Goal: Task Accomplishment & Management: Manage account settings

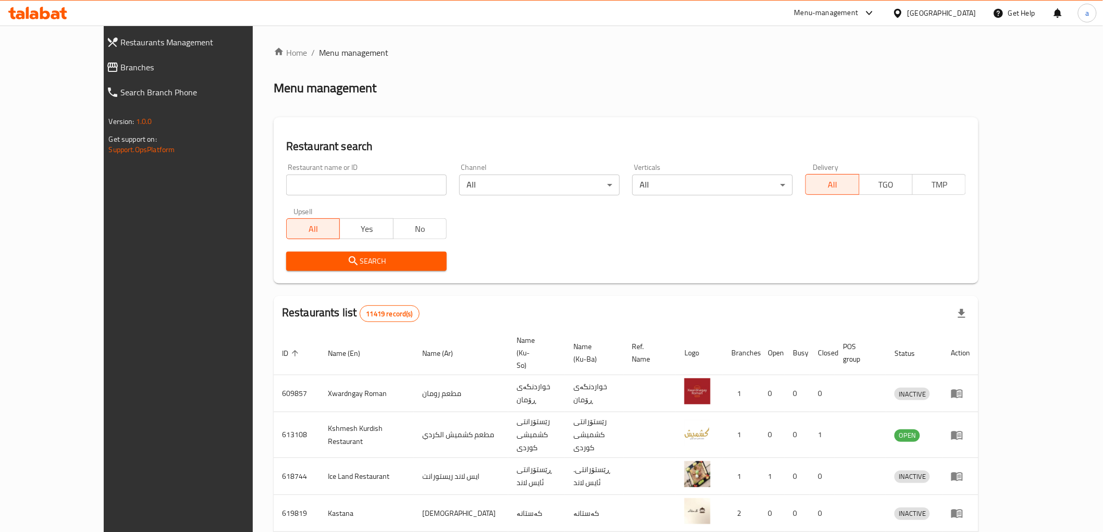
click at [382, 189] on input "search" at bounding box center [366, 185] width 161 height 21
paste input "633081"
type input "633081"
click at [348, 261] on span "Search" at bounding box center [367, 261] width 144 height 13
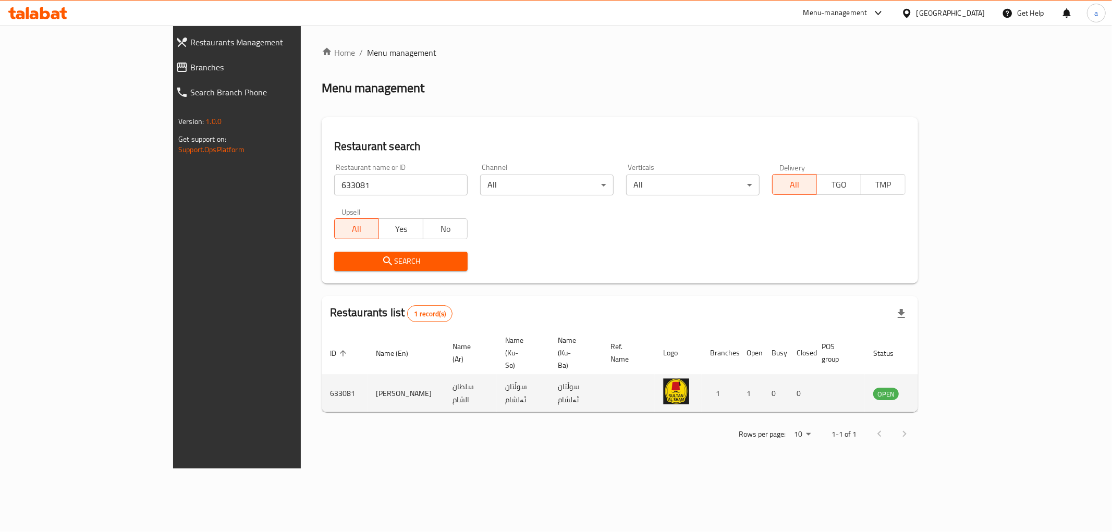
click at [940, 387] on icon "enhanced table" at bounding box center [934, 393] width 13 height 13
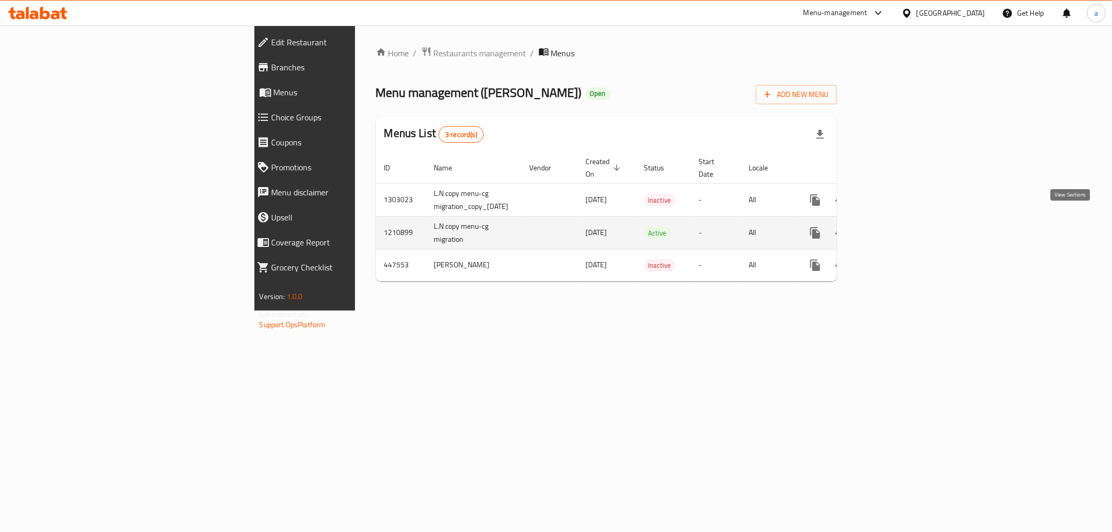
click at [897, 227] on icon "enhanced table" at bounding box center [890, 233] width 13 height 13
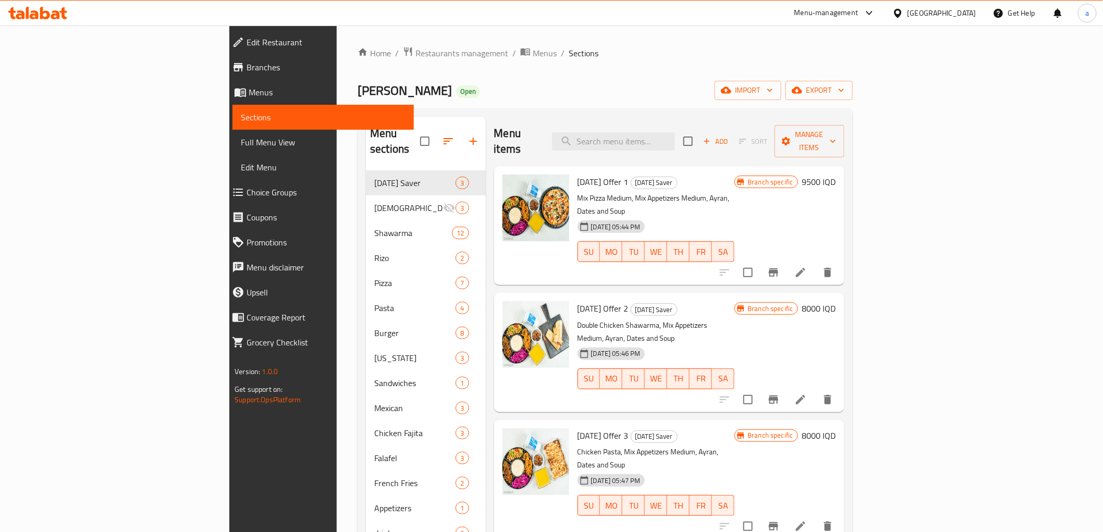
click at [247, 69] on span "Branches" at bounding box center [326, 67] width 158 height 13
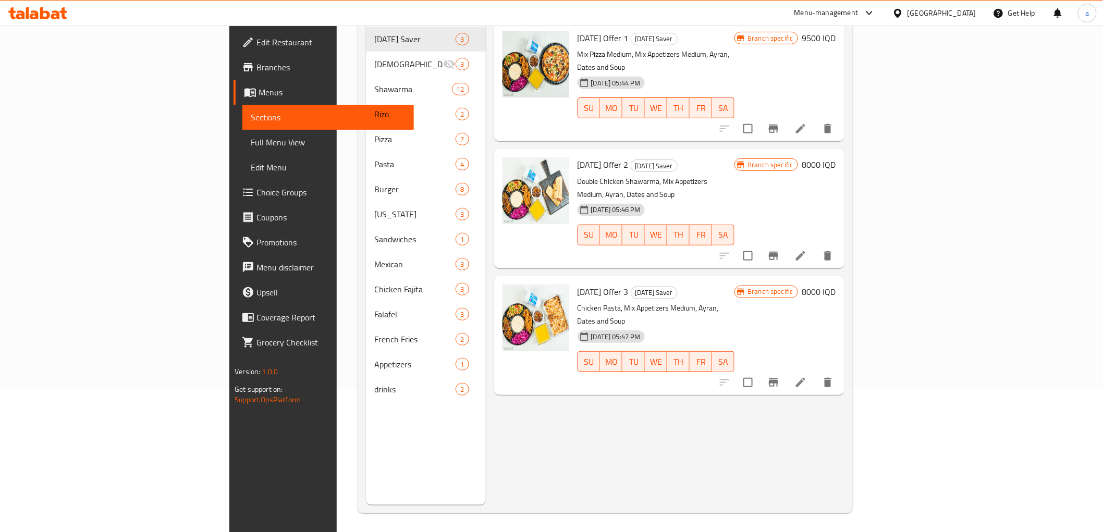
scroll to position [146, 0]
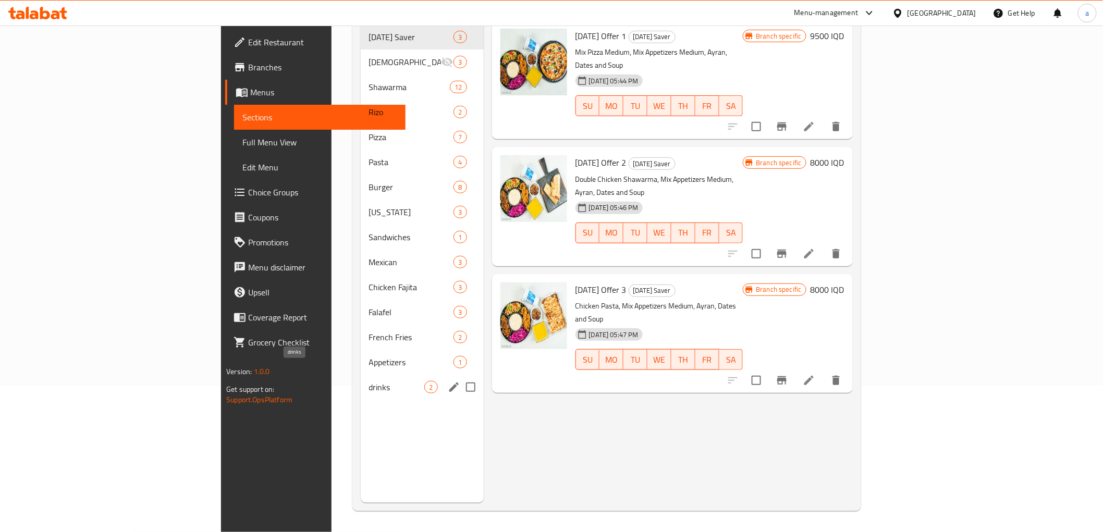
click at [369, 381] on span "drinks" at bounding box center [397, 387] width 56 height 13
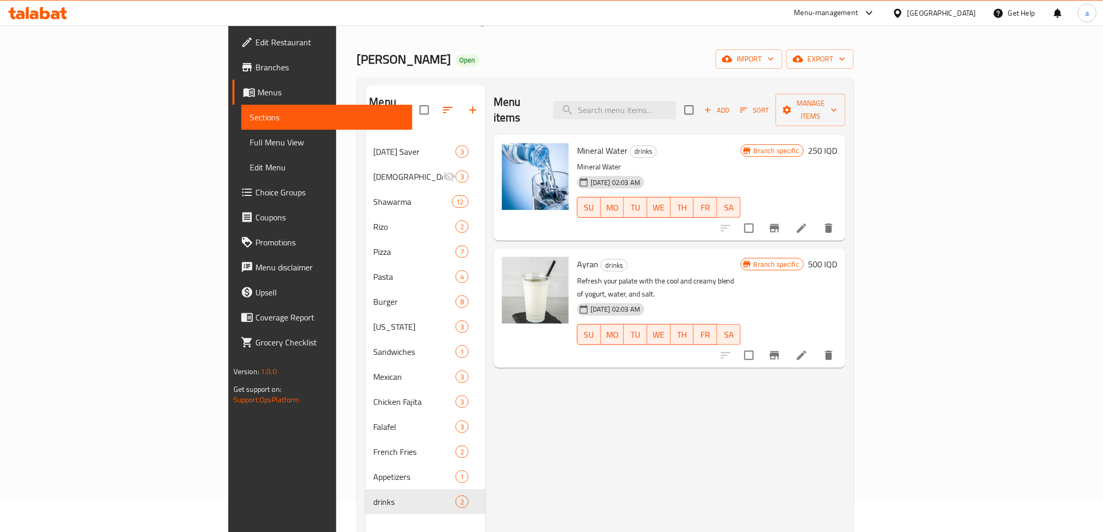
scroll to position [30, 0]
click at [731, 106] on span "Add" at bounding box center [717, 112] width 28 height 12
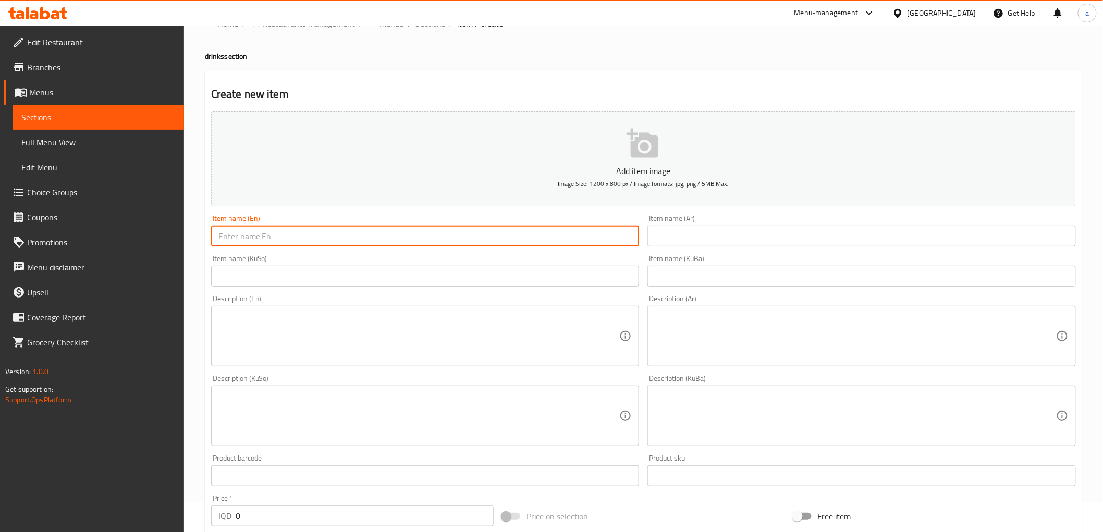
click at [584, 230] on input "text" at bounding box center [425, 236] width 428 height 21
paste input "Pepsi"
type input "Pepsi"
click at [723, 242] on input "text" at bounding box center [861, 236] width 428 height 21
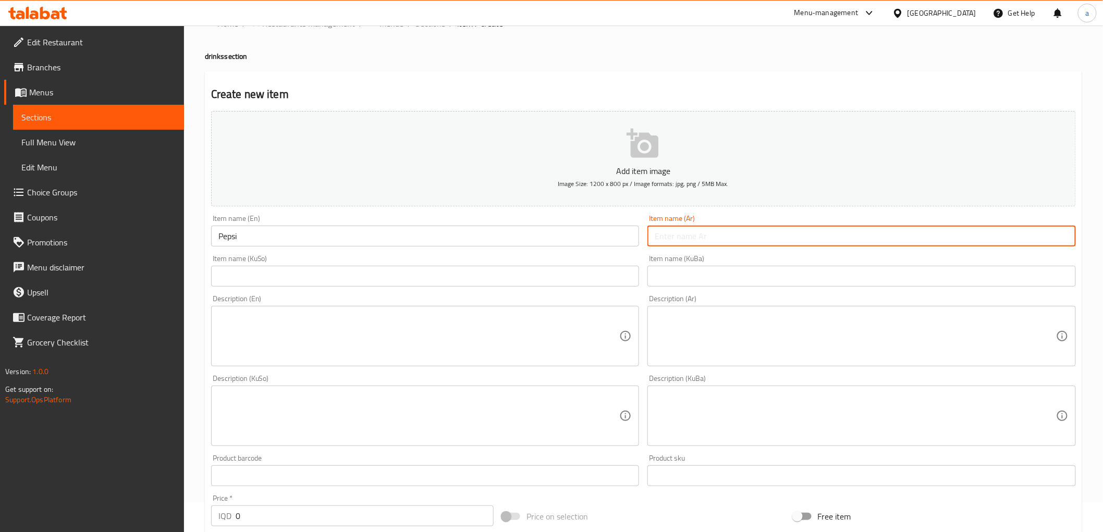
paste input "بيبسي"
type input "بيبسي"
click at [572, 276] on input "text" at bounding box center [425, 276] width 428 height 21
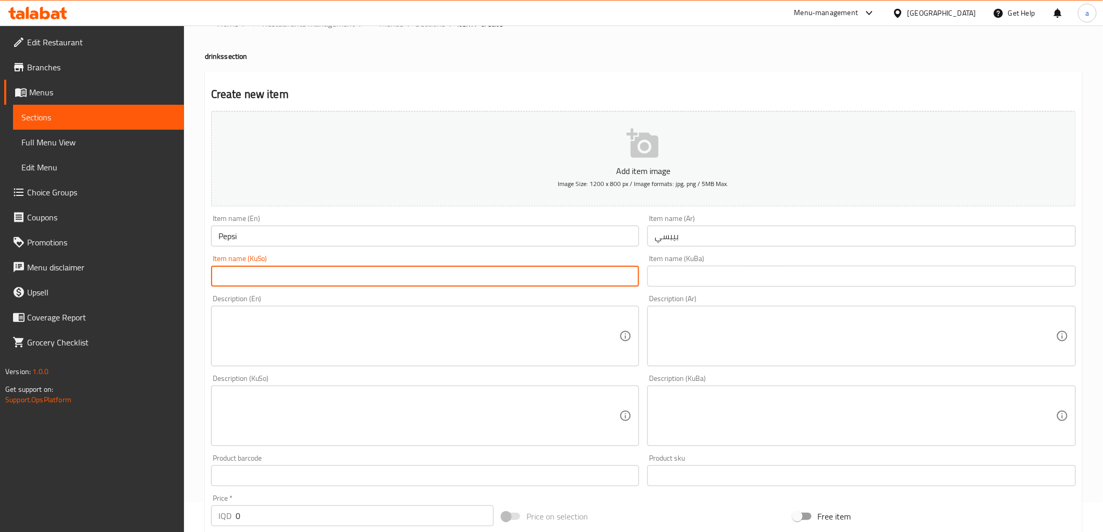
paste input "بیپسی"
type input "بیپسی"
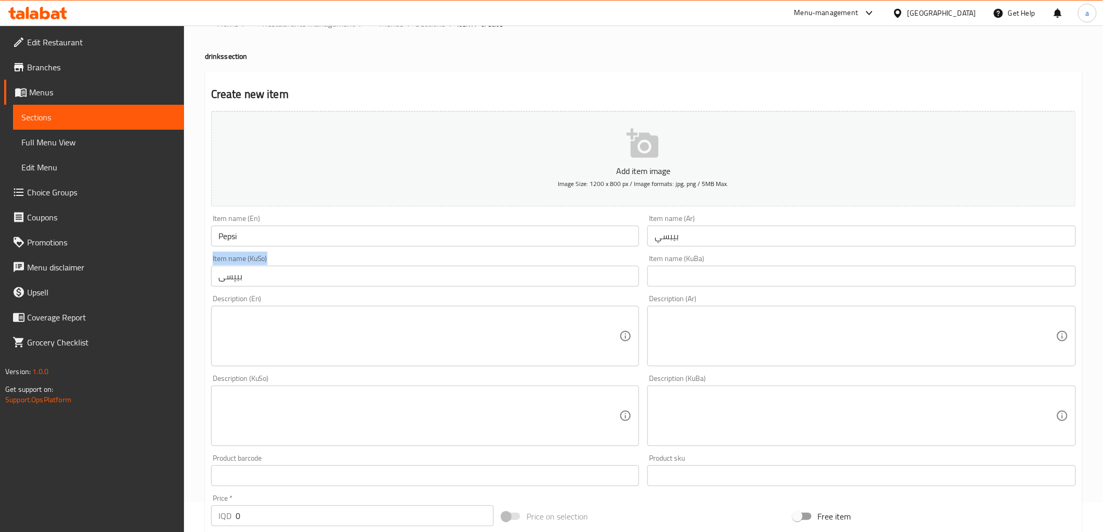
drag, startPoint x: 445, startPoint y: 266, endPoint x: 189, endPoint y: 282, distance: 256.4
click at [189, 282] on div "Home / Restaurants management / Menus / Sections / item / create drinks section…" at bounding box center [643, 411] width 919 height 831
click at [242, 278] on input "بیپسی" at bounding box center [425, 276] width 428 height 21
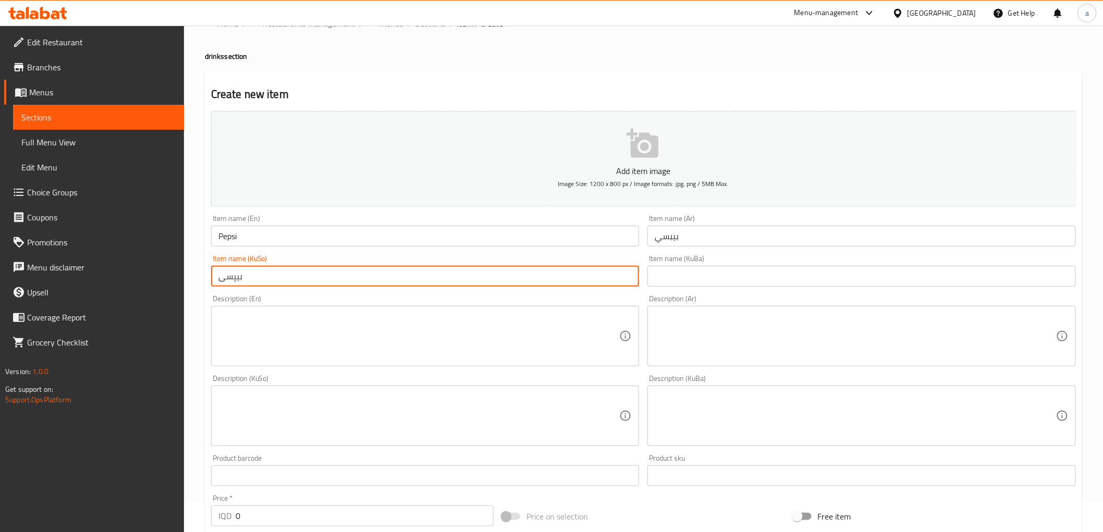
click at [235, 279] on input "بیپسی" at bounding box center [425, 276] width 428 height 21
click at [774, 283] on input "text" at bounding box center [861, 276] width 428 height 21
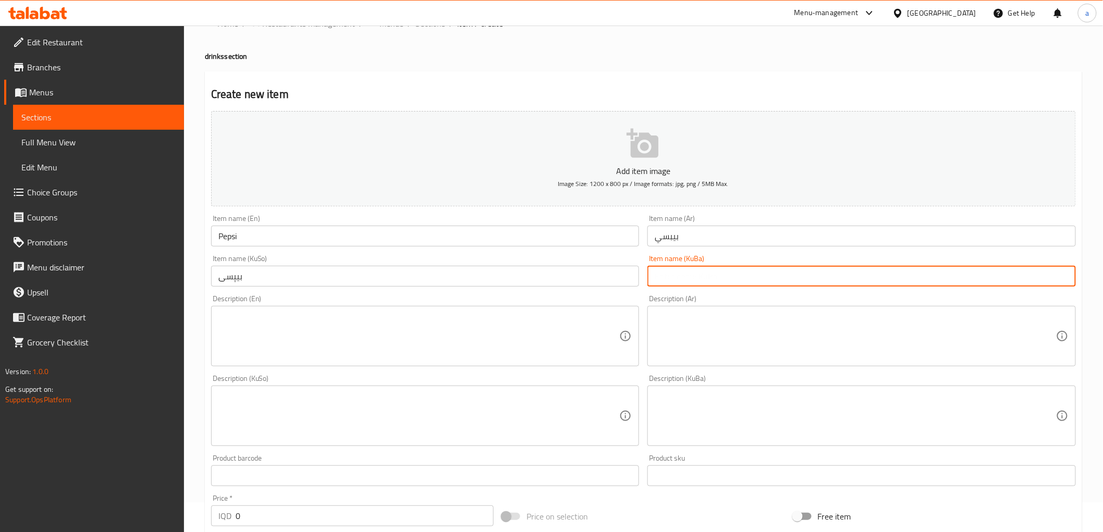
paste input "بیپسی"
type input "بیپسی"
click at [394, 327] on textarea at bounding box center [418, 337] width 401 height 50
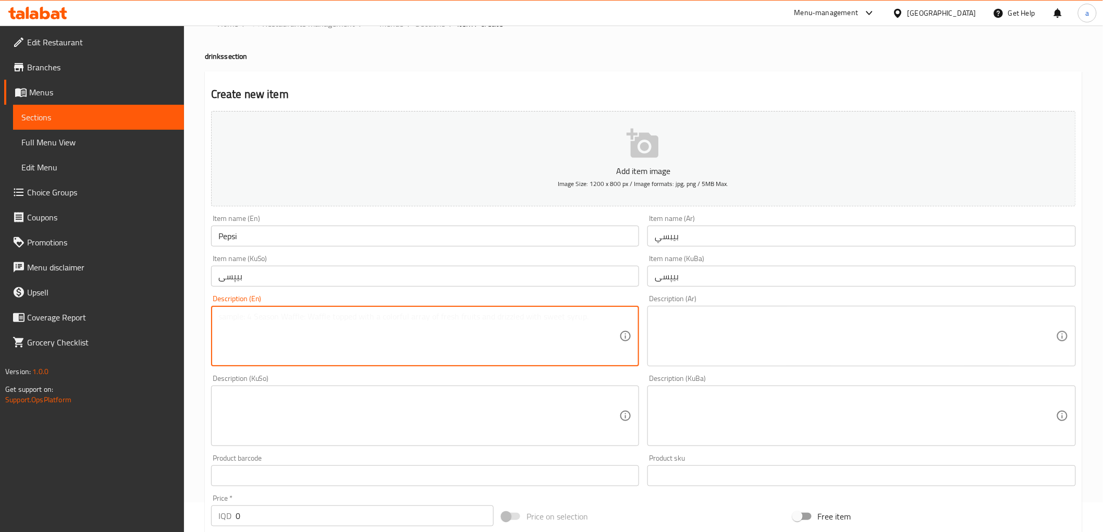
paste textarea "Bottle can - 350ml"
drag, startPoint x: 252, startPoint y: 318, endPoint x: 167, endPoint y: 321, distance: 85.0
click at [167, 321] on div "Edit Restaurant Branches Menus Sections Full Menu View Edit Menu Choice Groups …" at bounding box center [551, 411] width 1103 height 831
type textarea "Bottle can - 350ml"
click at [96, 109] on link "Sections" at bounding box center [98, 117] width 171 height 25
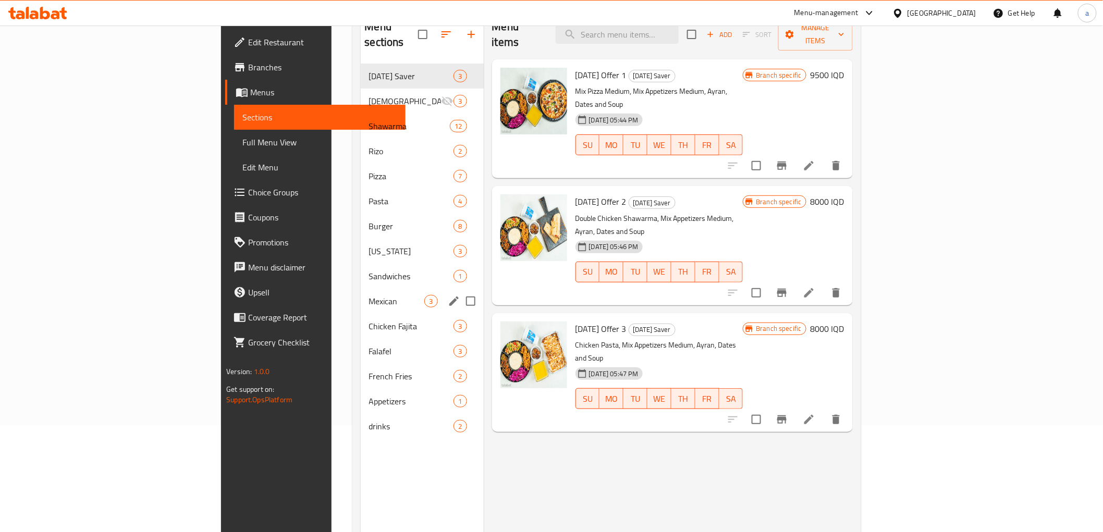
scroll to position [146, 0]
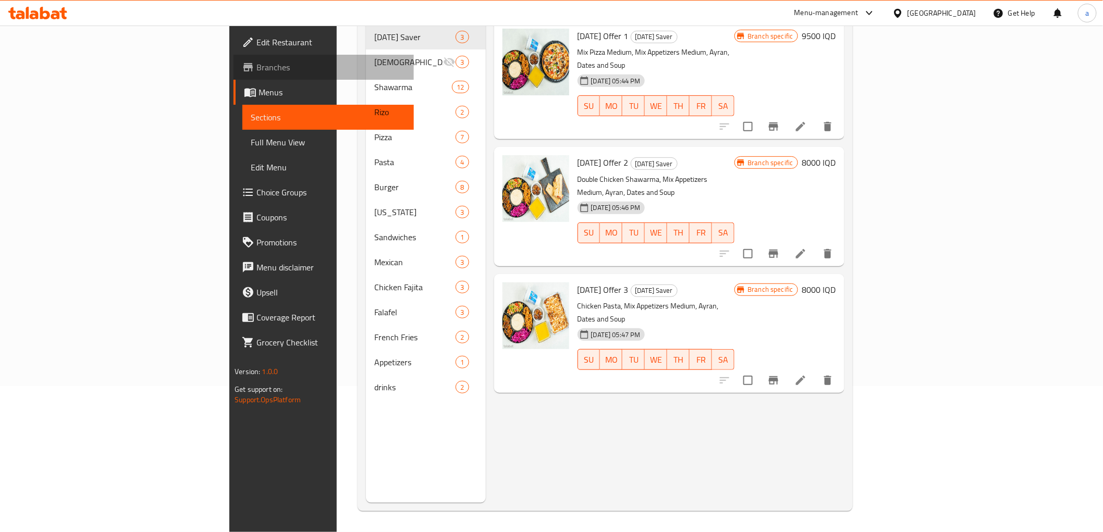
click at [256, 68] on span "Branches" at bounding box center [330, 67] width 149 height 13
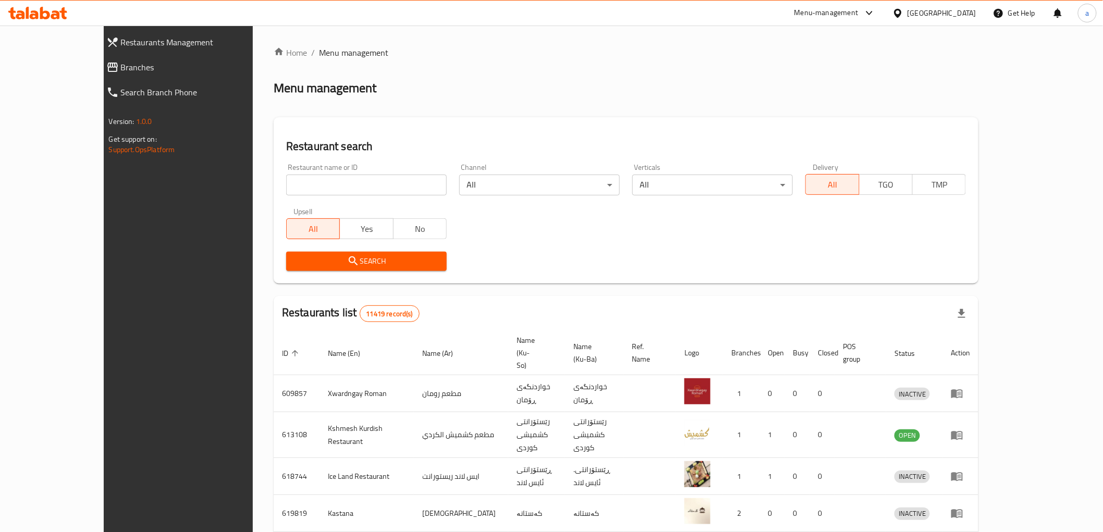
click at [355, 181] on input "search" at bounding box center [366, 185] width 161 height 21
type input "V"
click at [409, 183] on input "V" at bounding box center [366, 185] width 161 height 21
paste input "Kulicha house"
type input "Kulicha house"
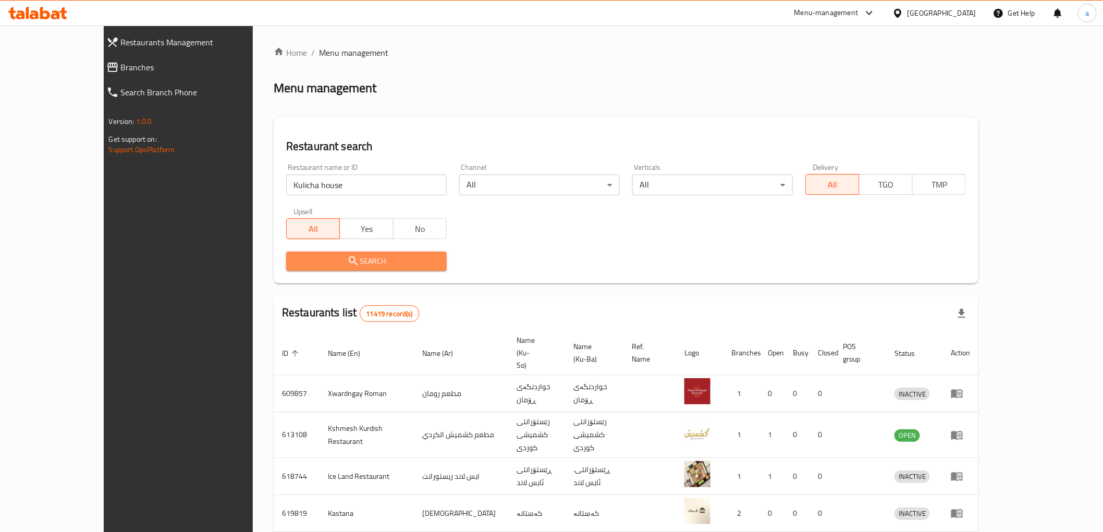
click at [374, 267] on span "Search" at bounding box center [367, 261] width 144 height 13
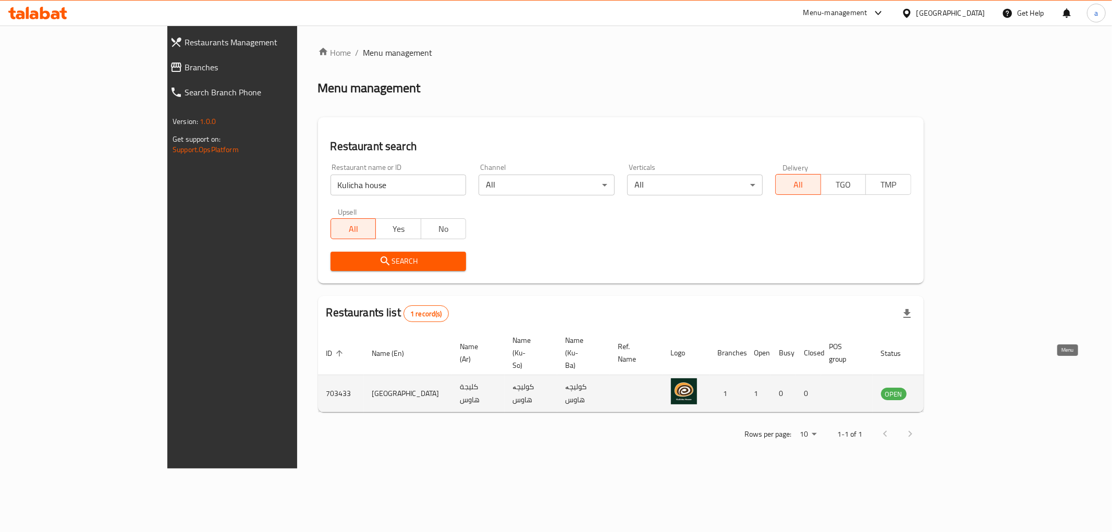
click at [948, 387] on icon "enhanced table" at bounding box center [942, 393] width 13 height 13
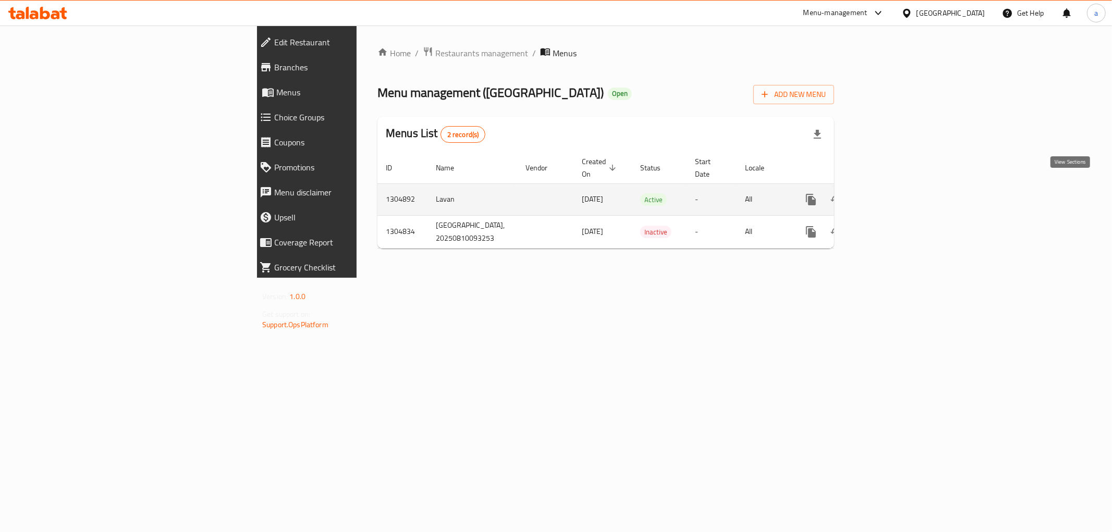
click at [892, 193] on icon "enhanced table" at bounding box center [886, 199] width 13 height 13
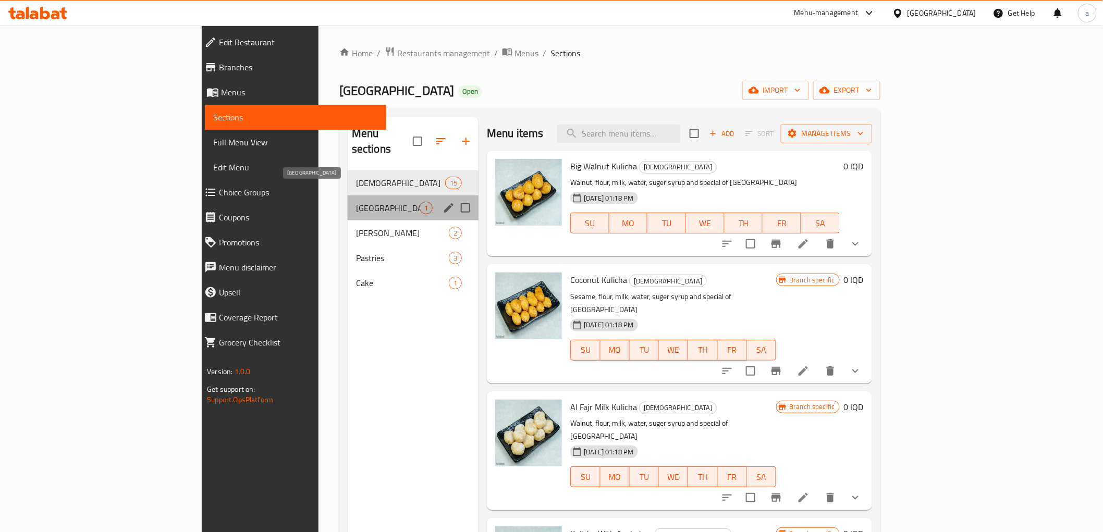
click at [356, 202] on span "[GEOGRAPHIC_DATA]" at bounding box center [388, 208] width 64 height 13
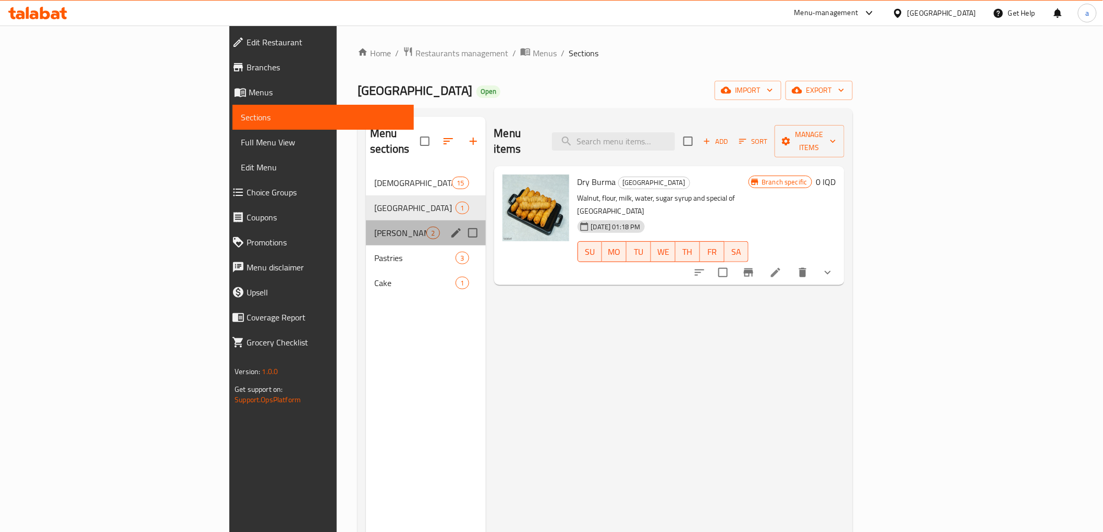
click at [366, 220] on div "Galgali 2" at bounding box center [425, 232] width 119 height 25
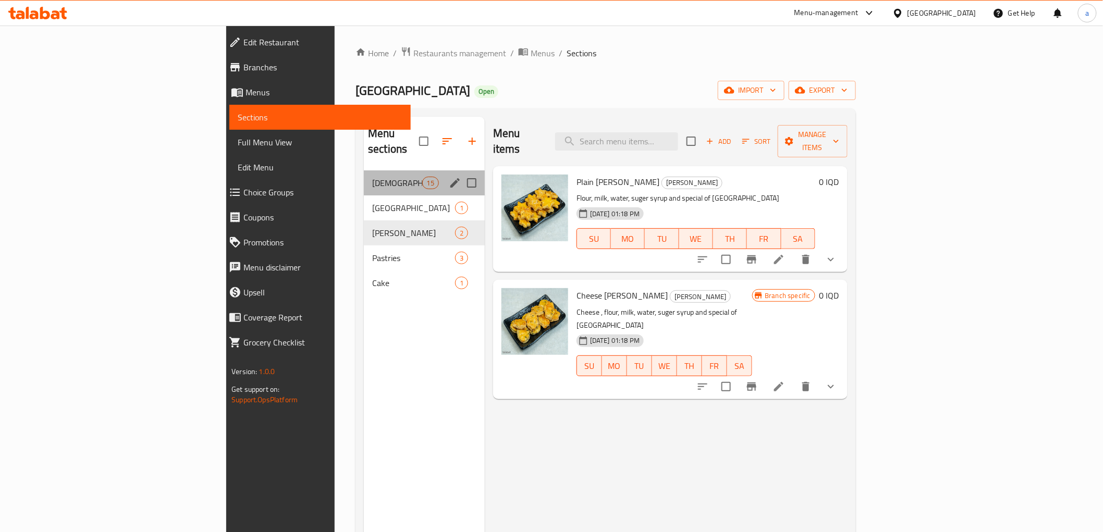
click at [364, 177] on div "Kulicha 15" at bounding box center [424, 182] width 121 height 25
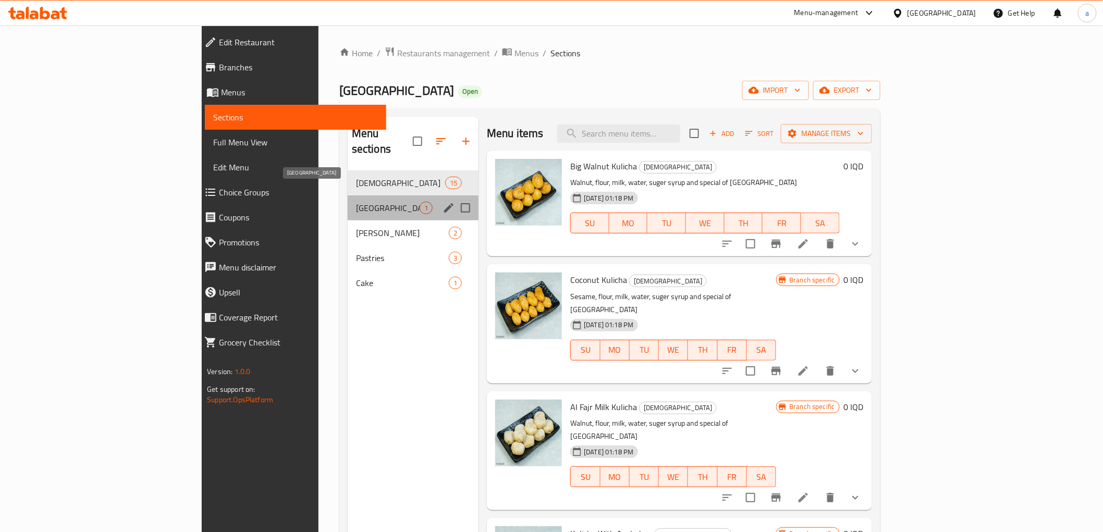
click at [356, 202] on span "[GEOGRAPHIC_DATA]" at bounding box center [388, 208] width 64 height 13
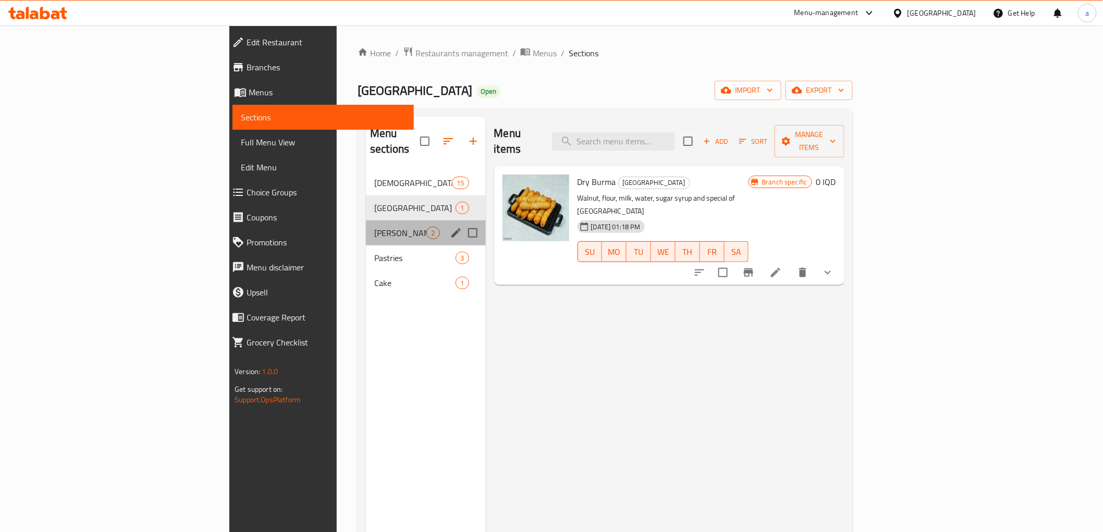
click at [366, 220] on div "Galgali 2" at bounding box center [425, 232] width 119 height 25
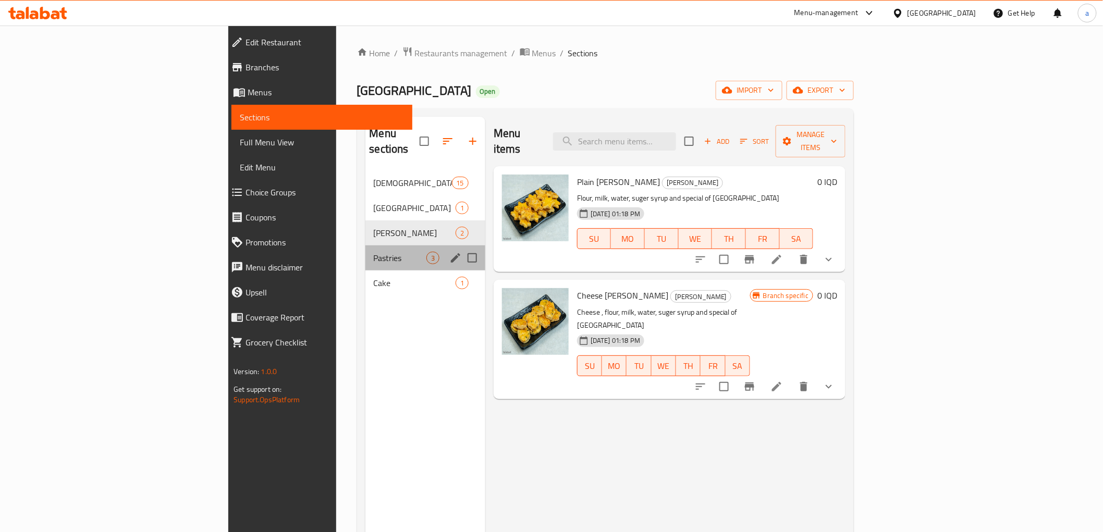
click at [365, 246] on div "Pastries 3" at bounding box center [425, 258] width 120 height 25
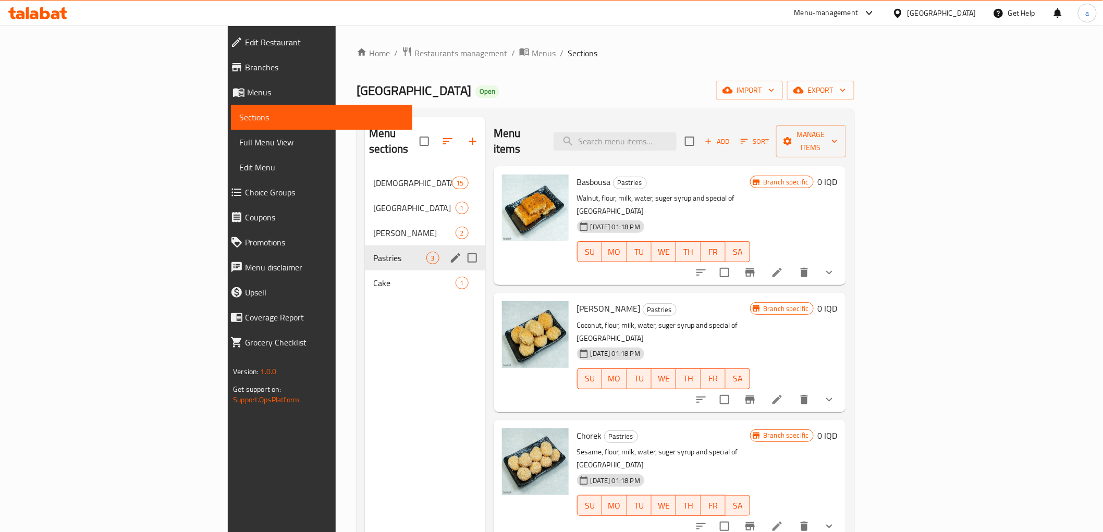
click at [373, 252] on span "Pastries" at bounding box center [399, 258] width 53 height 13
click at [373, 277] on span "Cake" at bounding box center [399, 283] width 53 height 13
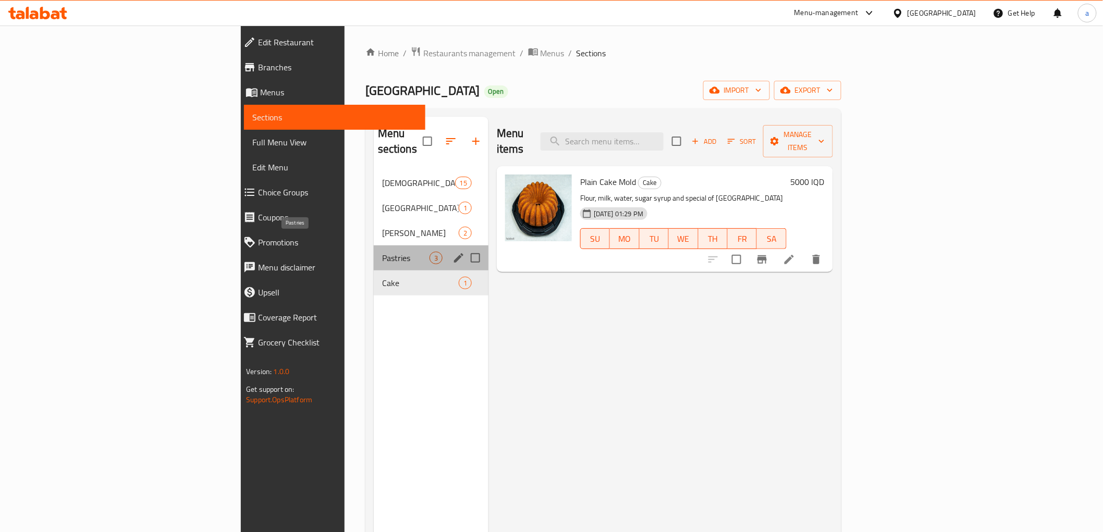
click at [382, 252] on span "Pastries" at bounding box center [405, 258] width 47 height 13
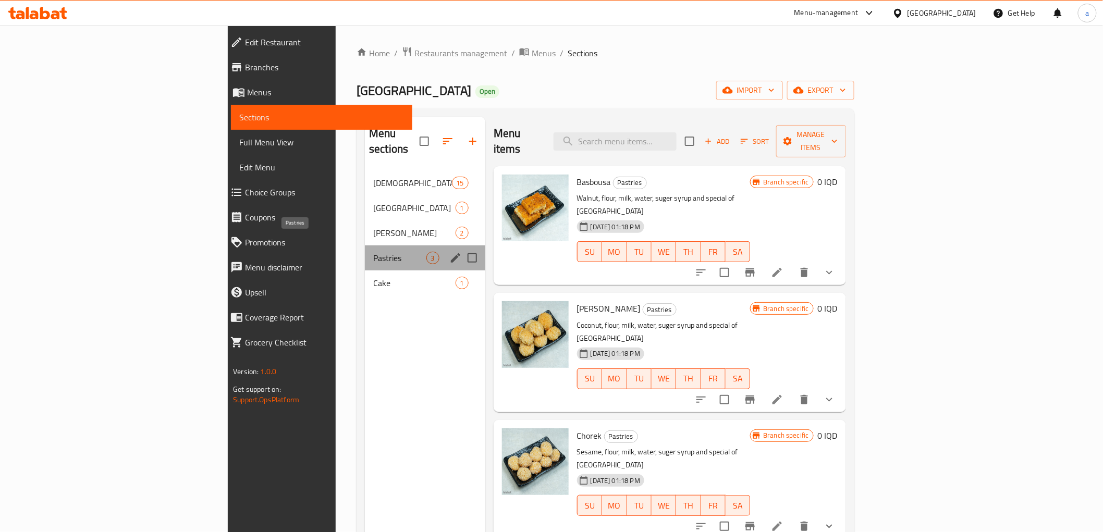
click at [373, 252] on span "Pastries" at bounding box center [399, 258] width 53 height 13
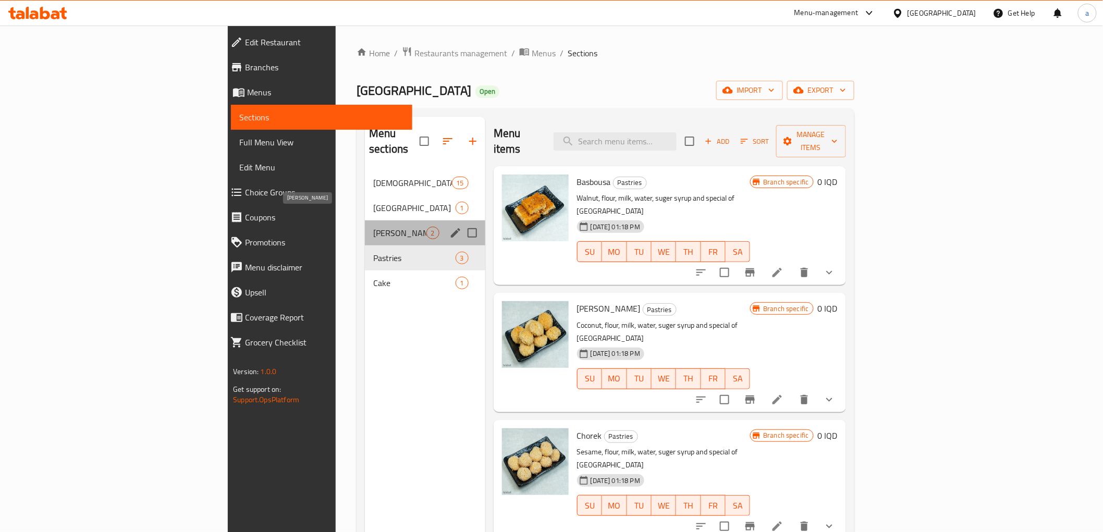
click at [373, 227] on span "Galgali" at bounding box center [399, 233] width 53 height 13
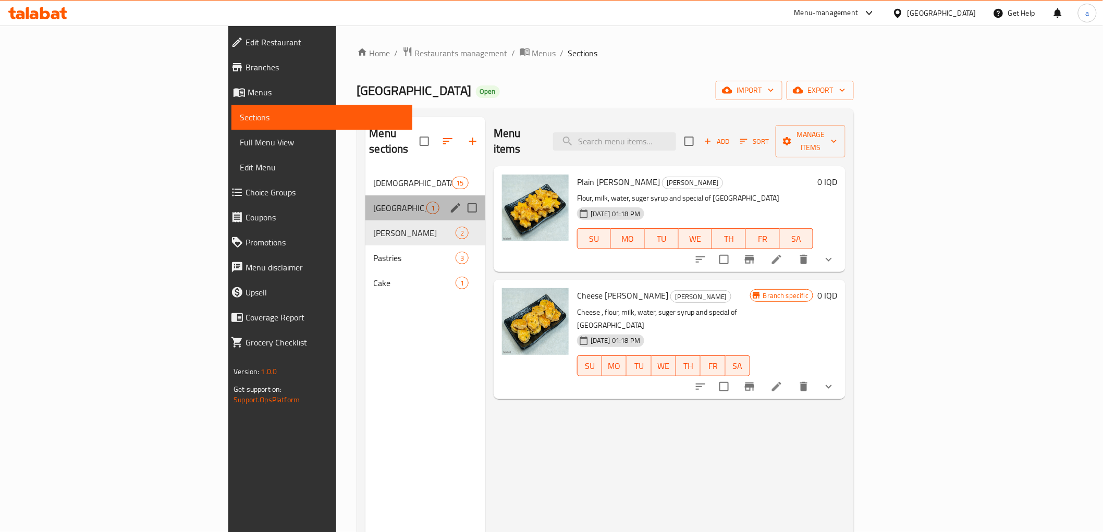
drag, startPoint x: 284, startPoint y: 199, endPoint x: 284, endPoint y: 193, distance: 6.3
click at [365, 201] on div "Burma 1" at bounding box center [425, 207] width 120 height 25
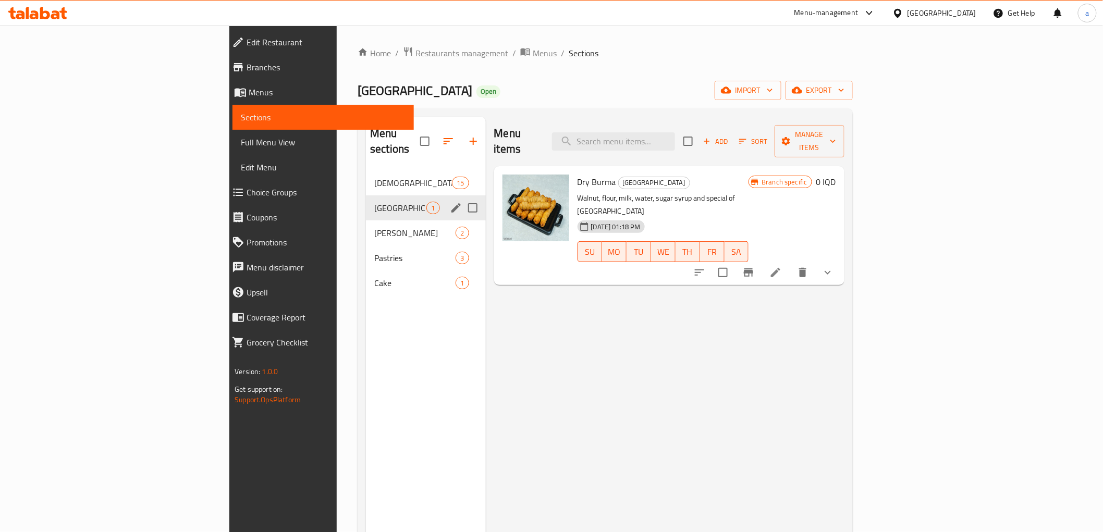
click at [366, 195] on div "Burma 1" at bounding box center [425, 207] width 119 height 25
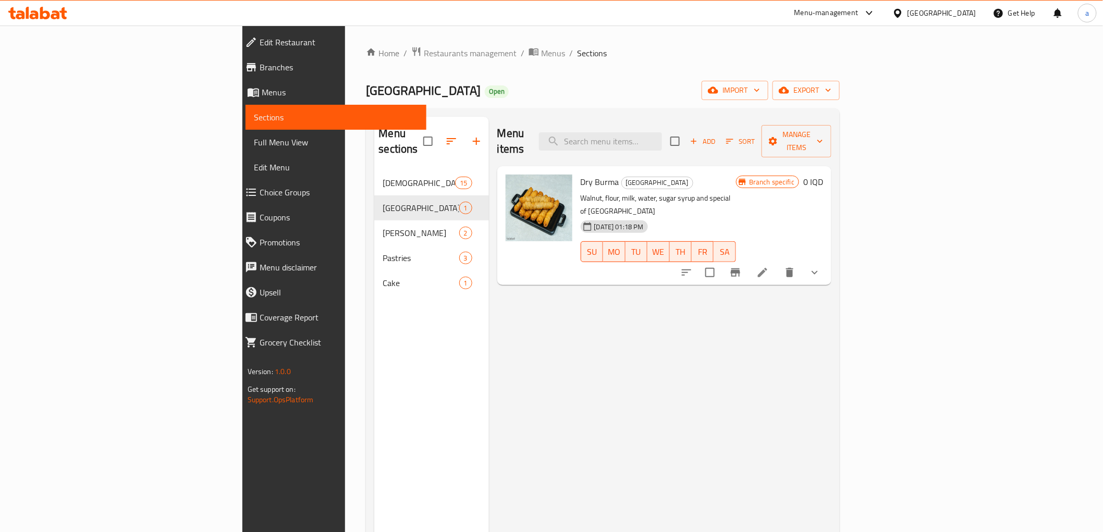
click at [260, 68] on span "Branches" at bounding box center [339, 67] width 158 height 13
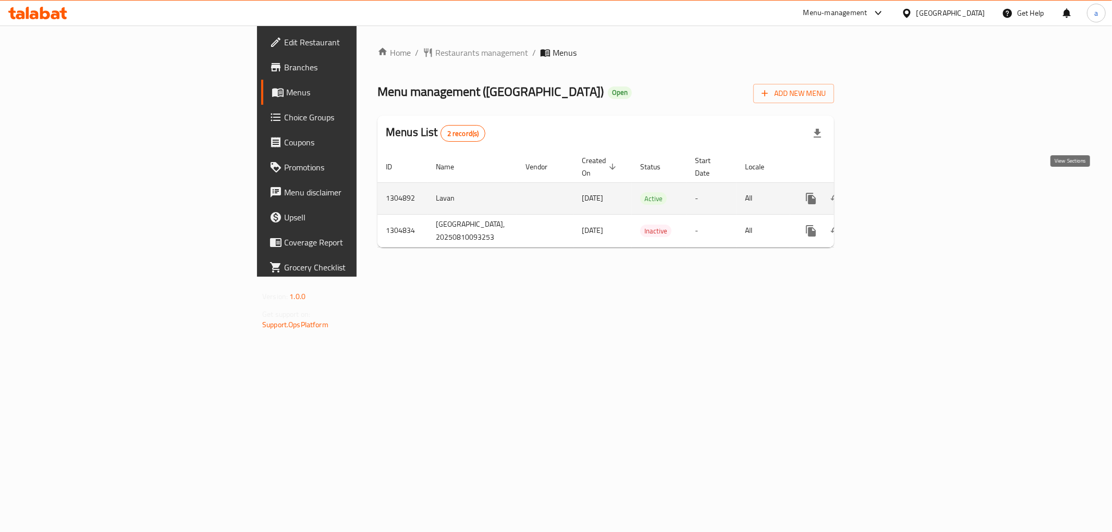
click at [892, 192] on icon "enhanced table" at bounding box center [886, 198] width 13 height 13
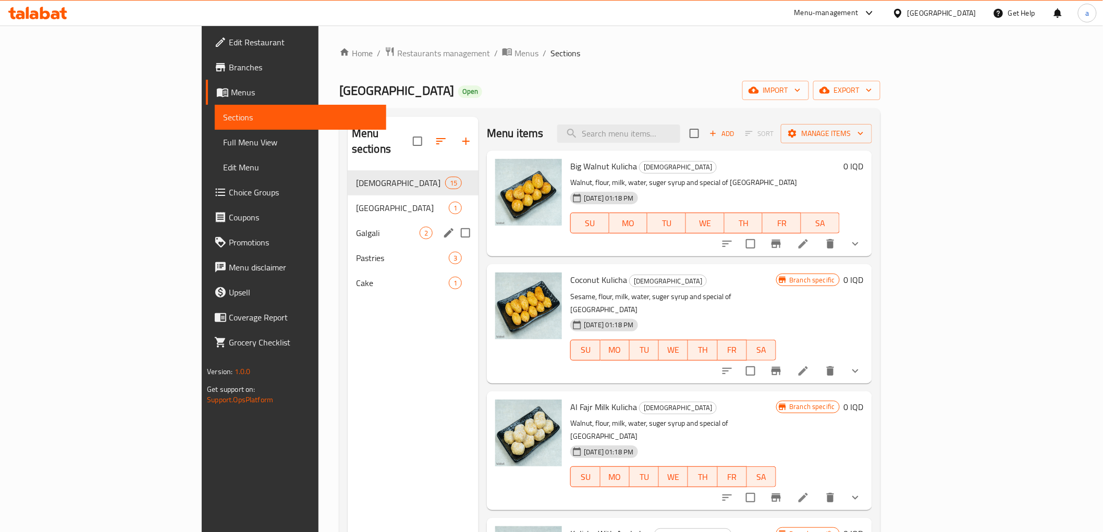
drag, startPoint x: 249, startPoint y: 207, endPoint x: 251, endPoint y: 223, distance: 15.8
click at [348, 220] on div "Galgali 2" at bounding box center [413, 232] width 131 height 25
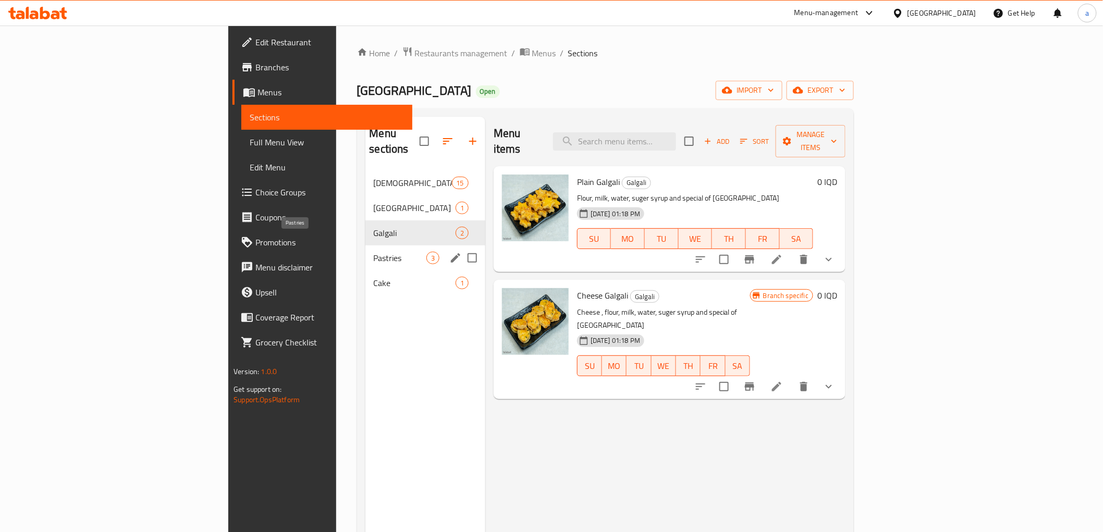
click at [374, 252] on span "Pastries" at bounding box center [400, 258] width 53 height 13
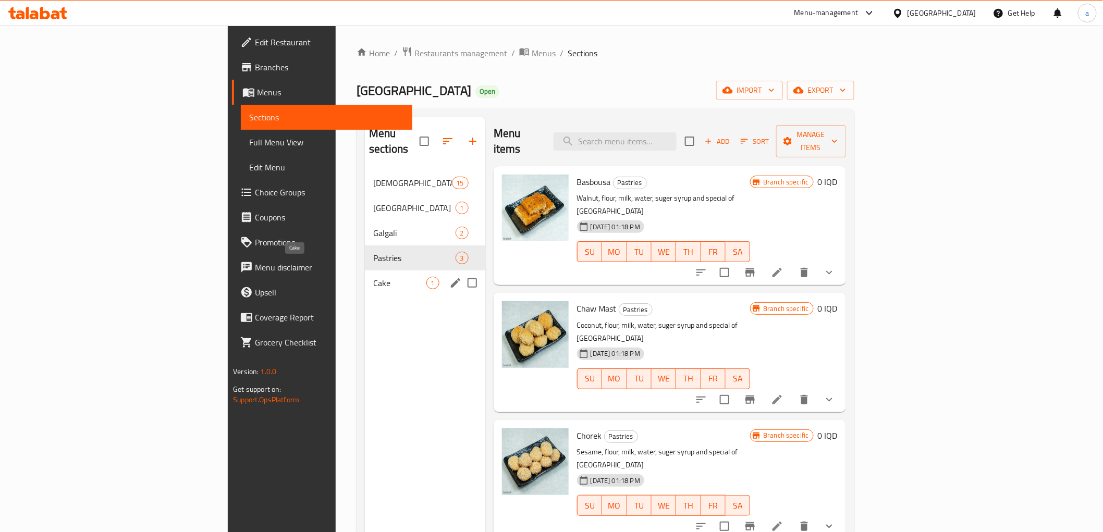
click at [373, 277] on span "Cake" at bounding box center [399, 283] width 53 height 13
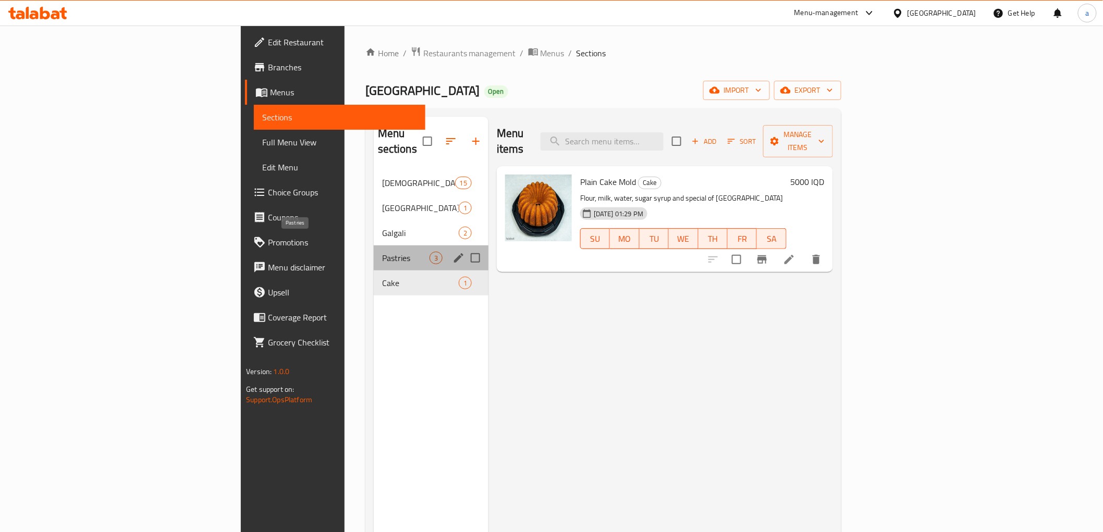
click at [382, 252] on span "Pastries" at bounding box center [405, 258] width 47 height 13
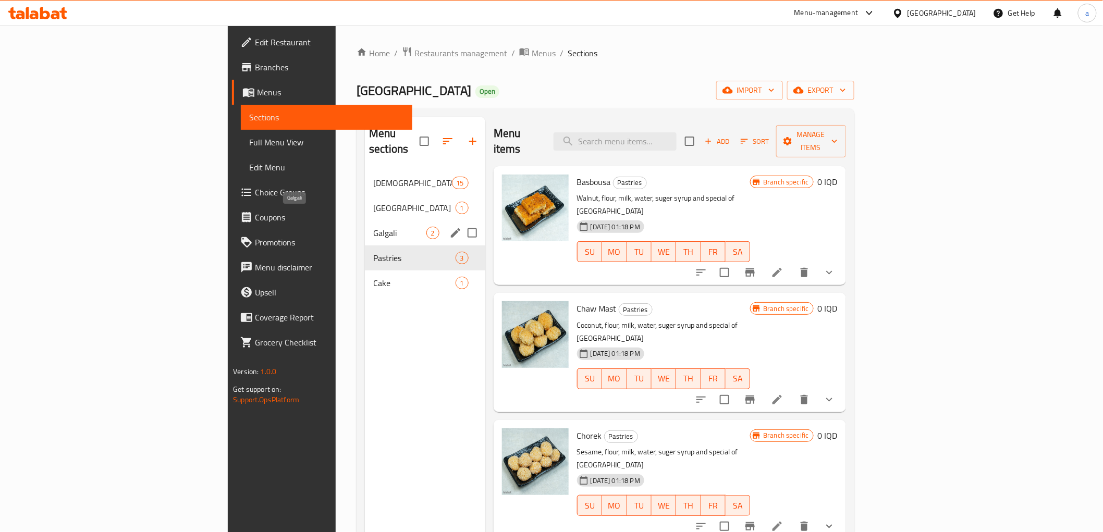
click at [373, 227] on span "Galgali" at bounding box center [399, 233] width 53 height 13
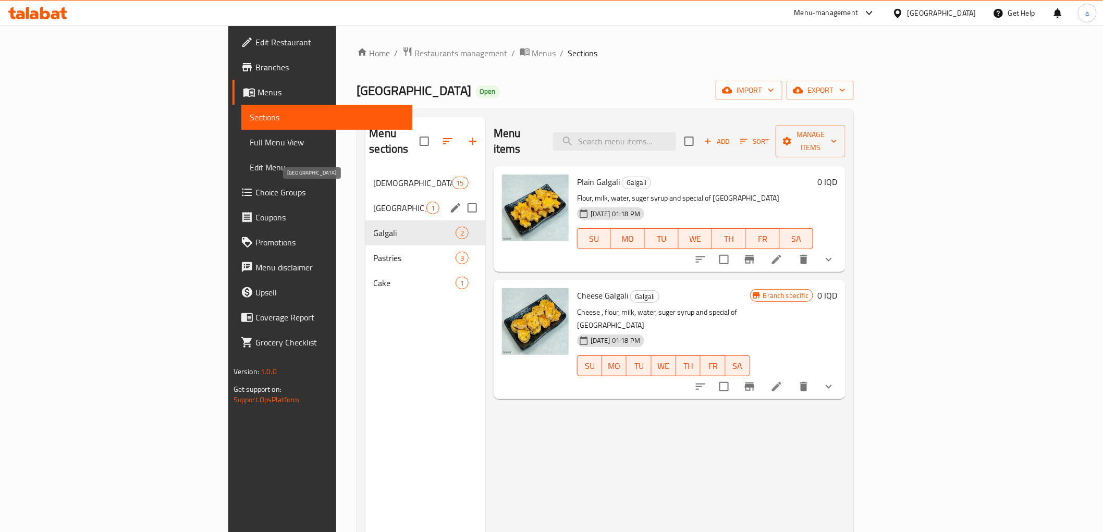
click at [374, 202] on span "Burma" at bounding box center [400, 208] width 53 height 13
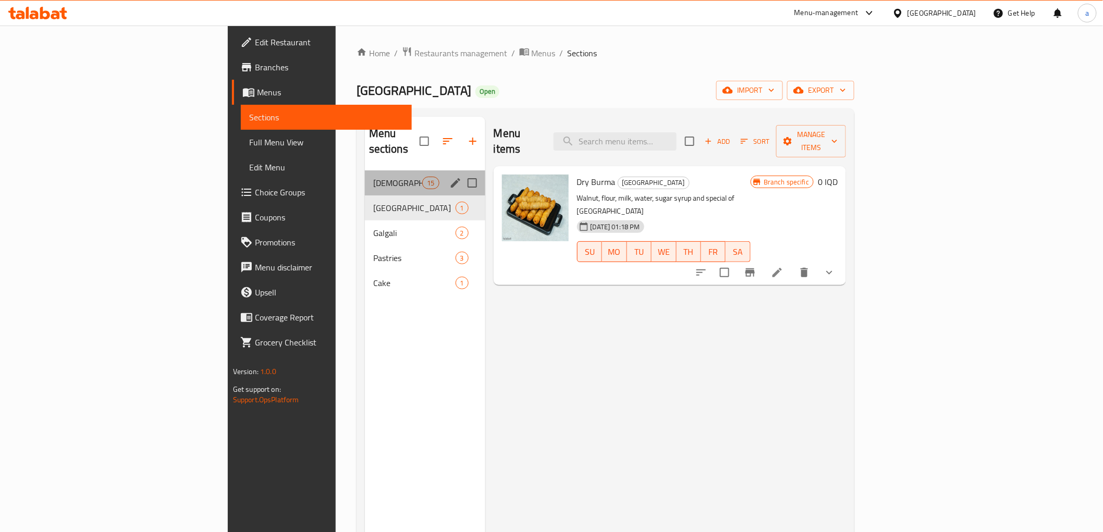
click at [365, 174] on div "Kulicha 15" at bounding box center [425, 182] width 120 height 25
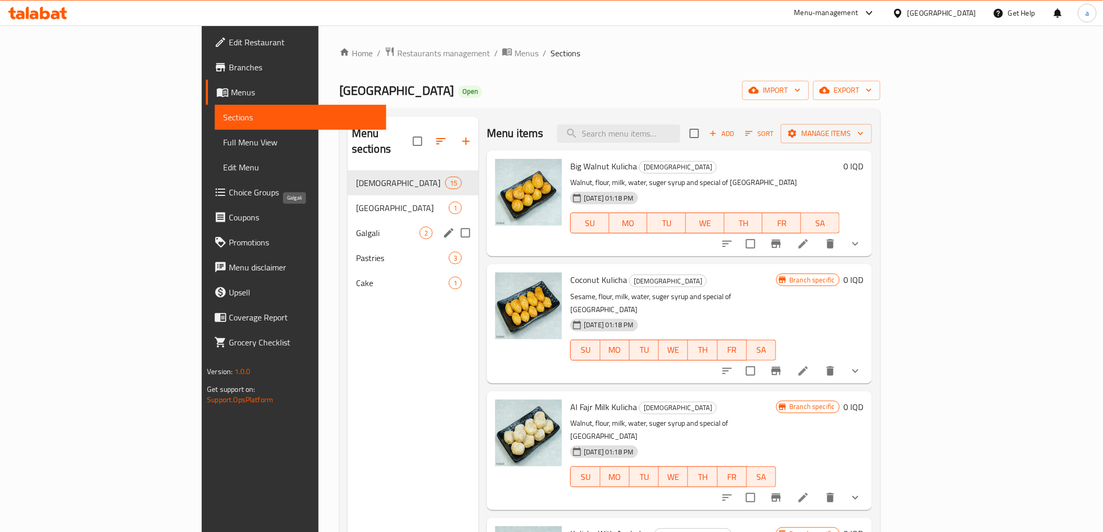
click at [356, 227] on span "Galgali" at bounding box center [388, 233] width 64 height 13
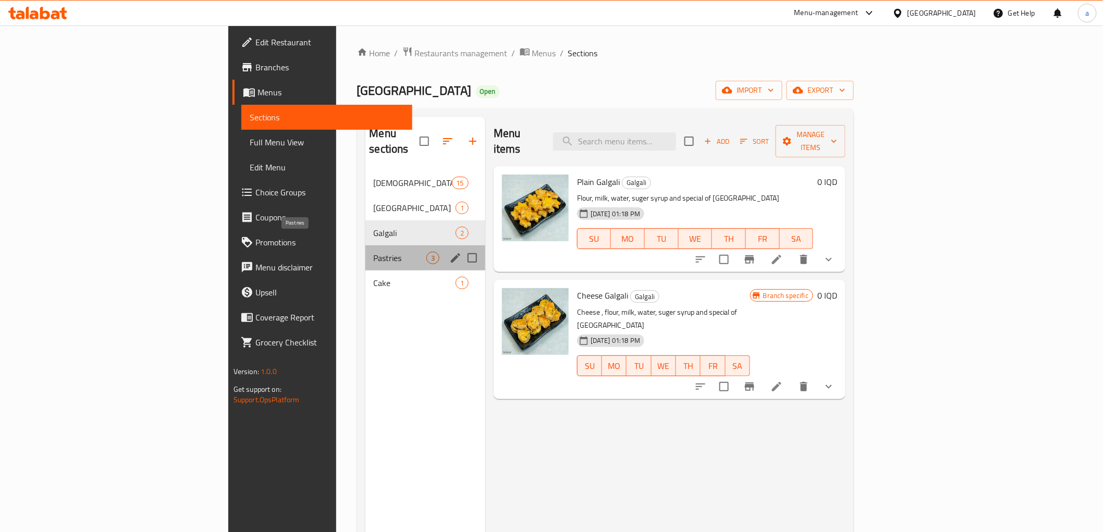
click at [374, 252] on span "Pastries" at bounding box center [400, 258] width 53 height 13
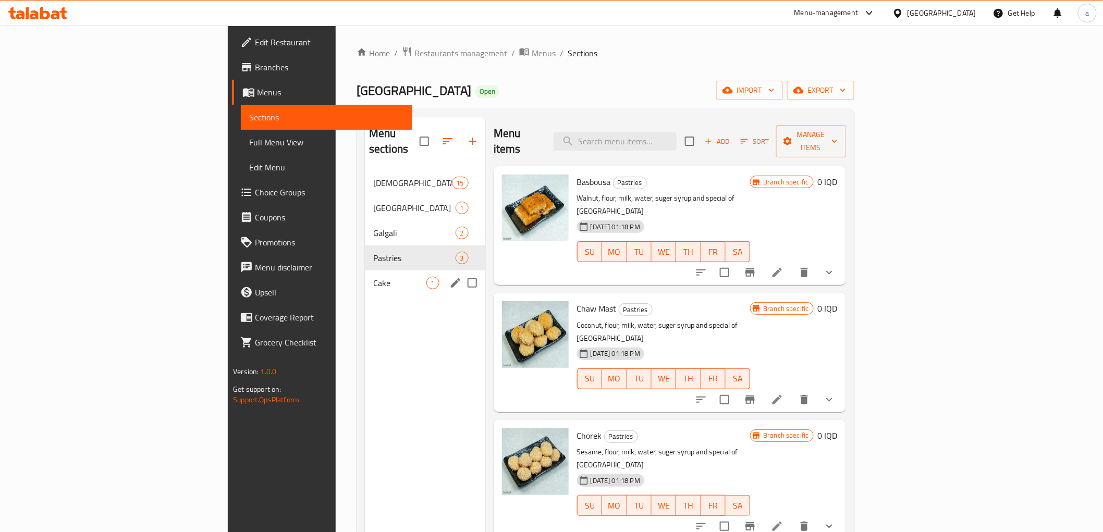
click at [373, 277] on span "Cake" at bounding box center [399, 283] width 53 height 13
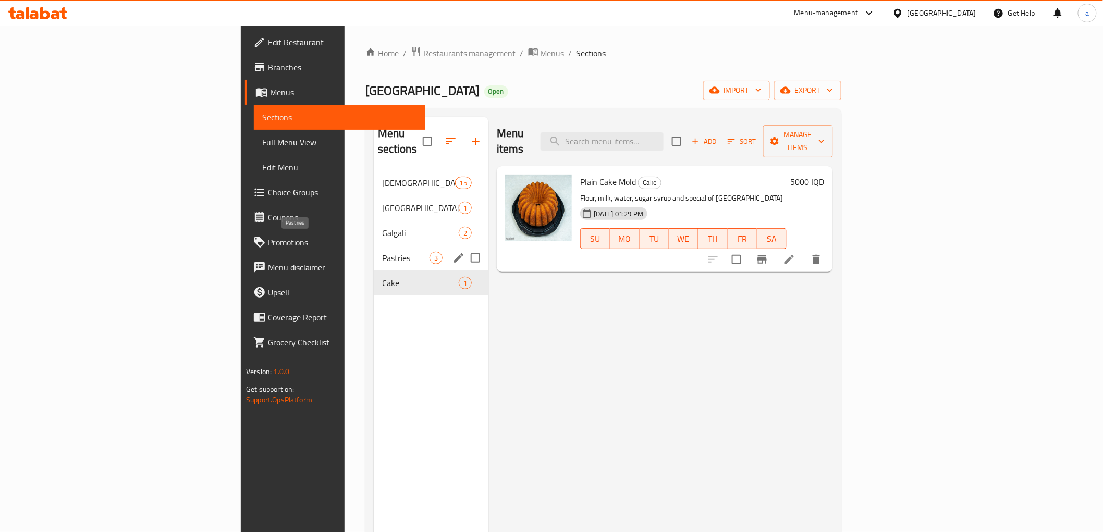
click at [382, 252] on span "Pastries" at bounding box center [405, 258] width 47 height 13
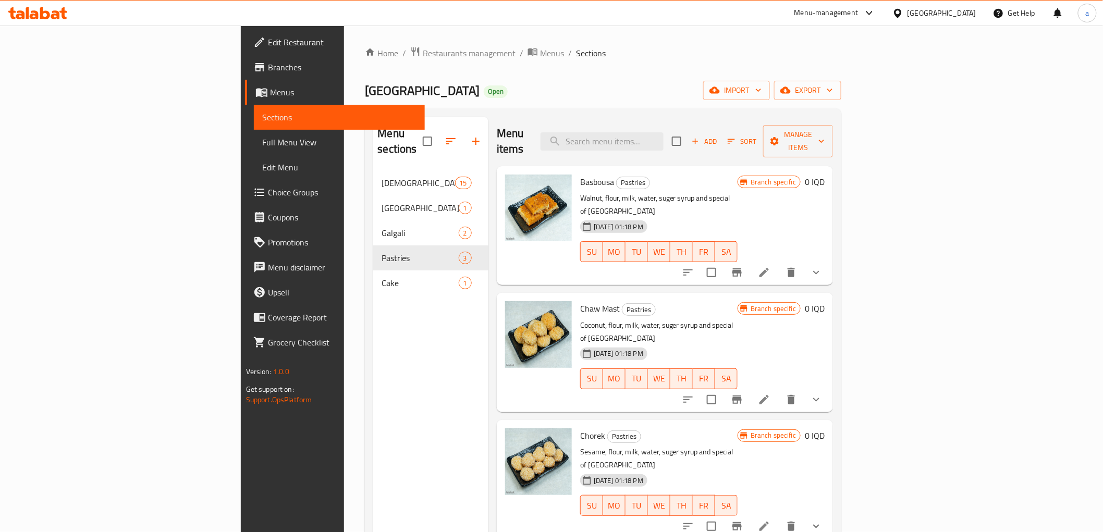
click at [718, 137] on span "Add" at bounding box center [704, 142] width 28 height 12
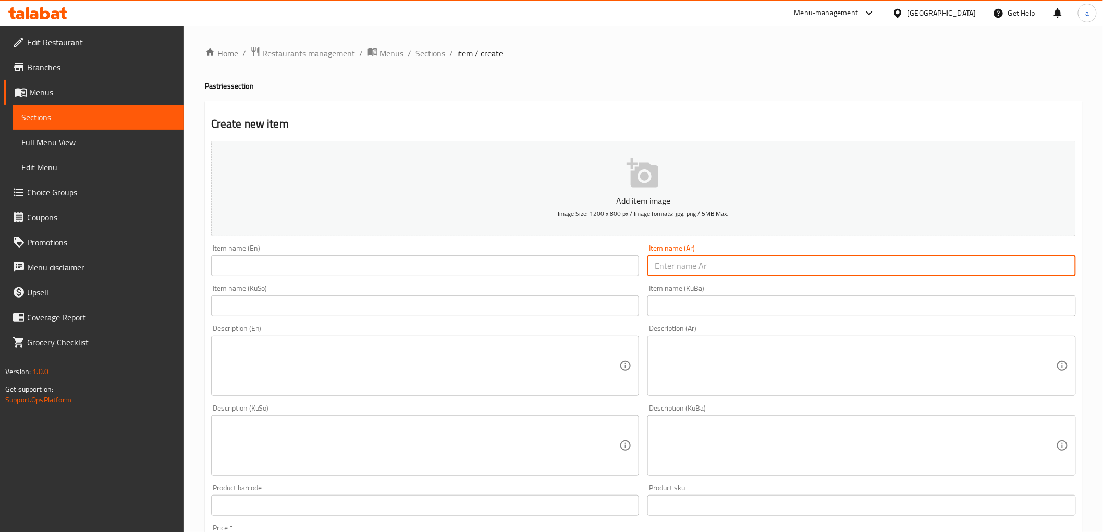
click at [725, 267] on input "text" at bounding box center [861, 265] width 428 height 21
click at [691, 303] on input "text" at bounding box center [861, 306] width 428 height 21
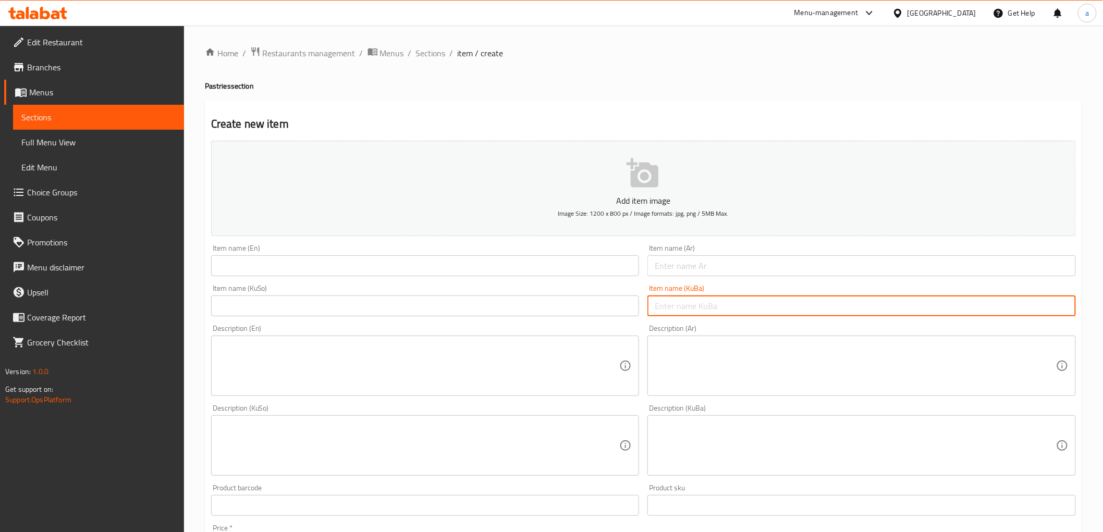
paste input "پرچ بە چۆکلات"
type input "پرچ بە چۆکلات"
click at [557, 299] on input "text" at bounding box center [425, 306] width 428 height 21
paste input "پرچ بە چۆکلات"
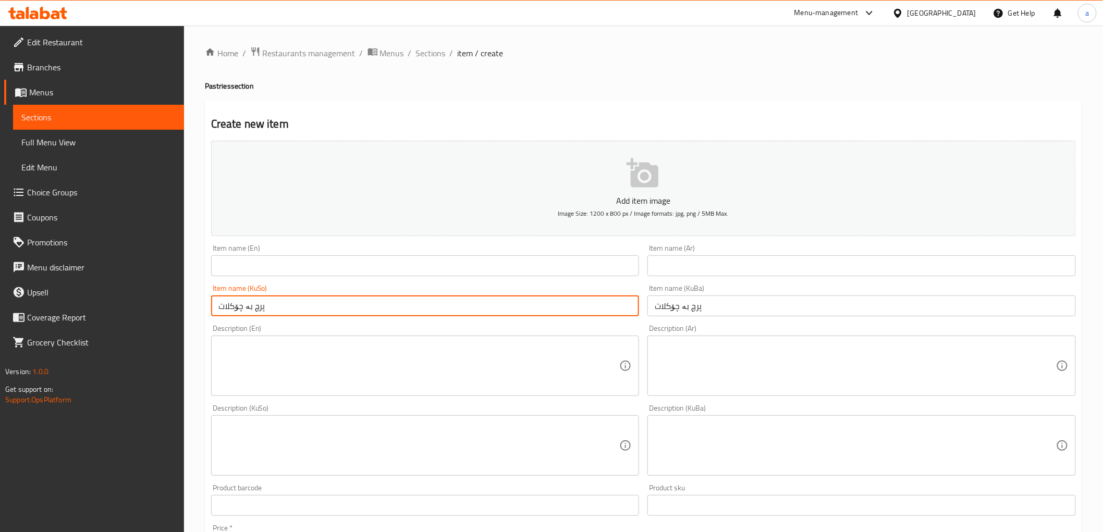
type input "پرچ بە چۆکلات"
click at [468, 266] on input "text" at bounding box center [425, 265] width 428 height 21
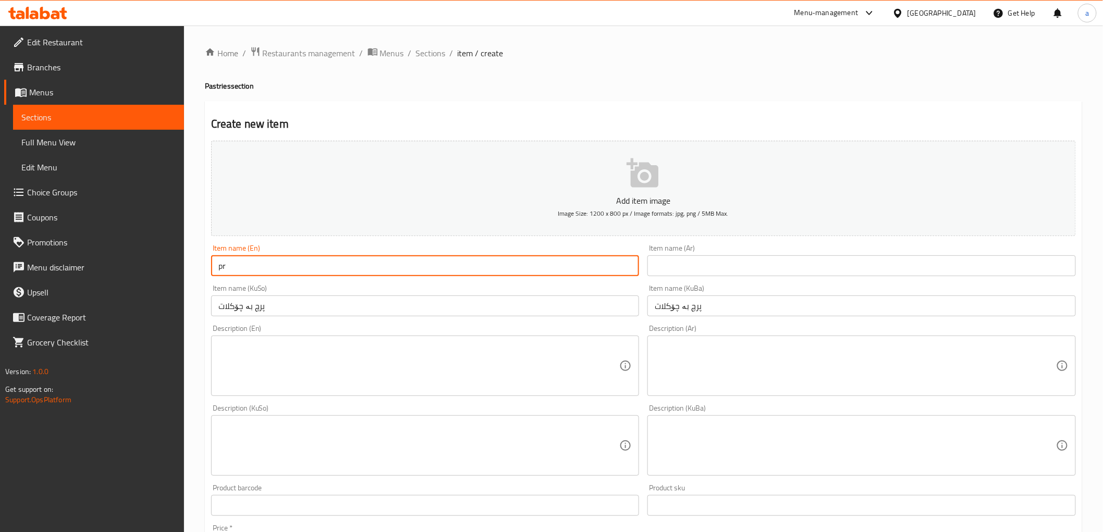
type input "p"
click at [254, 267] on input "Prch with chocolate" at bounding box center [425, 265] width 428 height 21
click at [240, 268] on input "Prch with Chocolate" at bounding box center [425, 265] width 428 height 21
click at [255, 274] on input "Prch With Chocolate" at bounding box center [425, 265] width 428 height 21
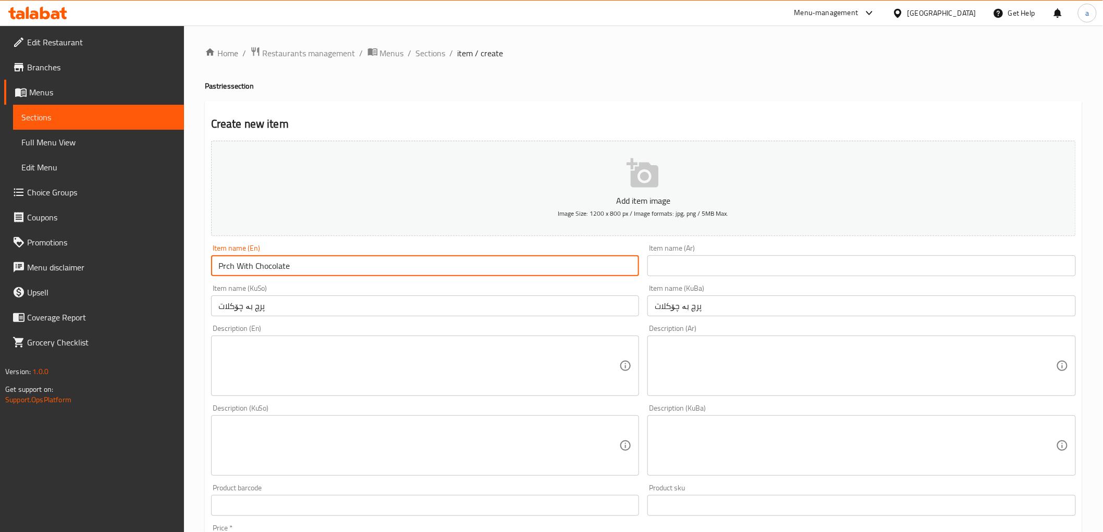
click at [254, 274] on input "Prch With Chocolate" at bounding box center [425, 265] width 428 height 21
click at [265, 269] on input "Prch With Chocolate" at bounding box center [425, 265] width 428 height 21
click at [266, 269] on input "Prch With Chocolate" at bounding box center [425, 265] width 428 height 21
click at [269, 269] on input "Prch With Chocolate" at bounding box center [425, 265] width 428 height 21
click at [304, 266] on input "Prch With Chocolate" at bounding box center [425, 265] width 428 height 21
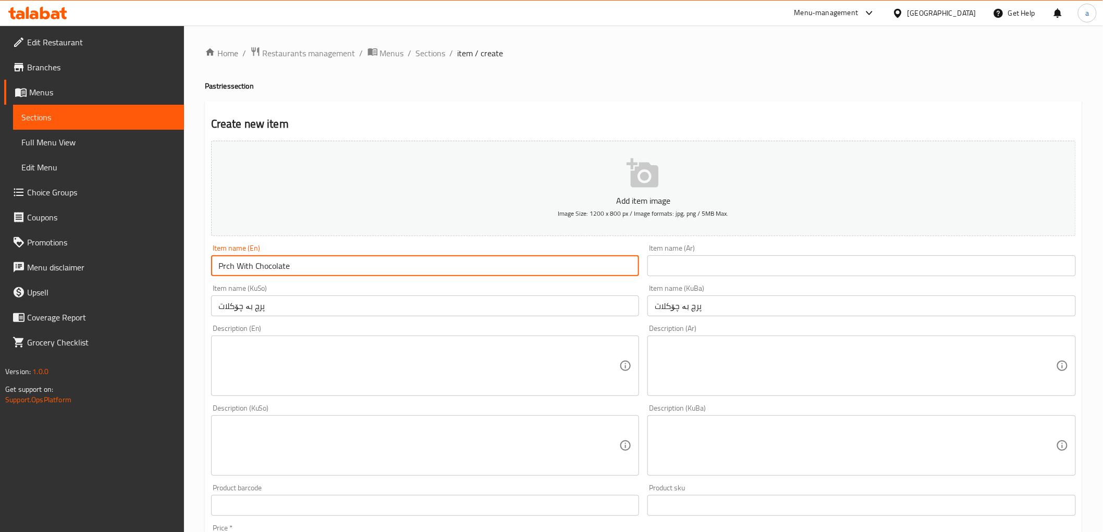
click at [278, 266] on input "Prch With Chocolate" at bounding box center [425, 265] width 428 height 21
type input "Prch With Chocolate"
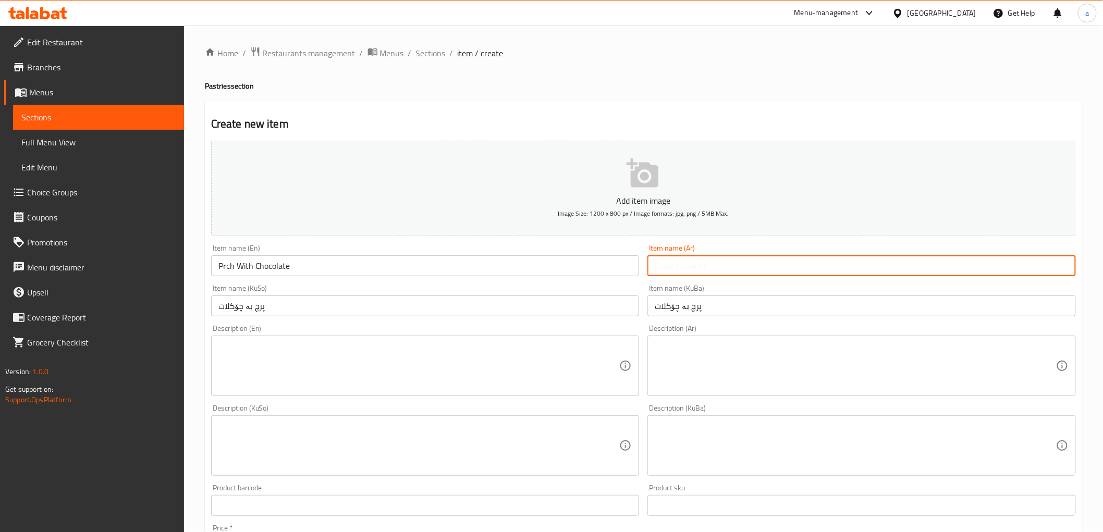
click at [762, 266] on input "text" at bounding box center [861, 265] width 428 height 21
click at [262, 272] on input "Prch With Chocolate" at bounding box center [425, 265] width 428 height 21
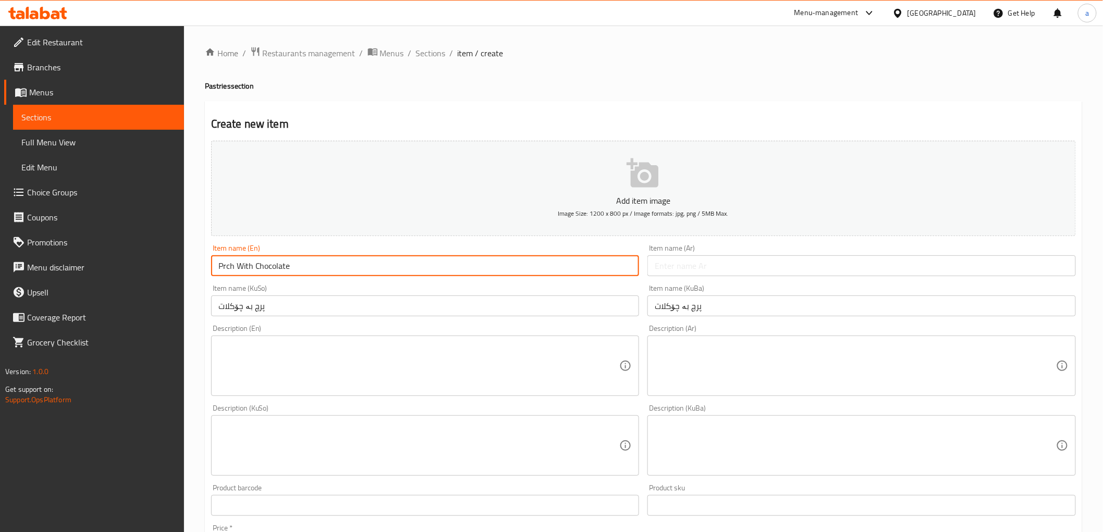
click at [262, 268] on input "Prch With Chocolate" at bounding box center [425, 265] width 428 height 21
click at [260, 268] on input "Prch With Chocolate" at bounding box center [425, 265] width 428 height 21
click at [259, 268] on input "Prch With Chocolate" at bounding box center [425, 265] width 428 height 21
click at [688, 272] on input "text" at bounding box center [861, 265] width 428 height 21
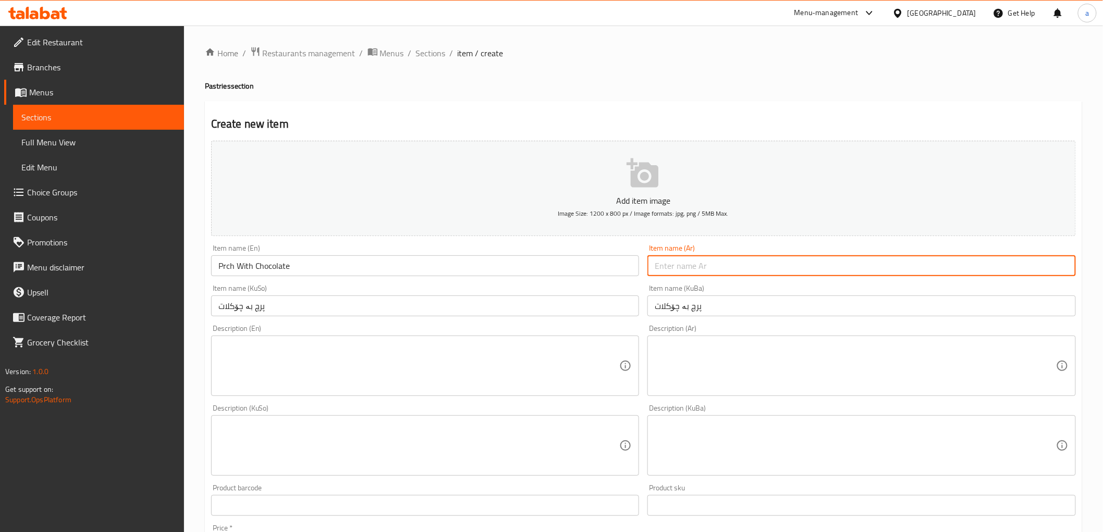
paste input "برش مع الشوكولاتة"
click at [711, 268] on input "برش مع الشوكولاتة" at bounding box center [861, 265] width 428 height 21
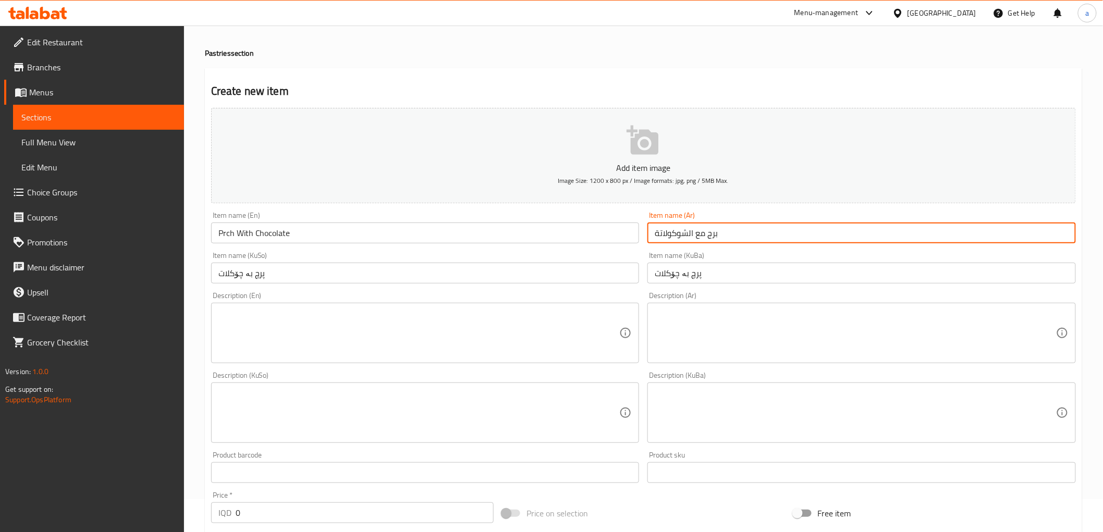
scroll to position [116, 0]
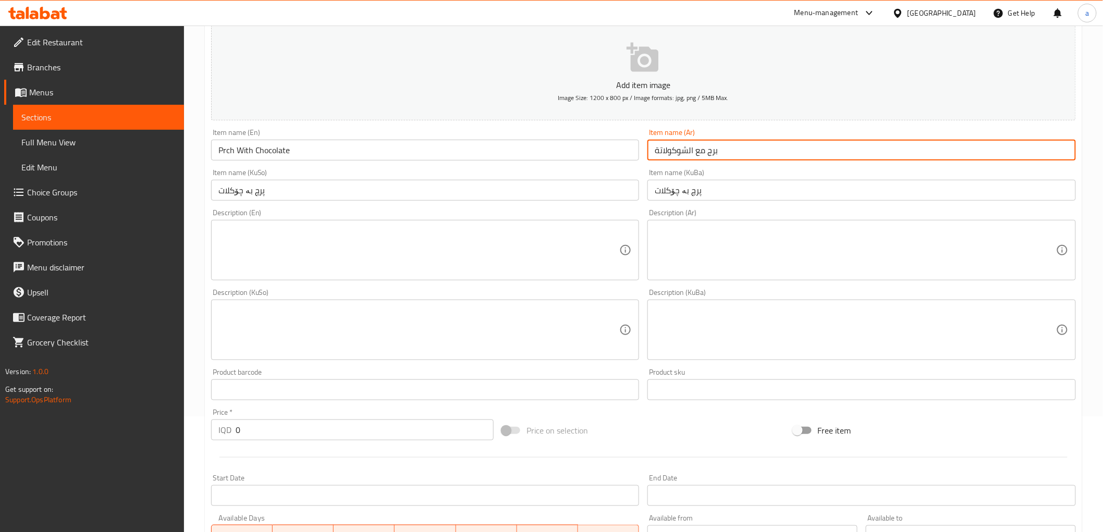
type input "برج مع الشوكولاتة"
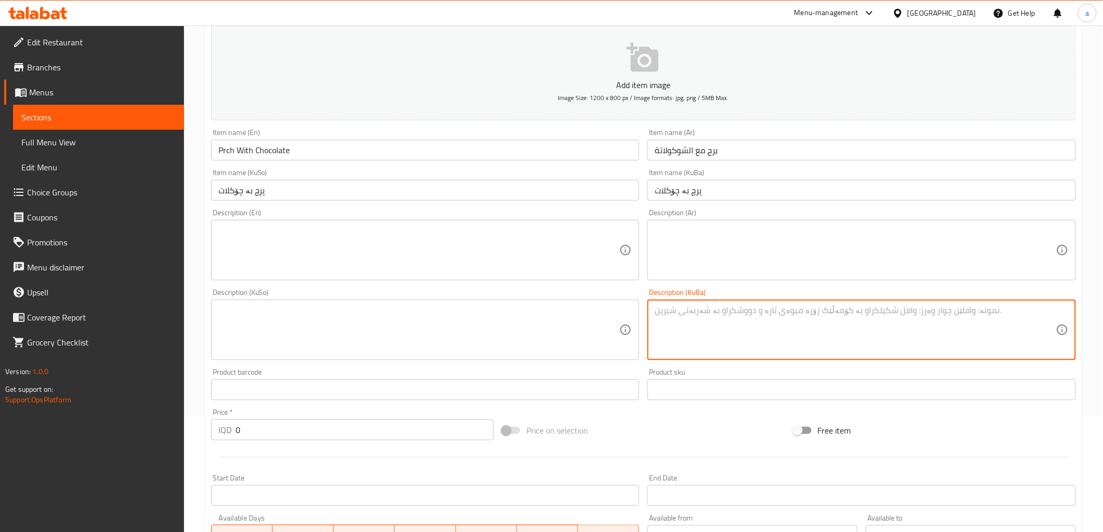
click at [717, 315] on textarea at bounding box center [855, 330] width 401 height 50
paste textarea "ئارد، شیر، چۆکلات، گیراوەی تایبەت بە کولیچە هاوس"
click at [762, 313] on textarea "ئارد، شیر، چۆکلات، گیراوەی تایبەت بە کولیچە هاوس" at bounding box center [855, 330] width 401 height 50
drag, startPoint x: 839, startPoint y: 315, endPoint x: 659, endPoint y: 315, distance: 180.4
click at [659, 315] on textarea "ئارد، شیر، چۆکلات و گیراوەی تایبەت بە کولیچە هاوس" at bounding box center [855, 330] width 401 height 50
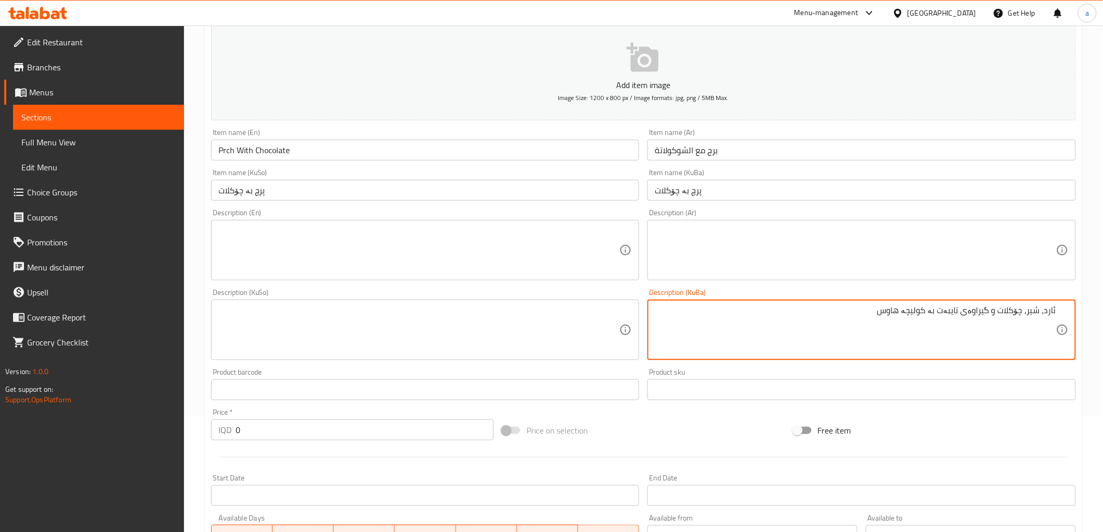
type textarea "ئارد، شیر، چۆکلات و گیراوەی تایبەت بە کولیچە هاوس"
click at [537, 309] on textarea at bounding box center [418, 330] width 401 height 50
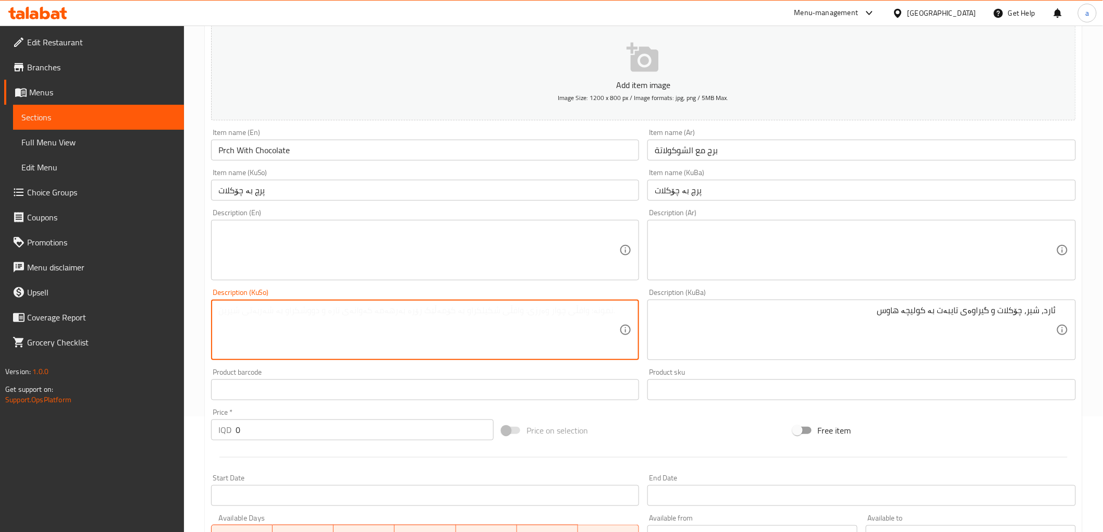
paste textarea "ئارد، شیر، چۆکلات و گیراوەی تایبەت بە کولیچە هاوس"
type textarea "ئارد، شیر، چۆکلات و گیراوەی تایبەت بە کولیچە هاوس"
click at [283, 242] on textarea at bounding box center [418, 251] width 401 height 50
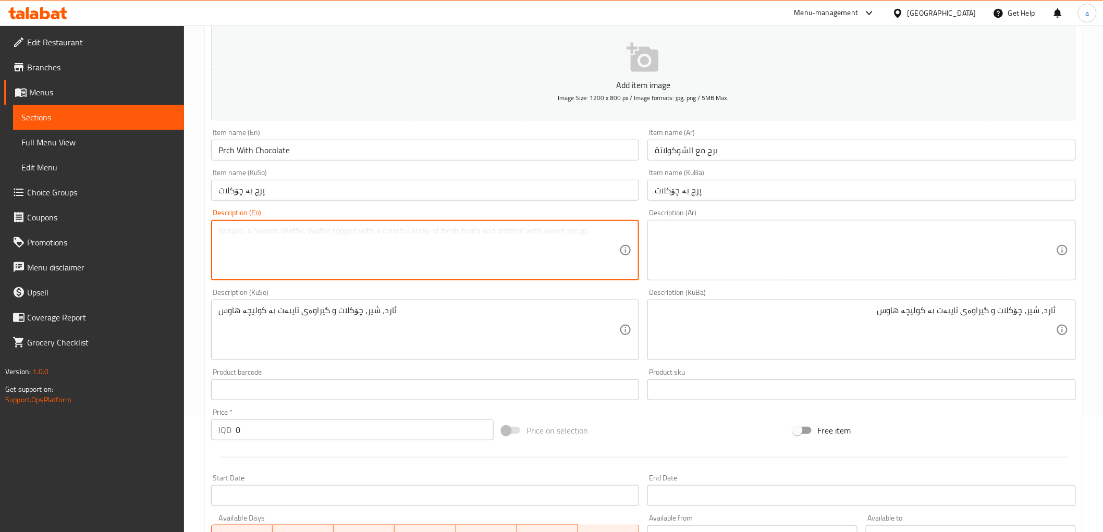
paste textarea "Flour"
type textarea "Flour"
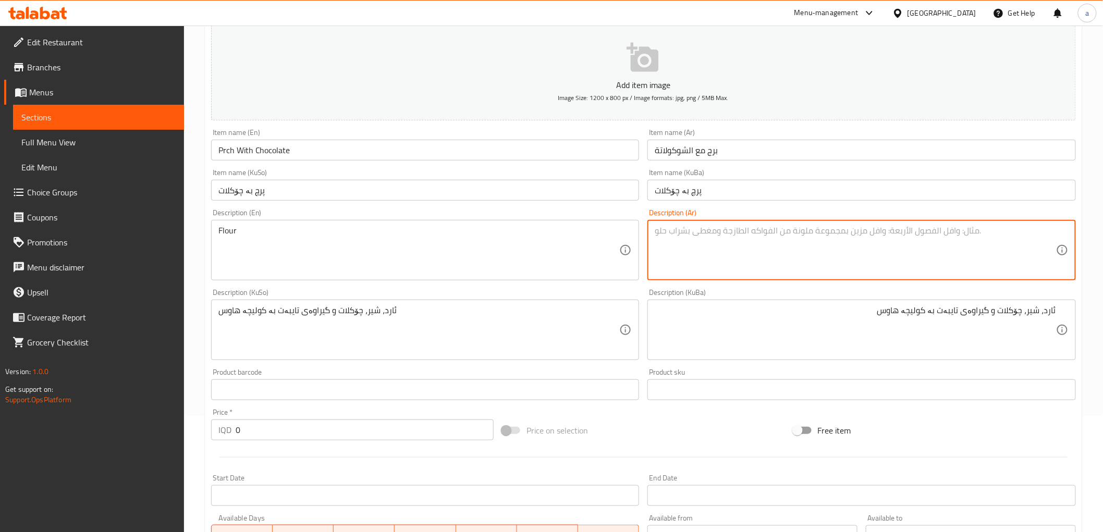
click at [714, 241] on textarea at bounding box center [855, 251] width 401 height 50
paste textarea "دقيق/طحين"
drag, startPoint x: 679, startPoint y: 230, endPoint x: 638, endPoint y: 233, distance: 41.3
click at [638, 233] on div "Add item image Image Size: 1200 x 800 px / Image formats: jpg, png / 5MB Max. I…" at bounding box center [643, 305] width 873 height 569
type textarea "دقيق"
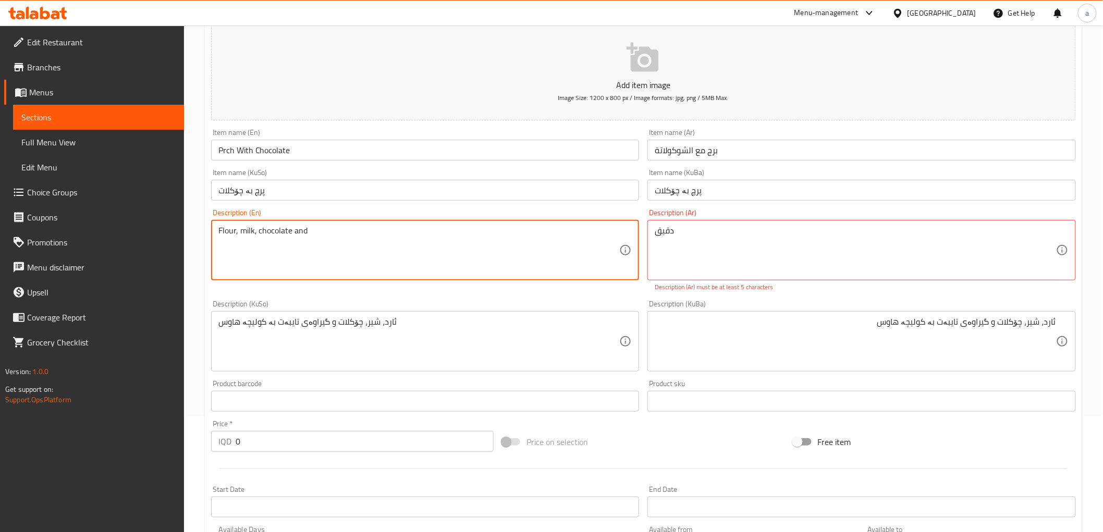
type textarea "Flour, milk, chocolate and"
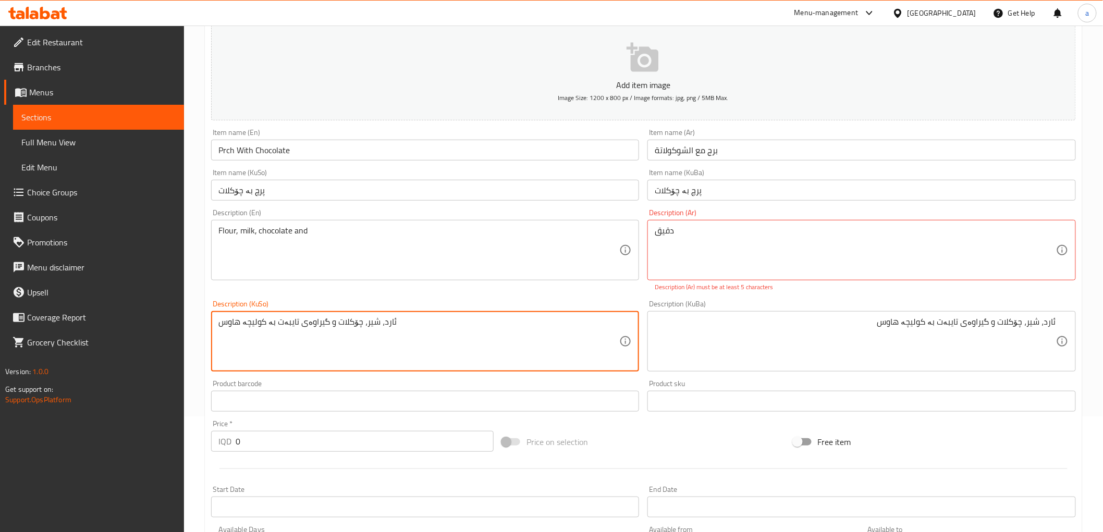
drag, startPoint x: 323, startPoint y: 322, endPoint x: 277, endPoint y: 320, distance: 46.4
click at [277, 320] on textarea "ئارد، شیر، چۆکلات و گیراوەی تایبەت بە کولیچە هاوس" at bounding box center [418, 342] width 401 height 50
click at [324, 225] on div "Flour, milk, chocolate and Description (En)" at bounding box center [425, 250] width 428 height 60
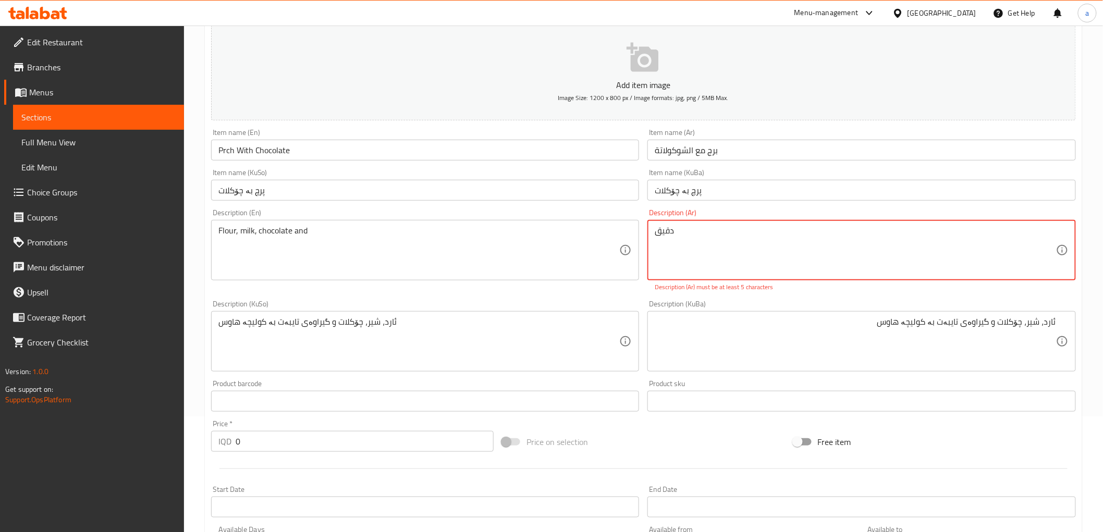
paste textarea "خليط"
type textarea "دقيق خليط"
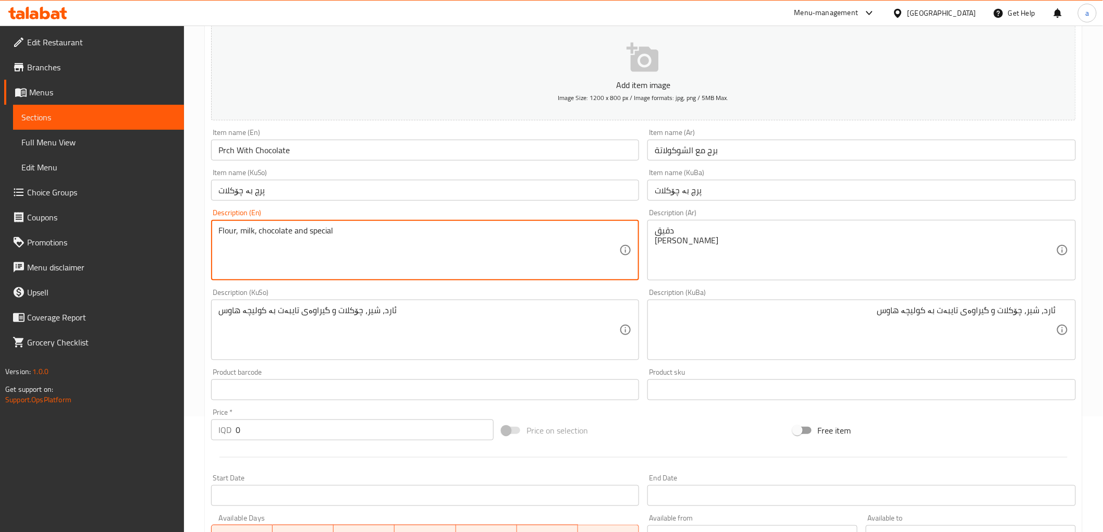
paste textarea "mixture"
paste textarea "Kulicha house"
type textarea "Flour, milk, chocolate and special mixture of Kulicha house"
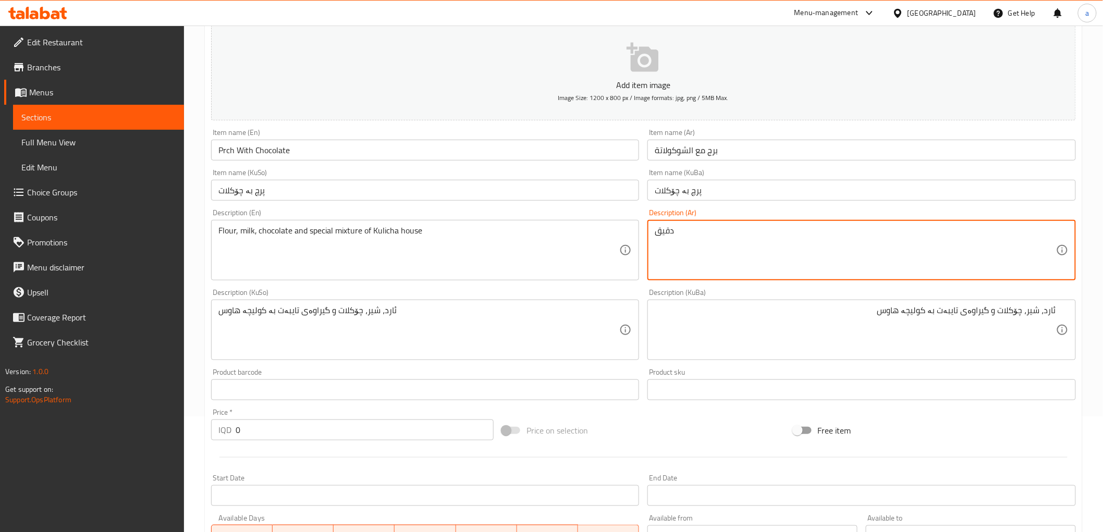
click at [660, 228] on textarea "دقيق" at bounding box center [855, 251] width 401 height 50
click at [655, 231] on textarea "دقيق" at bounding box center [855, 251] width 401 height 50
paste textarea "شوكولاتة"
paste textarea "خليط"
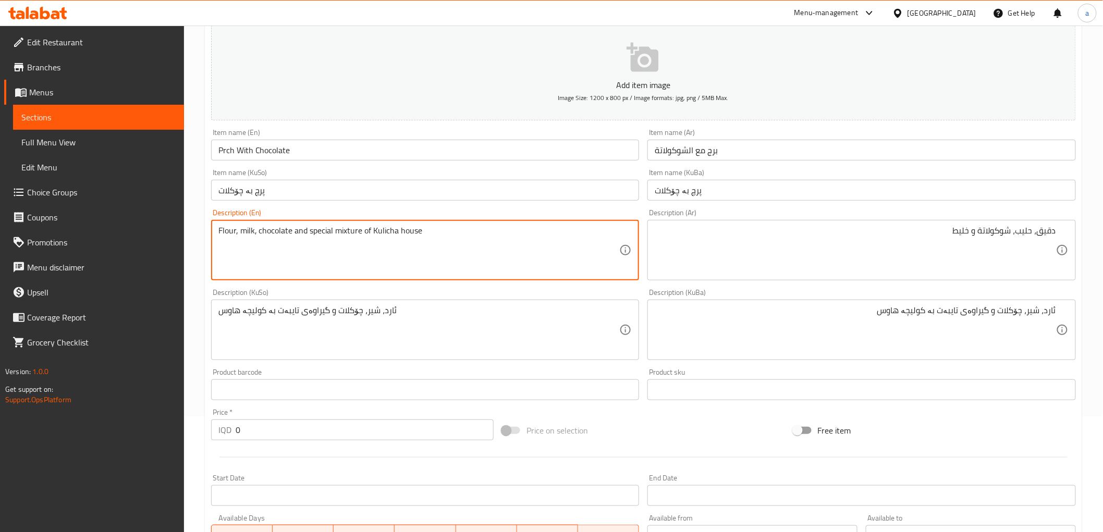
click at [318, 231] on textarea "Flour, milk, chocolate and special mixture of Kulicha house" at bounding box center [418, 251] width 401 height 50
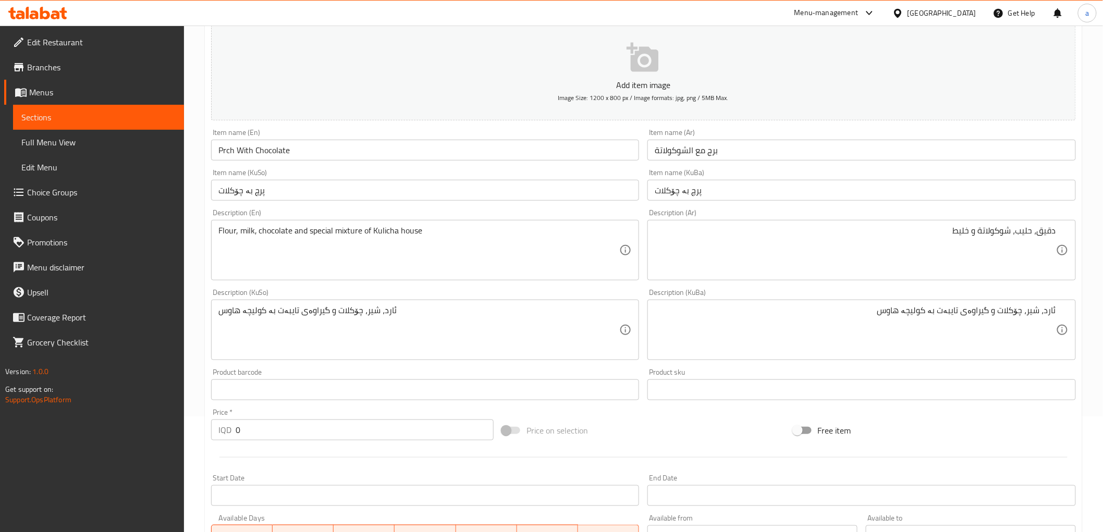
click at [919, 225] on div "دقيق، حليب، شوكولاتة و خليط Description (Ar)" at bounding box center [861, 250] width 428 height 60
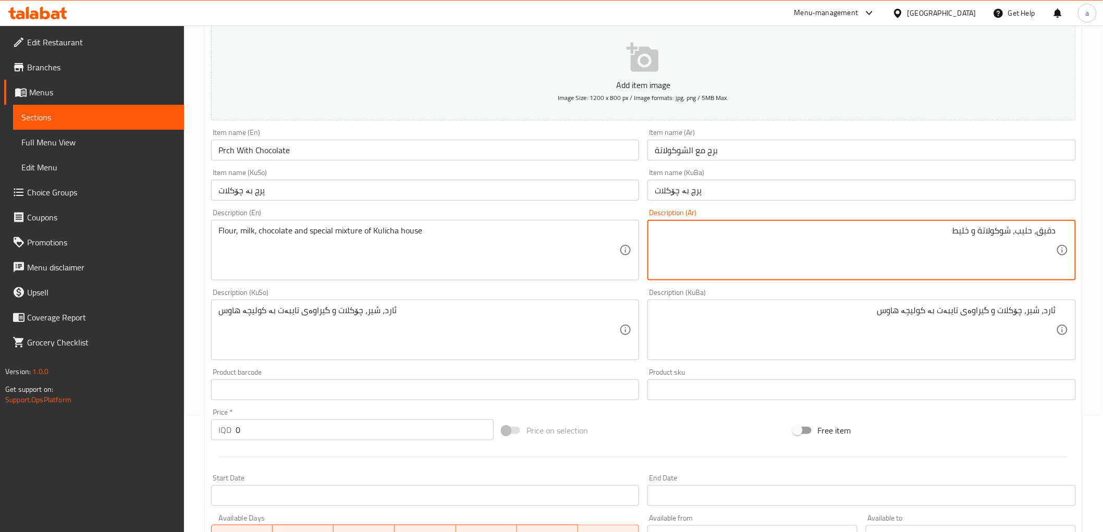
paste textarea "خاص"
paste textarea "كليجة هاوس"
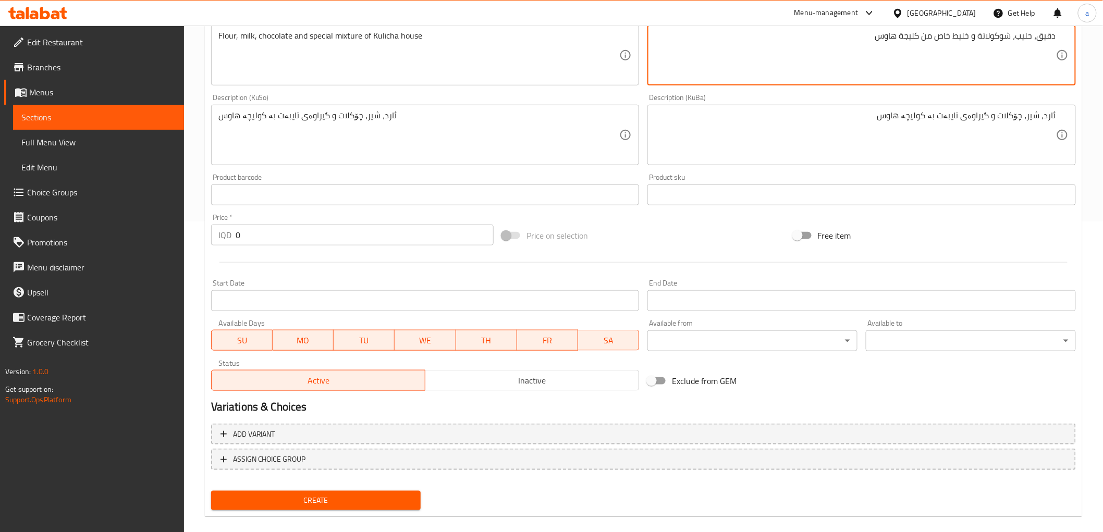
scroll to position [322, 0]
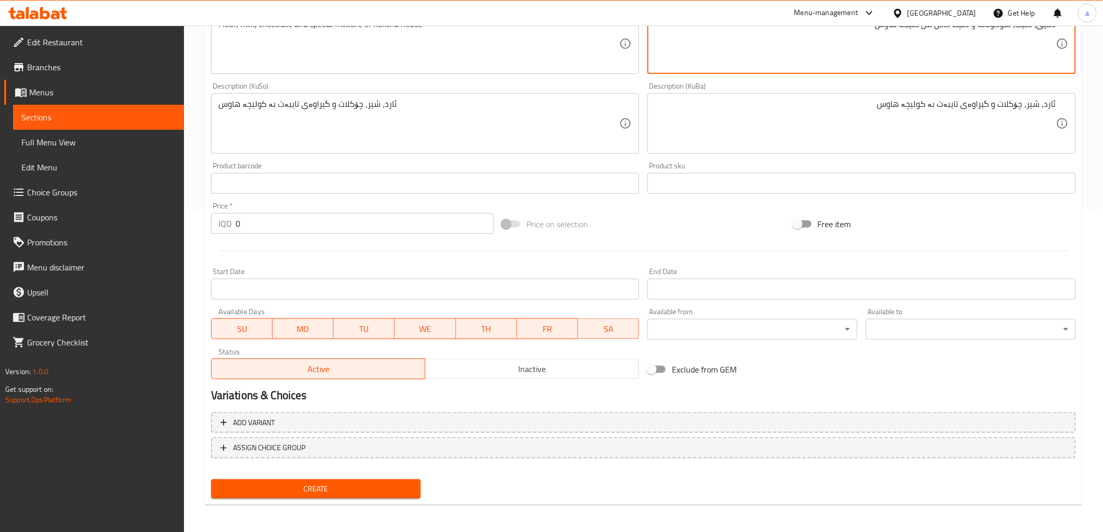
type textarea "دقيق، حليب، شوكولاتة و خليط خاص من كليجة هاوس"
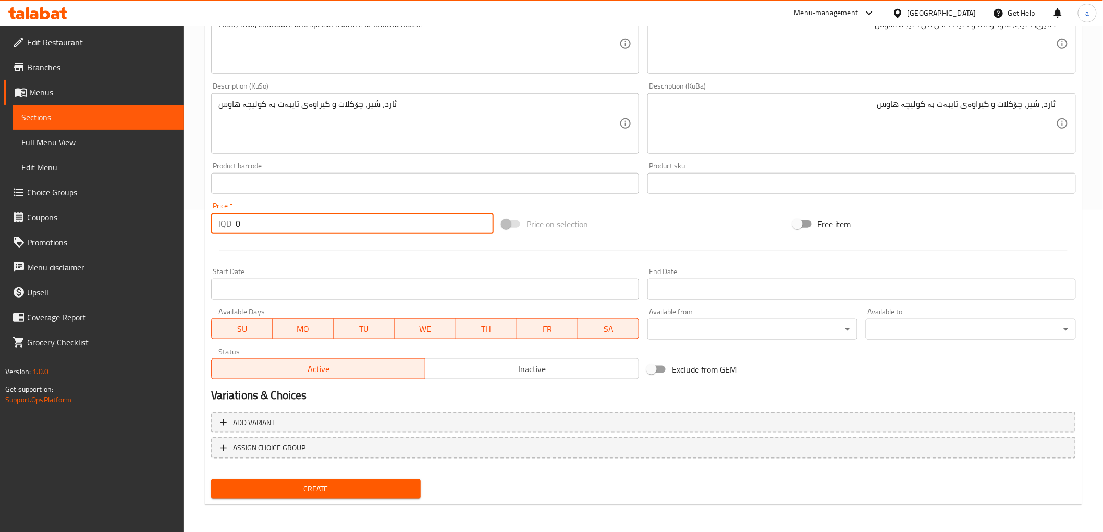
drag, startPoint x: 254, startPoint y: 222, endPoint x: 236, endPoint y: 250, distance: 34.0
click at [230, 231] on div "IQD 0 Price *" at bounding box center [352, 223] width 283 height 21
paste input "1000"
type input "10000"
click at [295, 483] on span "Create" at bounding box center [315, 489] width 193 height 13
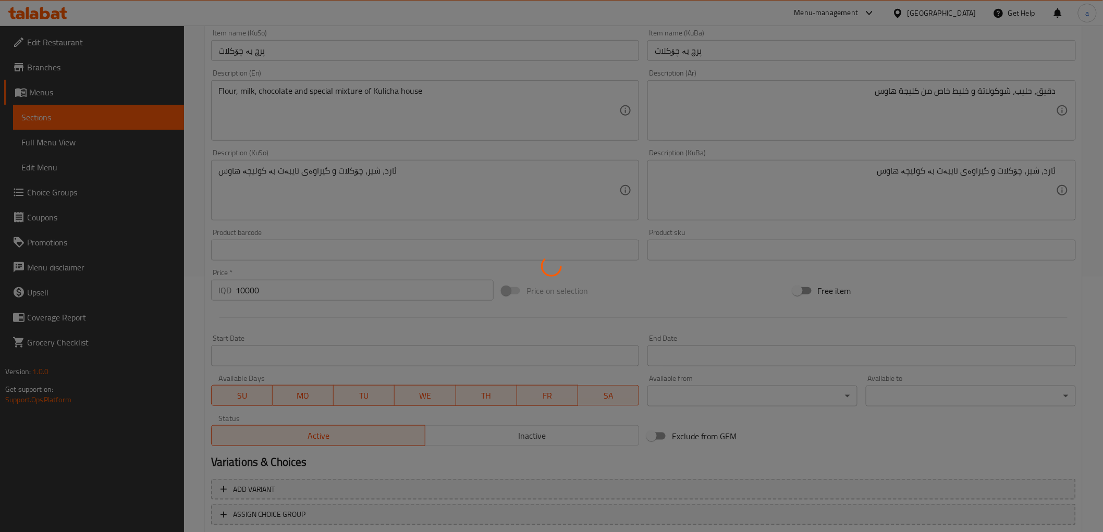
type input "0"
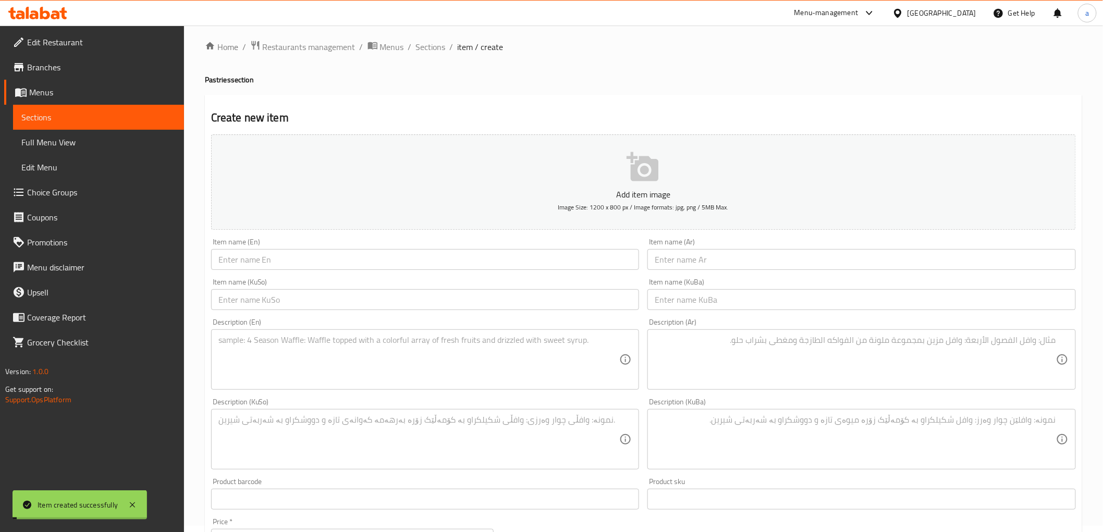
scroll to position [0, 0]
click at [160, 122] on span "Sections" at bounding box center [98, 117] width 154 height 13
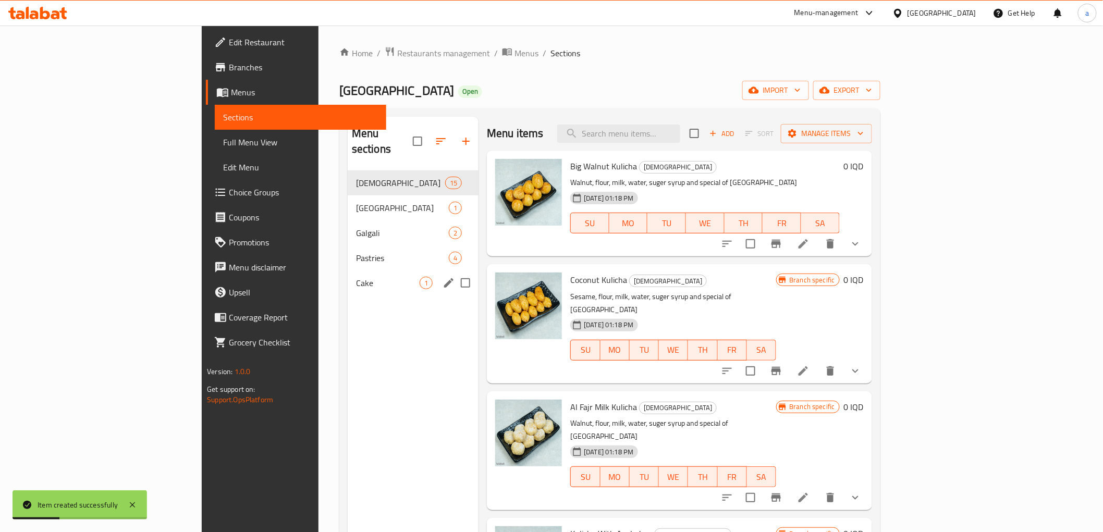
click at [356, 252] on span "Pastries" at bounding box center [402, 258] width 93 height 13
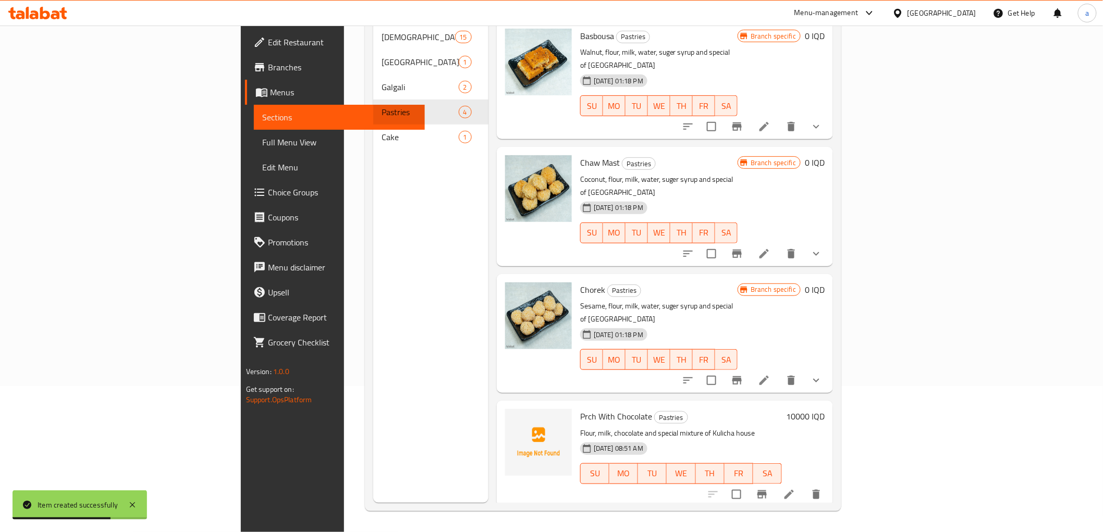
scroll to position [30, 0]
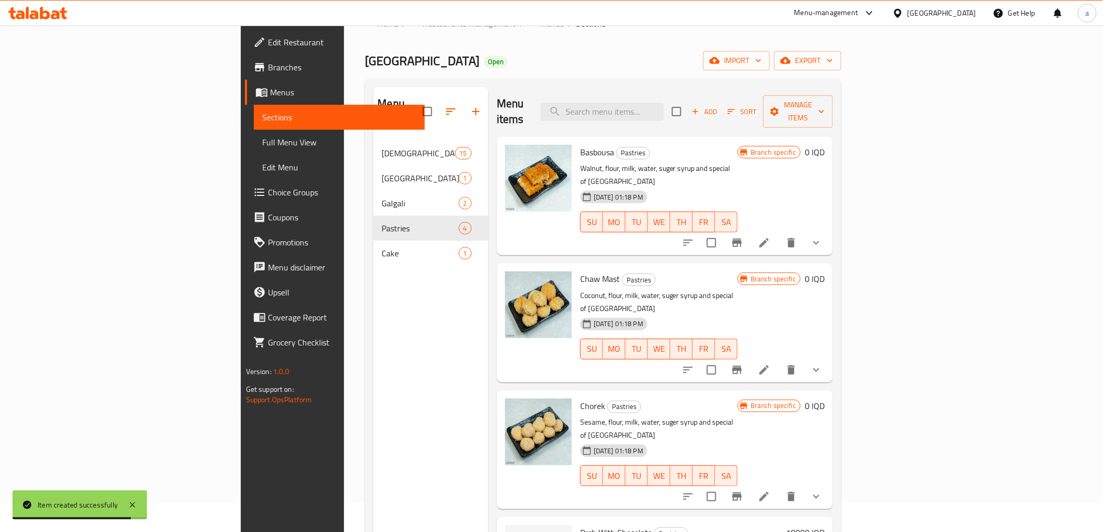
click at [718, 106] on span "Add" at bounding box center [704, 112] width 28 height 12
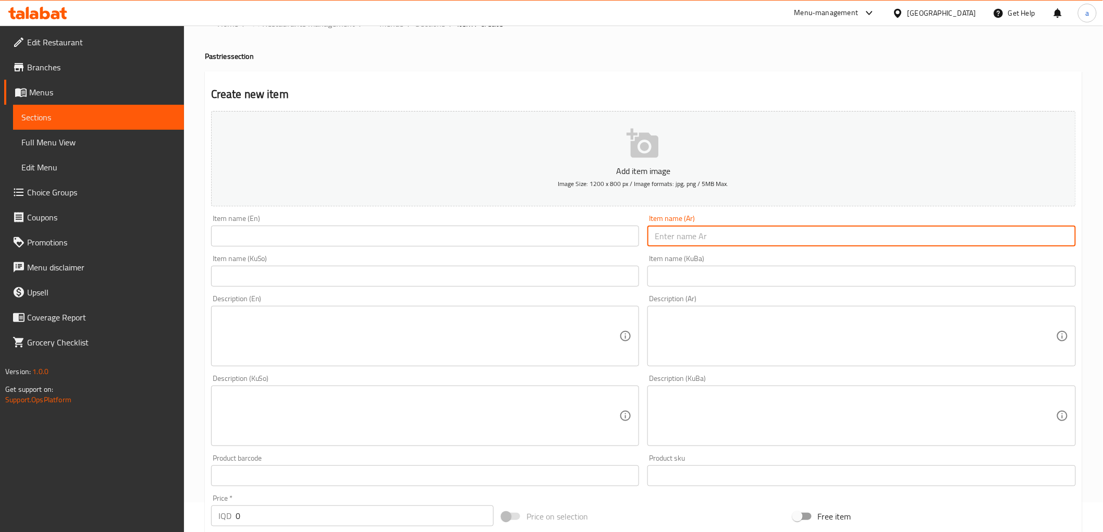
click at [789, 245] on input "text" at bounding box center [861, 236] width 428 height 21
click at [691, 280] on input "text" at bounding box center [861, 276] width 428 height 21
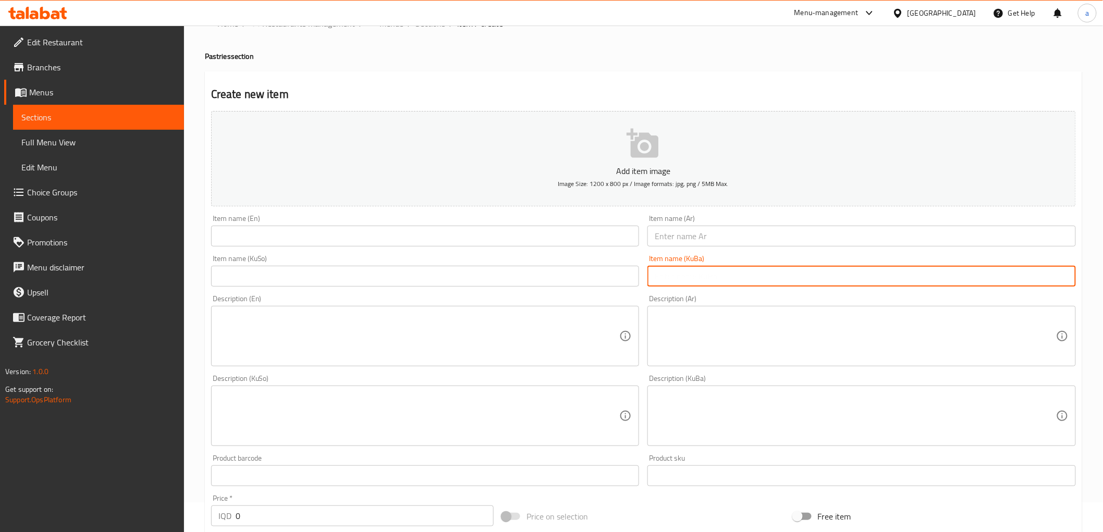
paste input "زولێحان"
type input "زولێحان"
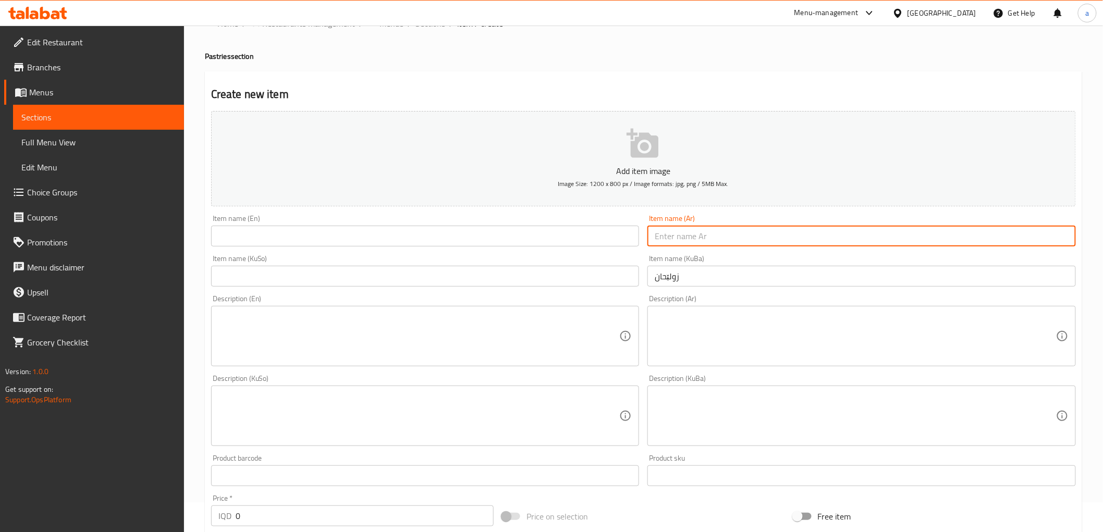
click at [702, 243] on input "text" at bounding box center [861, 236] width 428 height 21
click at [538, 244] on input "text" at bounding box center [425, 236] width 428 height 21
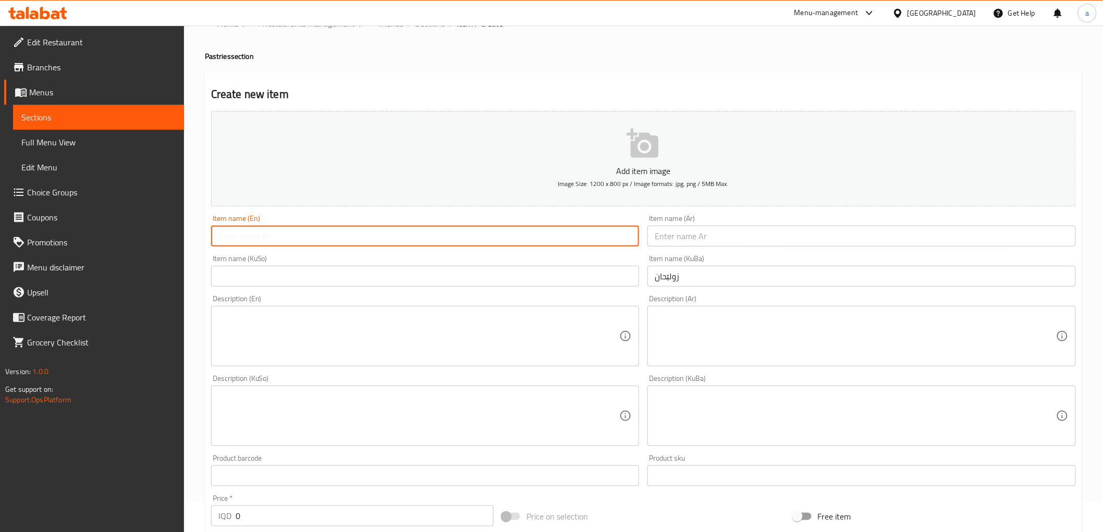
paste input "Zulehan"
type input "Zulehan"
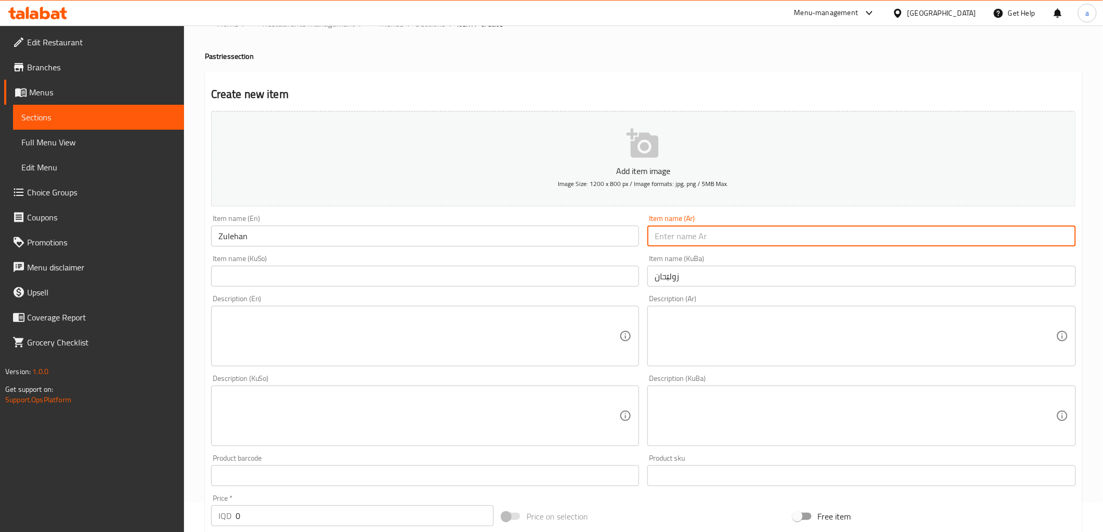
click at [720, 240] on input "text" at bounding box center [861, 236] width 428 height 21
click at [664, 275] on input "زولێحان" at bounding box center [861, 276] width 428 height 21
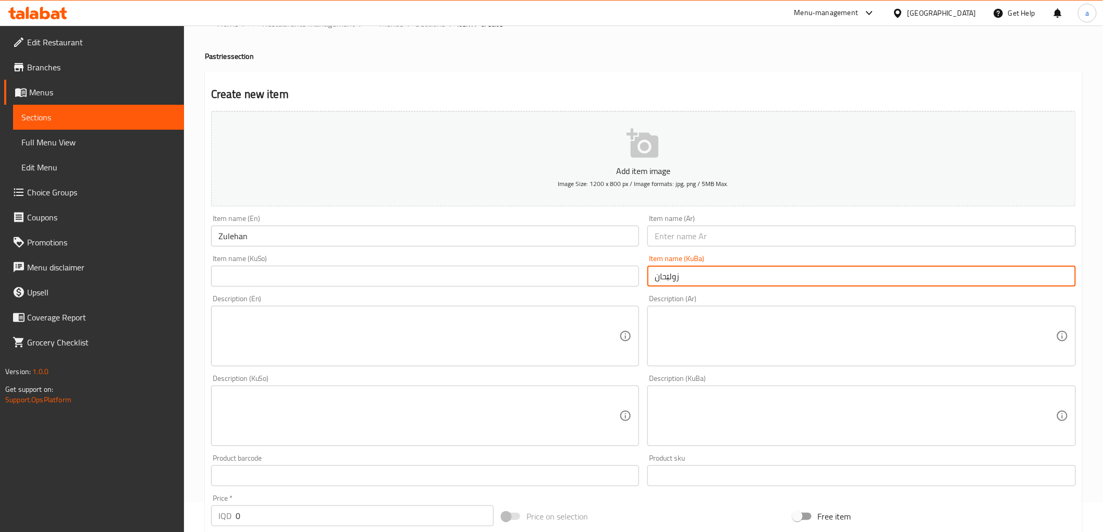
click at [664, 275] on input "زولێحان" at bounding box center [861, 276] width 428 height 21
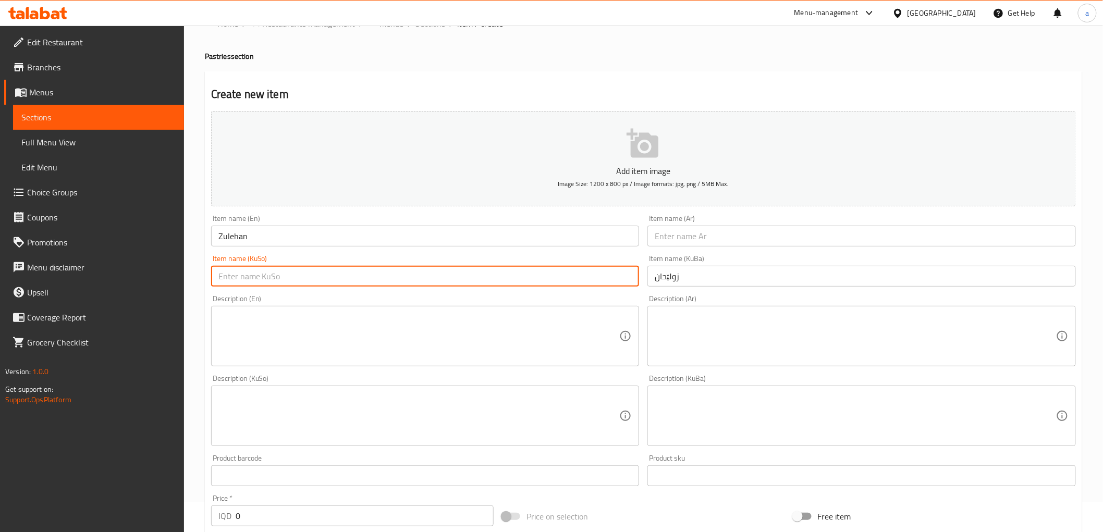
click at [502, 279] on input "text" at bounding box center [425, 276] width 428 height 21
paste input "زولێحان"
type input "زولێحان"
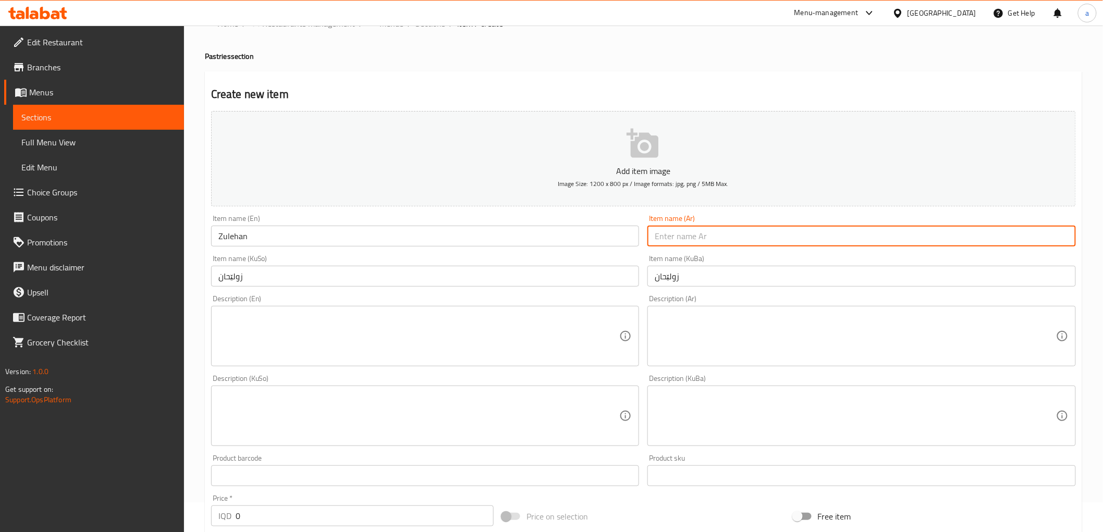
click at [796, 237] on input "text" at bounding box center [861, 236] width 428 height 21
click at [801, 240] on input "text" at bounding box center [861, 236] width 428 height 21
type input ","
click at [227, 238] on input "Zulehan" at bounding box center [425, 236] width 428 height 21
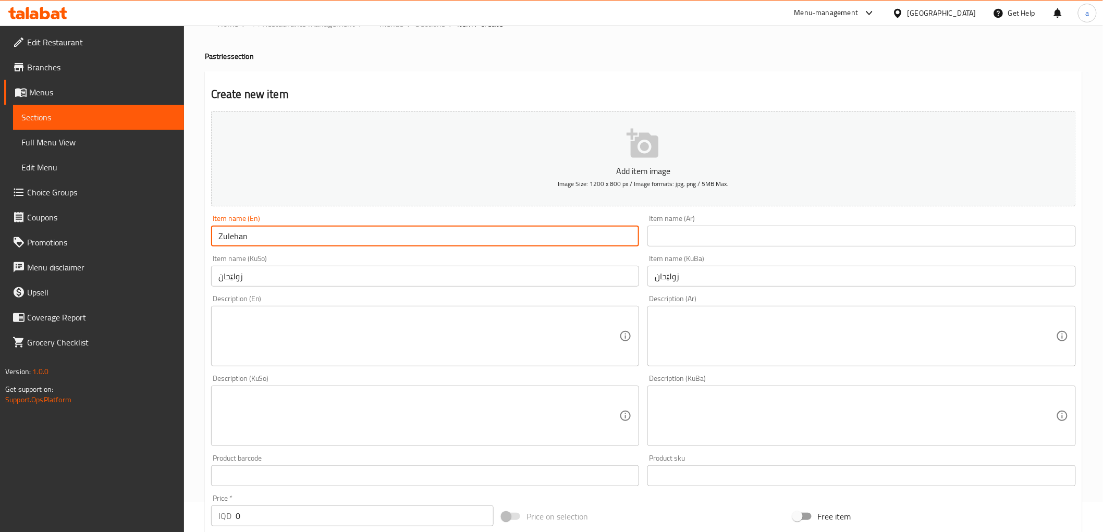
click at [227, 240] on input "Zulehan" at bounding box center [425, 236] width 428 height 21
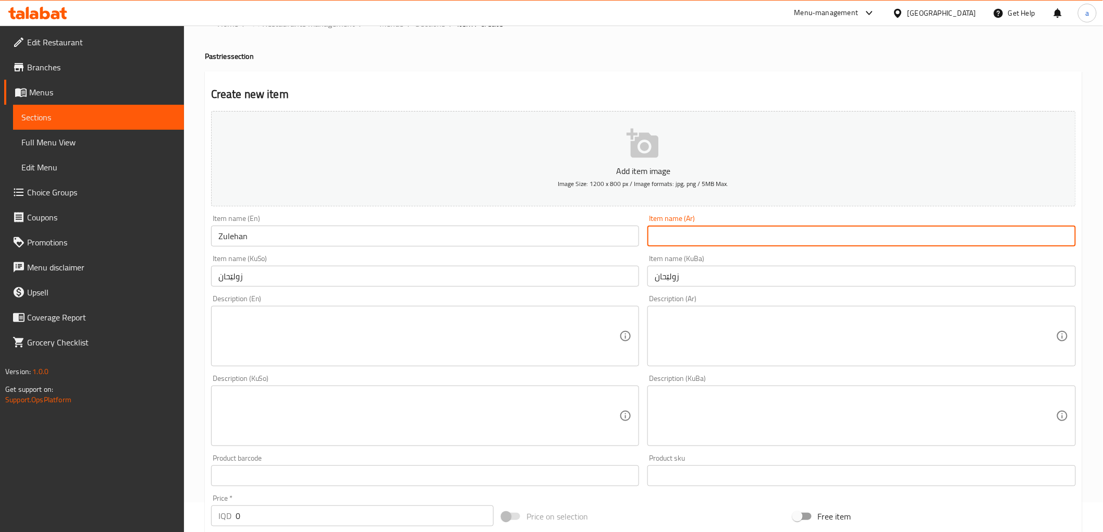
click at [709, 235] on input "text" at bounding box center [861, 236] width 428 height 21
paste input "زليحان"
type input "زليحان"
click at [700, 397] on textarea at bounding box center [855, 416] width 401 height 50
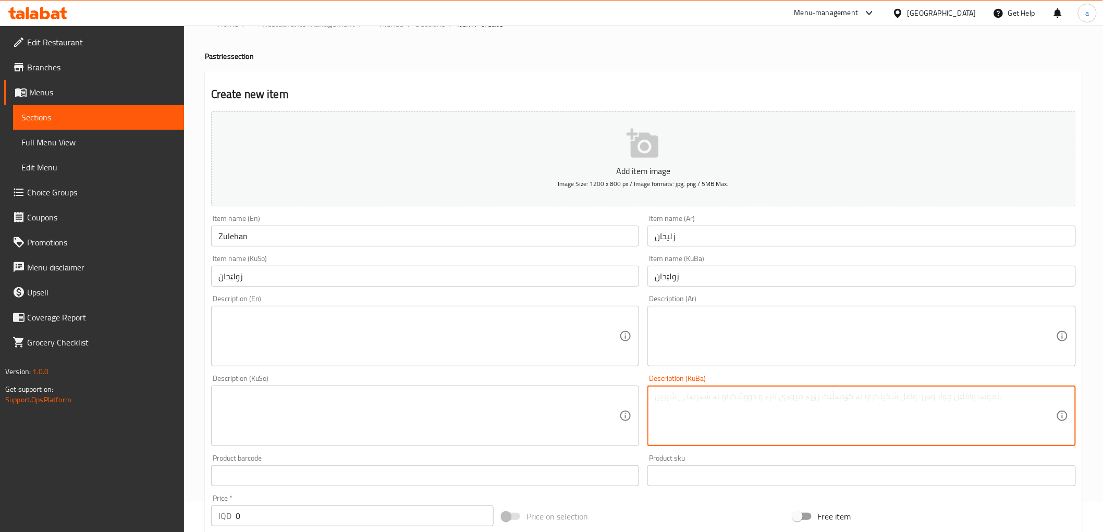
paste textarea "ئارد، پەتاتە، پەنیر، کەرەوەز، گیراوەی تایبەتی کولیچەهاوس"
click at [756, 401] on textarea "ئارد، پەتاتە، پەنیر، کەرەوەز، گیراوەی تایبەتی کولیچەهاوس" at bounding box center [855, 416] width 401 height 50
type textarea "ئارد، پەتاتە، پەنیر، کەرەوەز و گیراوەی تایبەتی کولیچەهاوس"
click at [434, 330] on textarea at bounding box center [418, 337] width 401 height 50
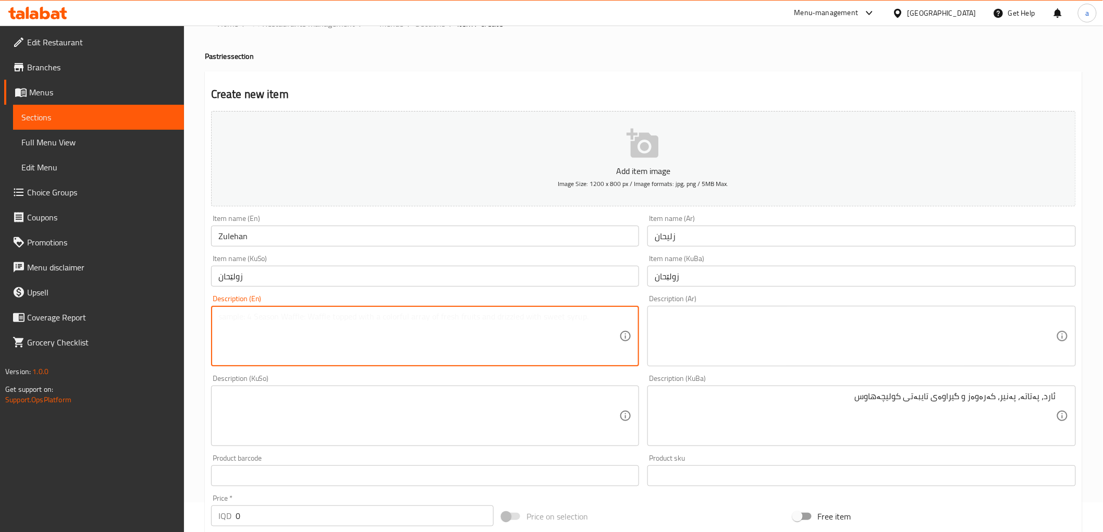
paste textarea "Flour"
type textarea "Flour"
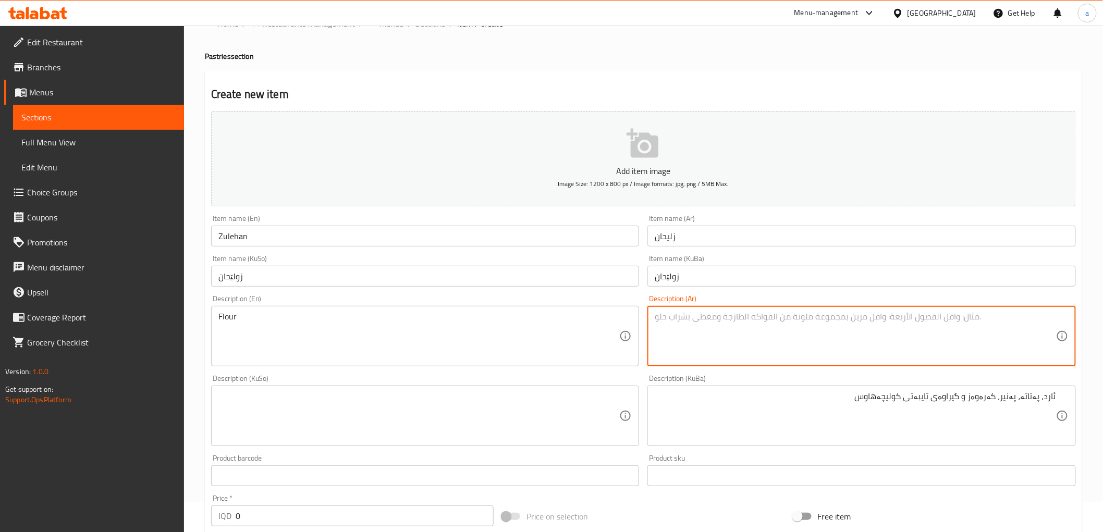
click at [746, 334] on textarea at bounding box center [855, 337] width 401 height 50
paste textarea "دقيق/طحين"
drag, startPoint x: 679, startPoint y: 313, endPoint x: 652, endPoint y: 313, distance: 27.1
click at [652, 313] on div "دقيق/طحين Description (Ar)" at bounding box center [861, 336] width 428 height 60
type textarea "دقيق"
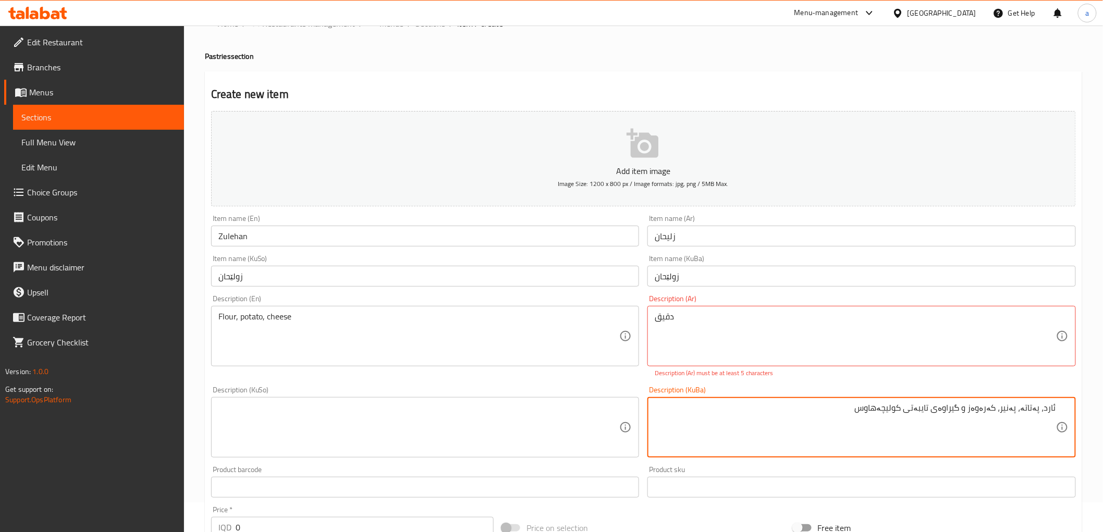
click at [992, 410] on textarea "ئارد، پەتاتە، پەنیر، کەرەوەز و گیراوەی تایبەتی کولیچەهاوس" at bounding box center [855, 428] width 401 height 50
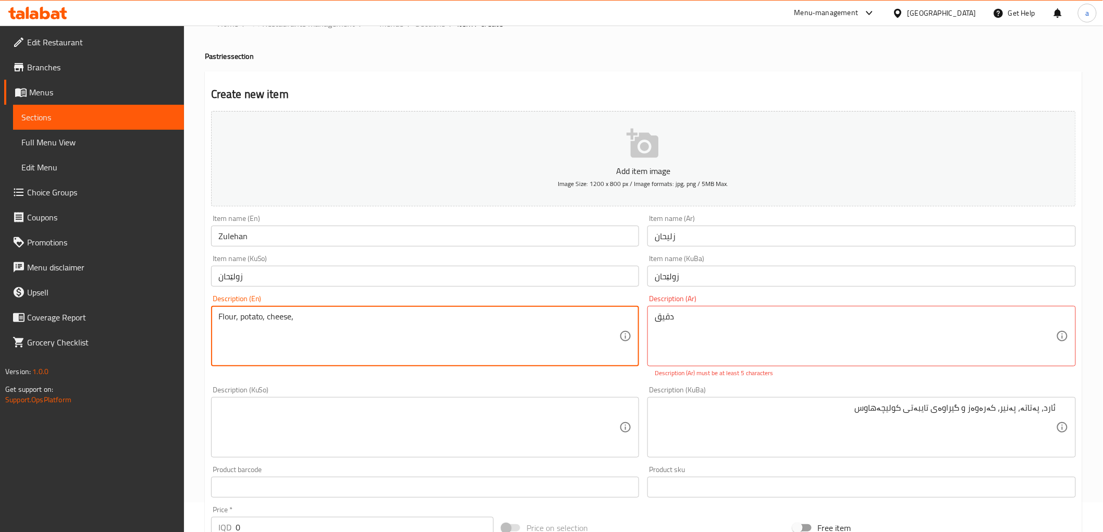
paste textarea "Celery"
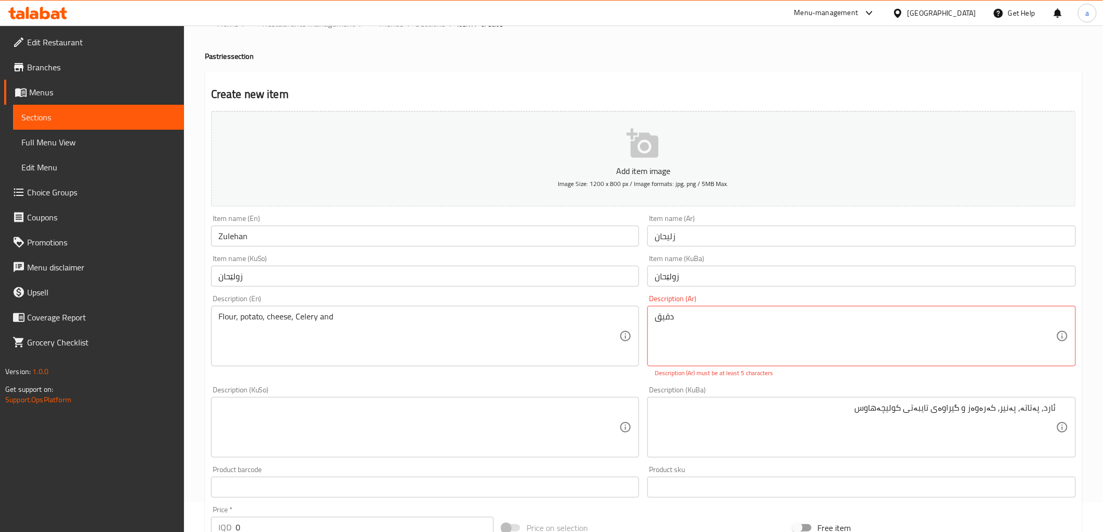
click at [653, 318] on div "دقيق Description (Ar)" at bounding box center [861, 336] width 428 height 60
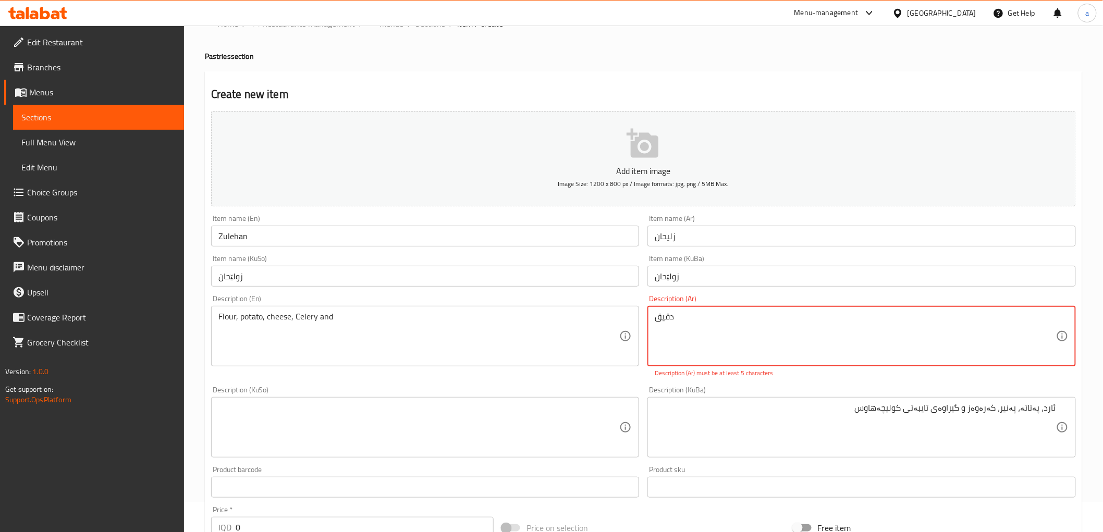
click at [655, 318] on textarea "دقيق" at bounding box center [855, 337] width 401 height 50
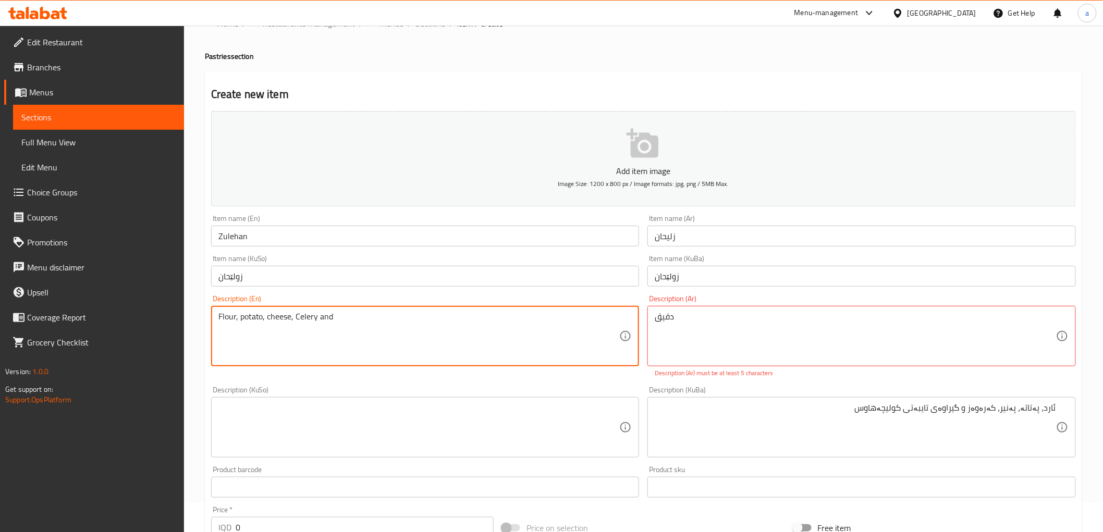
paste textarea "special mixture of Kulicha house"
drag, startPoint x: 481, startPoint y: 318, endPoint x: 204, endPoint y: 312, distance: 276.9
click at [205, 312] on div "Create new item Add item image Image Size: 1200 x 800 px / Image formats: jpg, …" at bounding box center [643, 440] width 877 height 738
type textarea "Flour, potato, cheese, Celery and special mixture of Kulicha house"
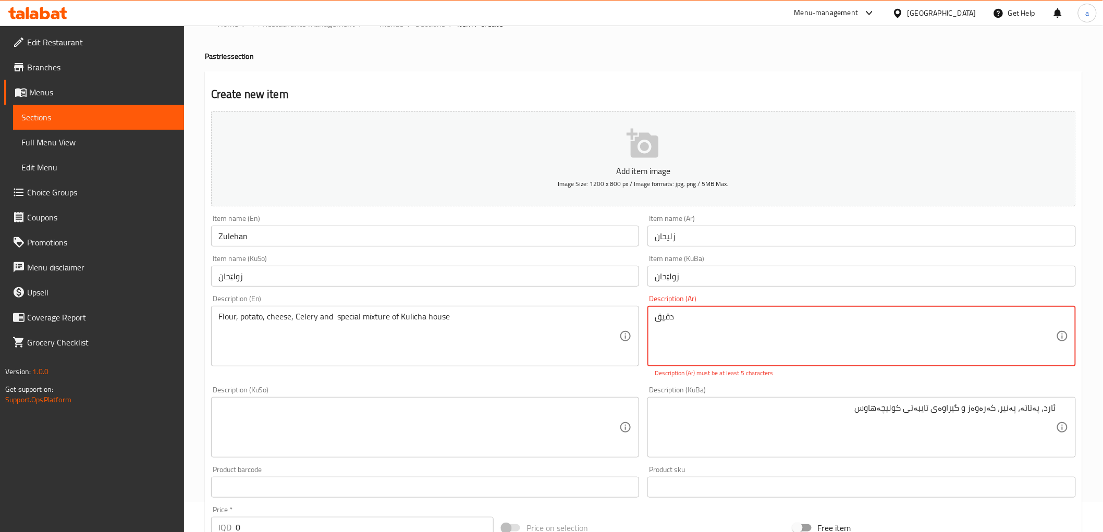
drag, startPoint x: 702, startPoint y: 312, endPoint x: 647, endPoint y: 312, distance: 54.2
paste textarea "، بطاطس، جبن، كرفس ومزيج خاص من"
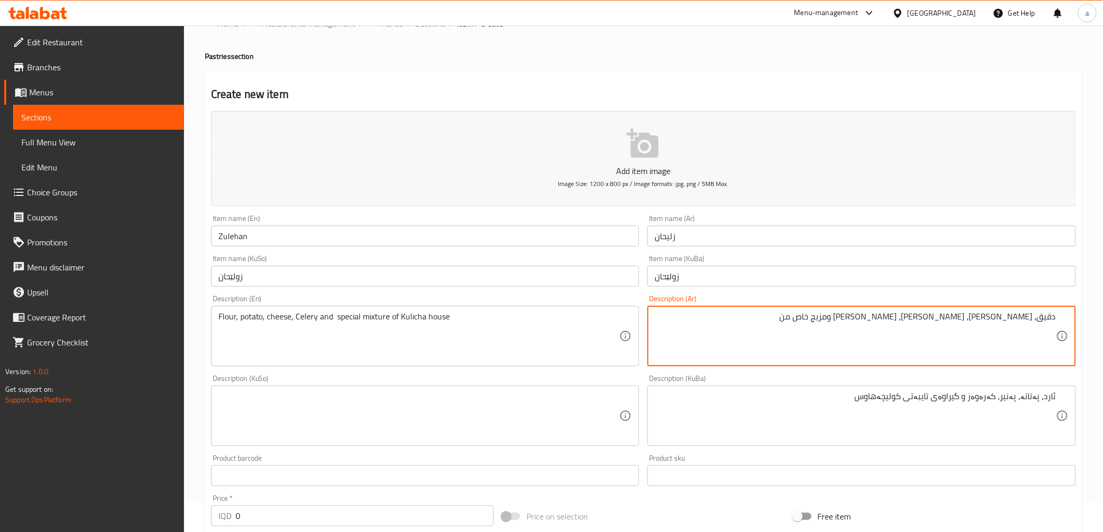
paste textarea "كليجة هاوس"
type textarea "دقيق، بطاطس، جبن، كرفس ومزيج خاص من كليجة هاوس"
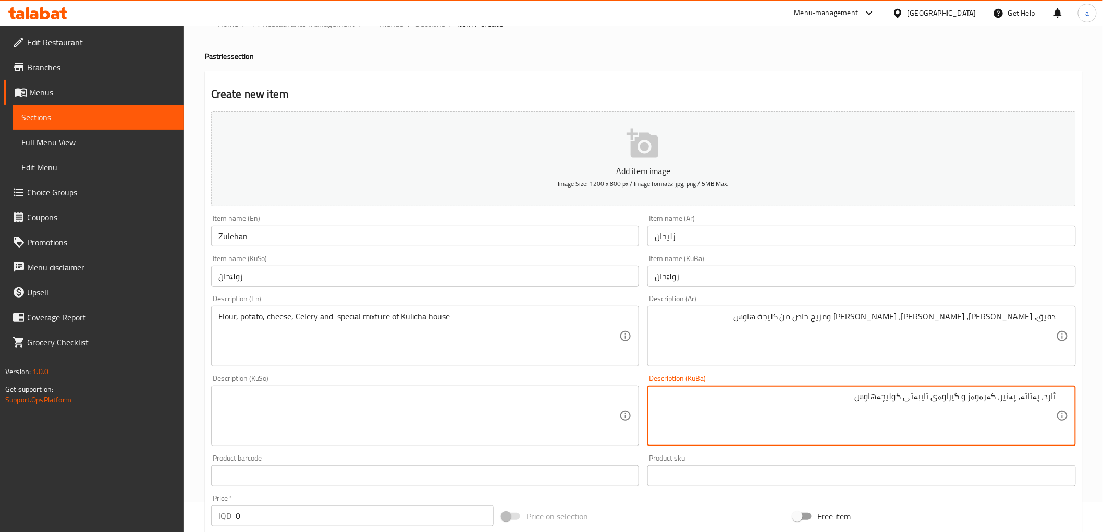
click at [986, 401] on textarea "ئارد، پەتاتە، پەنیر، کەرەوەز و گیراوەی تایبەتی کولیچەهاوس" at bounding box center [855, 416] width 401 height 50
click at [984, 420] on textarea "ئارد، پەتاتە، پەنیر، کەرەوەز و گیراوەی تایبەتی کولیچەهاوس" at bounding box center [855, 416] width 401 height 50
click at [985, 402] on textarea "ئارد، پەتاتە، پەنیر، کەرەوەز و گیراوەی تایبەتی کولیچەهاوس" at bounding box center [855, 416] width 401 height 50
click at [983, 398] on textarea "ئارد، پەتاتە، پەنیر، کەرەوەز و گیراوەی تایبەتی کولیچەهاوس" at bounding box center [855, 416] width 401 height 50
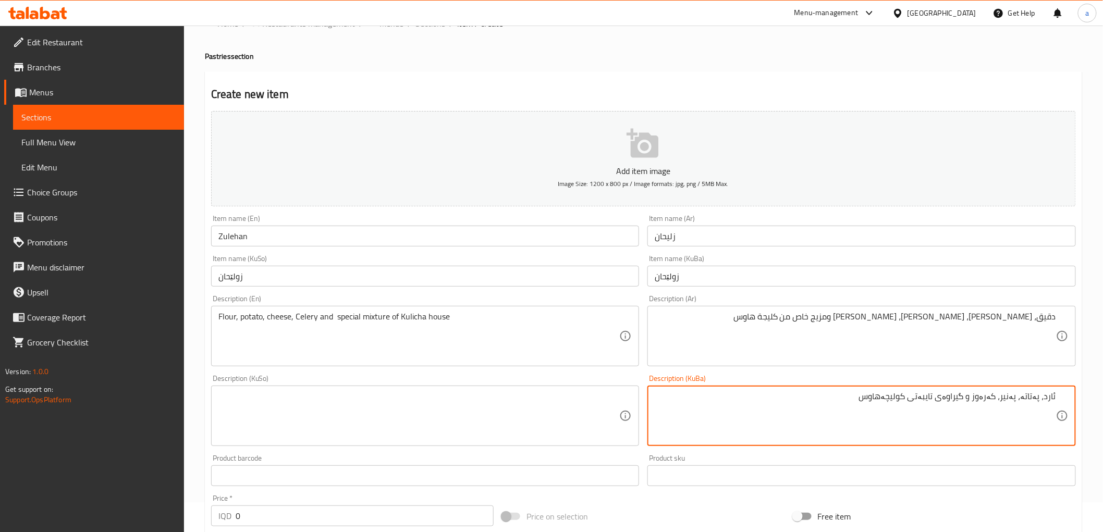
click at [981, 398] on textarea "ئارد، پەتاتە، پەنیر، کەرەوز و گیراوەی تایبەتی کولیچەهاوس" at bounding box center [855, 416] width 401 height 50
type textarea "ئارد، پەتاتە، پەنیر، کەرەوز و گیراوەی تایبەتی کولیچەهاوس"
click at [456, 409] on textarea at bounding box center [418, 416] width 401 height 50
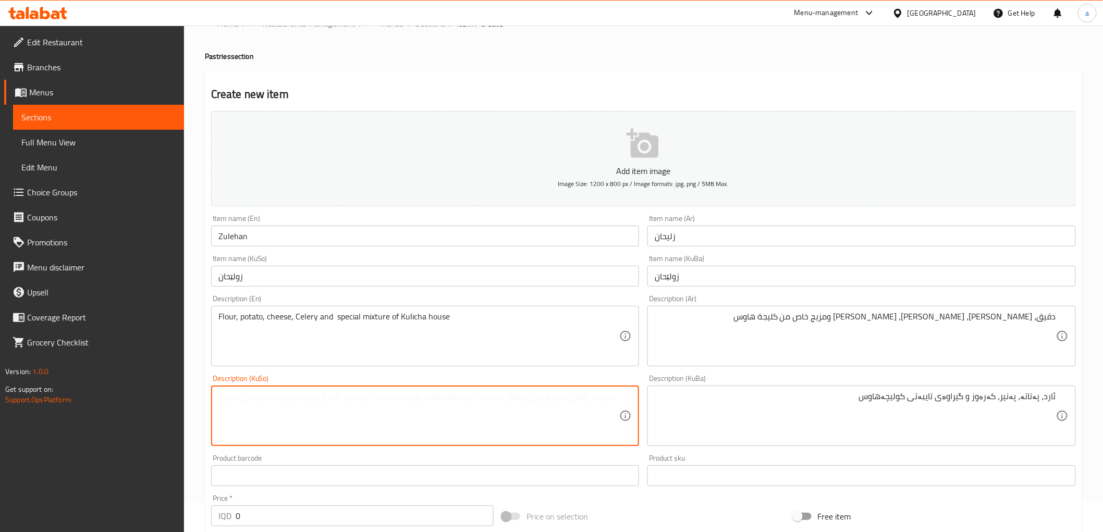
paste textarea "ئارد، پەتاتە، پەنیر، کەرەوز و گیراوەی تایبەتی کولیچەهاوس"
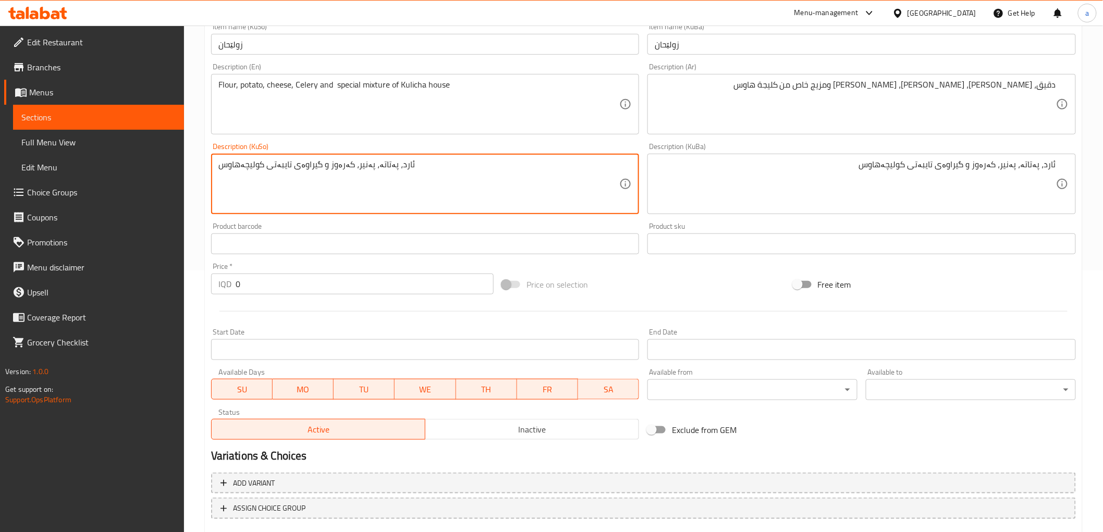
type textarea "ئارد، پەتاتە، پەنیر، کەرەوز و گیراوەی تایبەتی کولیچەهاوس"
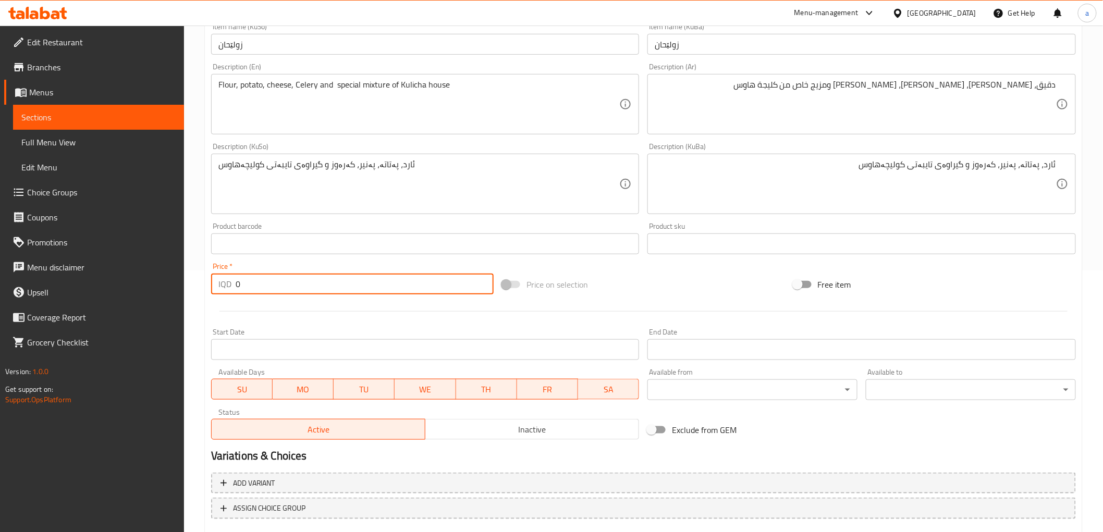
drag, startPoint x: 246, startPoint y: 287, endPoint x: 233, endPoint y: 289, distance: 13.1
click at [233, 289] on div "IQD 0 Price *" at bounding box center [352, 284] width 283 height 21
paste input "1000"
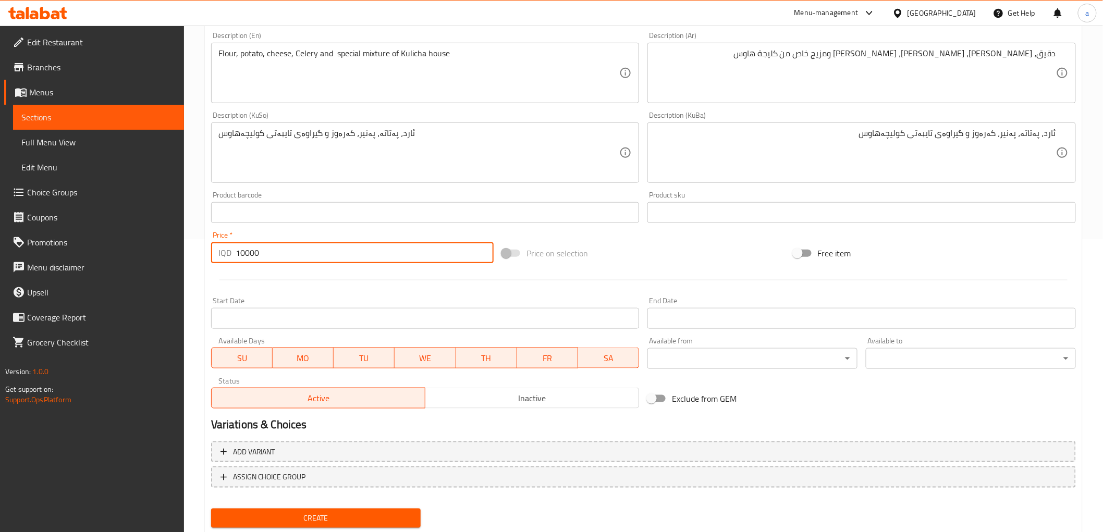
scroll to position [322, 0]
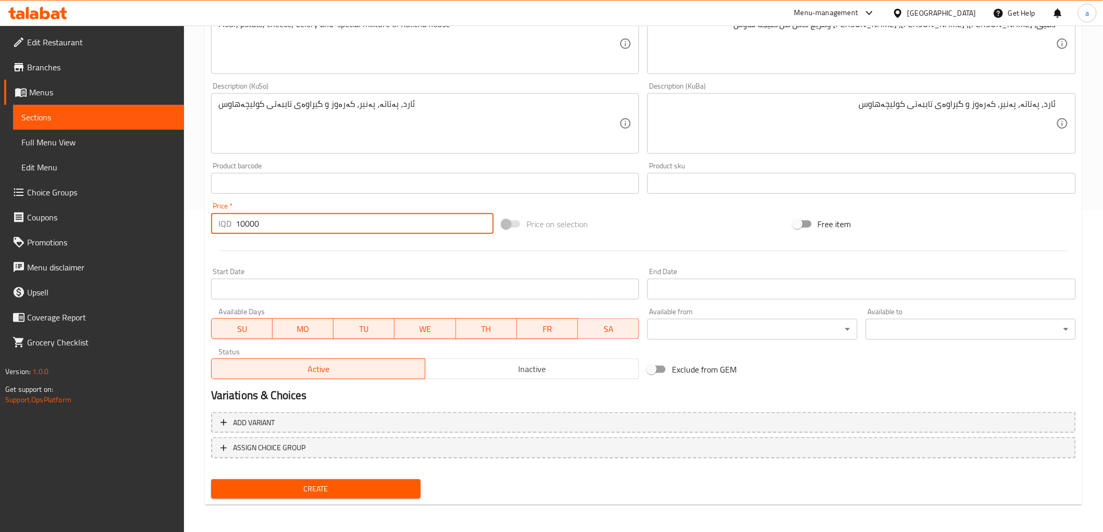
type input "10000"
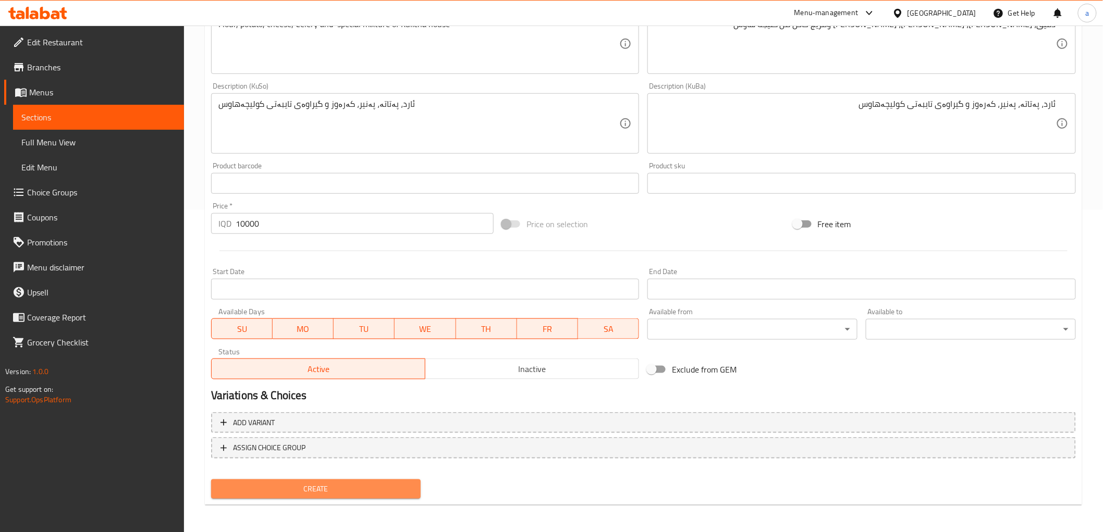
click at [369, 485] on span "Create" at bounding box center [315, 489] width 193 height 13
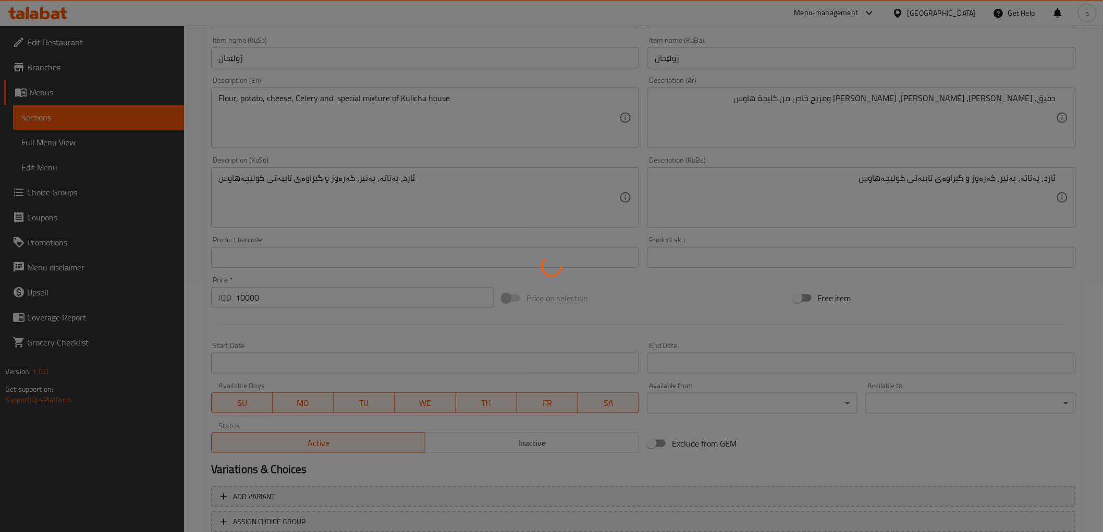
scroll to position [149, 0]
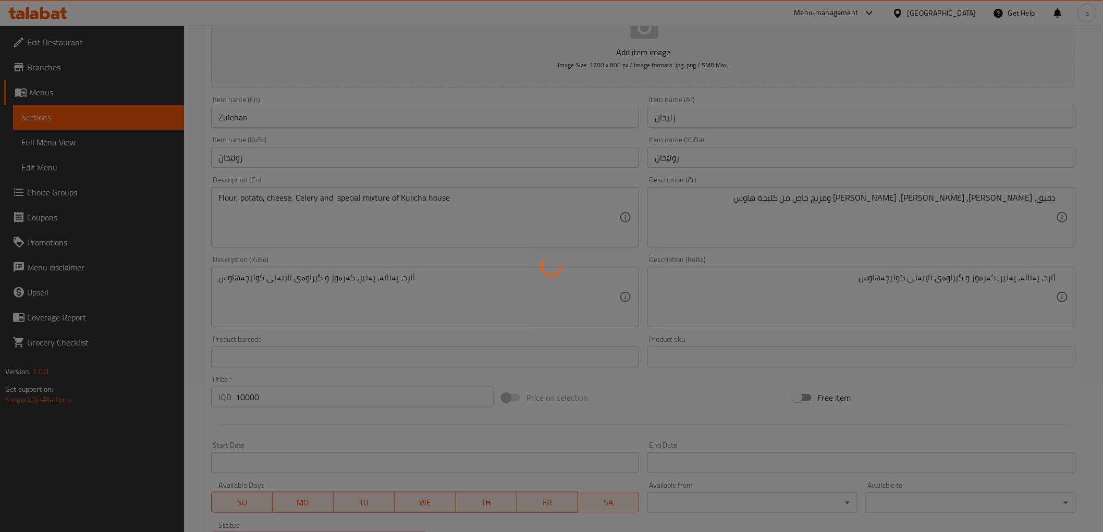
type input "0"
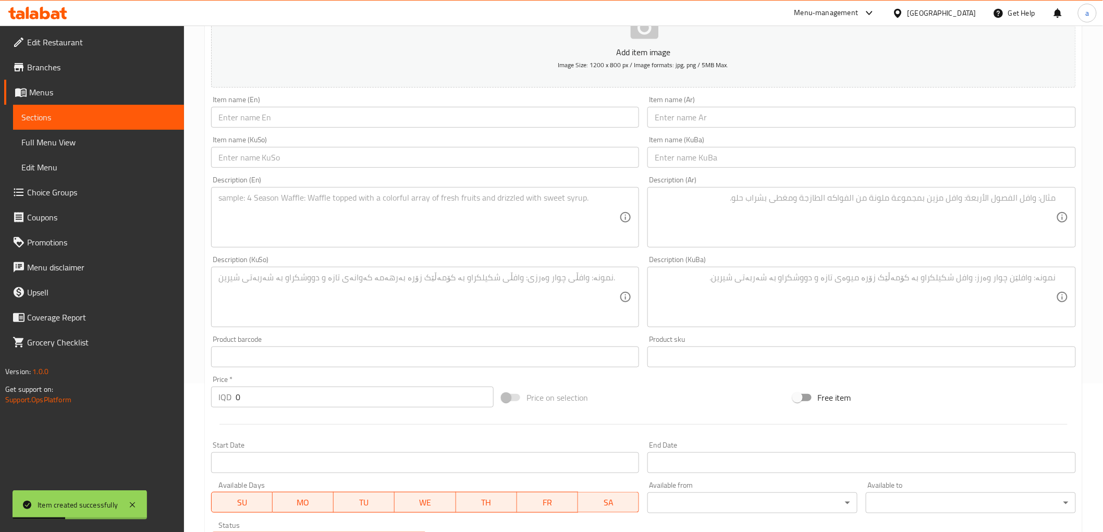
click at [125, 145] on span "Full Menu View" at bounding box center [98, 142] width 154 height 13
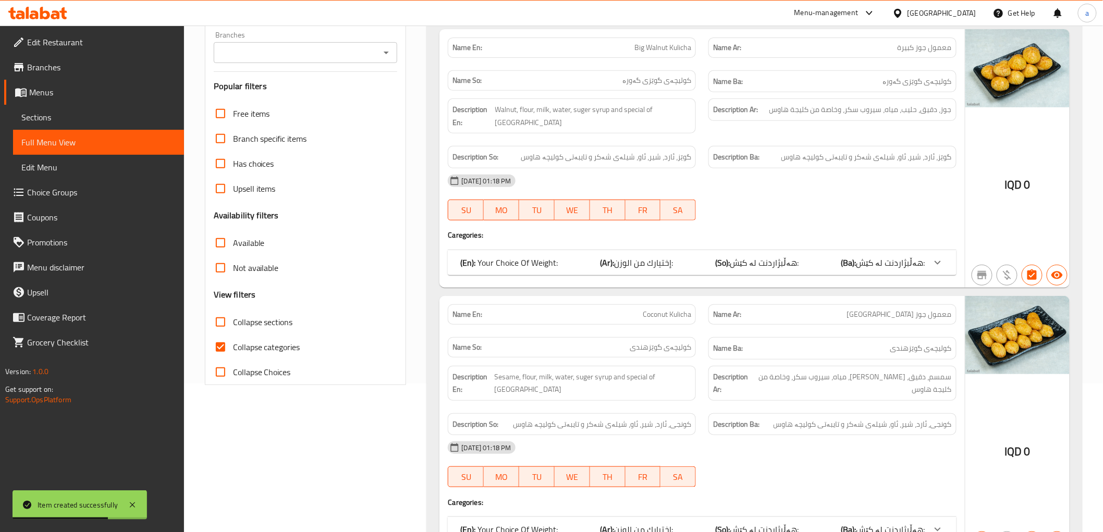
click at [226, 343] on input "Collapse categories" at bounding box center [220, 347] width 25 height 25
checkbox input "false"
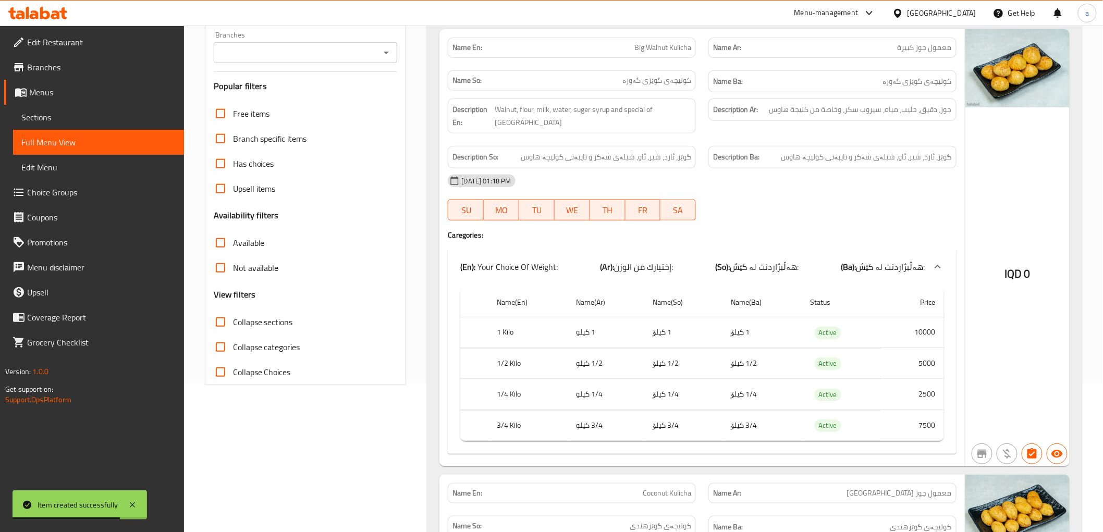
click at [390, 54] on icon "Open" at bounding box center [386, 52] width 13 height 13
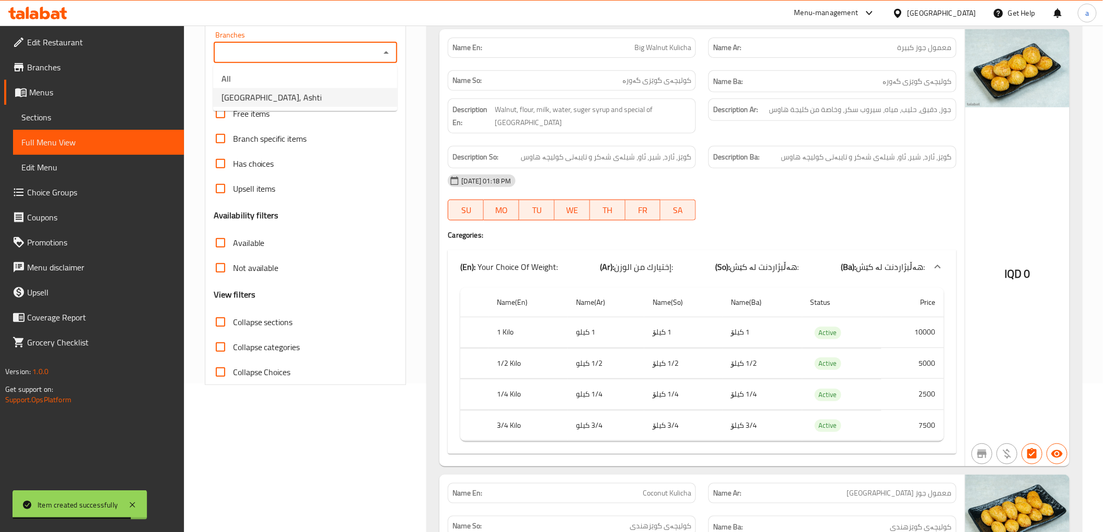
click at [369, 95] on li "Kulicha House, Ashti" at bounding box center [305, 97] width 184 height 19
type input "Kulicha House, Ashti"
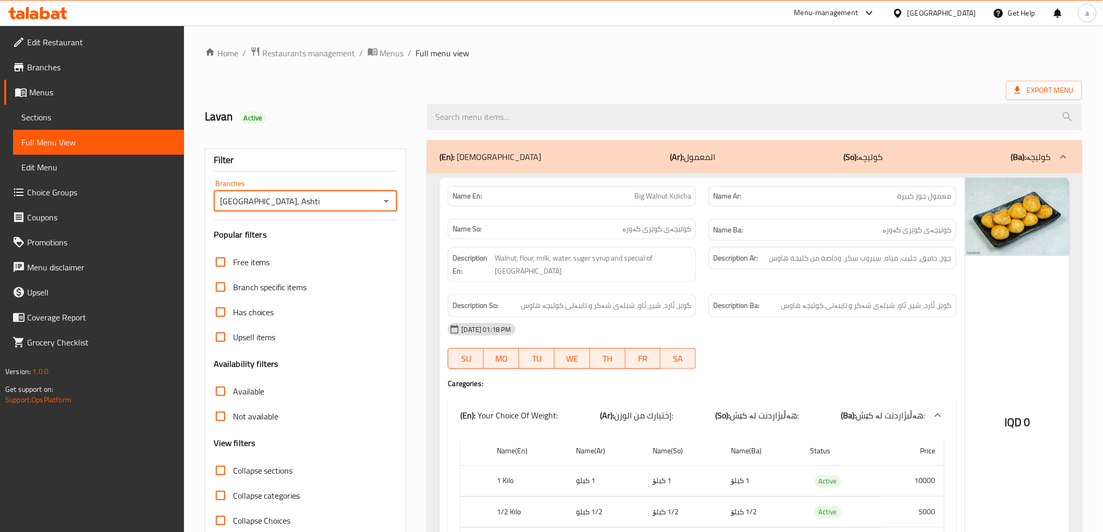
click at [279, 464] on span "Collapse sections" at bounding box center [263, 470] width 60 height 13
click at [233, 463] on input "Collapse sections" at bounding box center [220, 470] width 25 height 25
checkbox input "true"
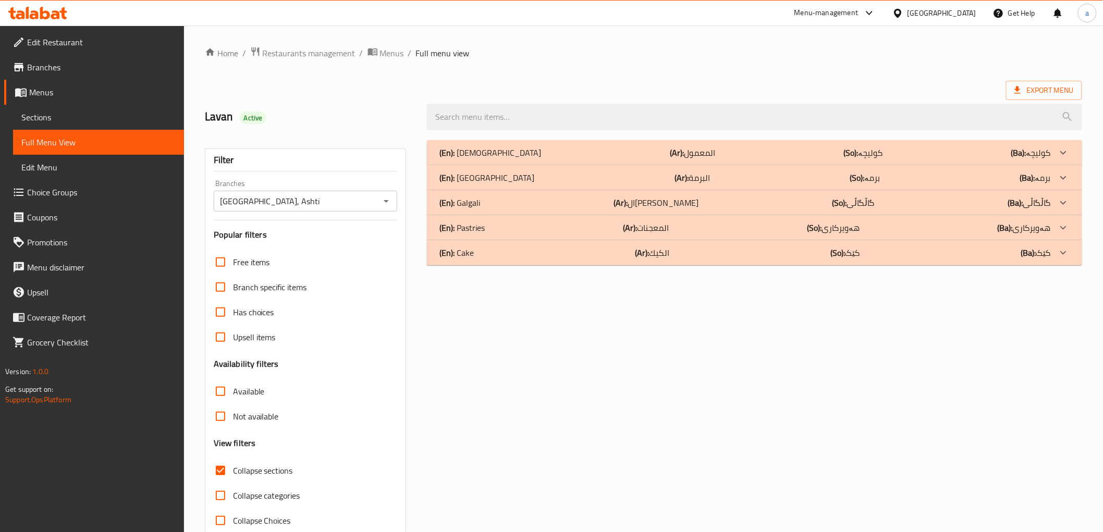
click at [1049, 159] on p "(Ba): هەویرکاری" at bounding box center [1031, 152] width 40 height 13
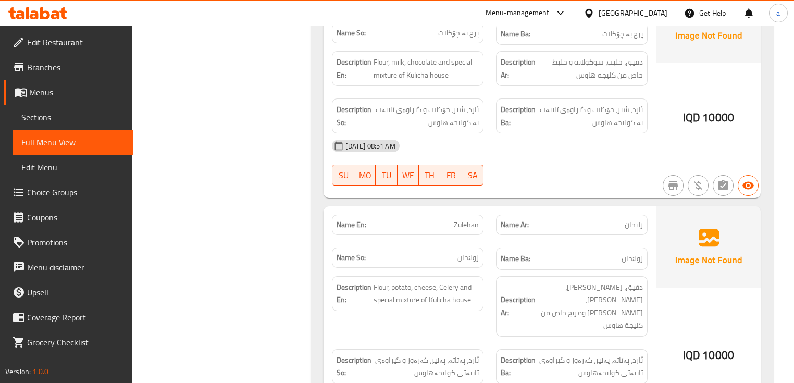
scroll to position [1650, 0]
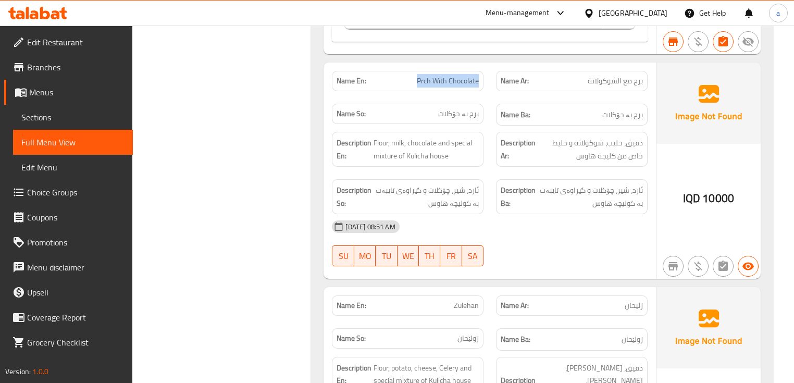
drag, startPoint x: 415, startPoint y: 52, endPoint x: 485, endPoint y: 41, distance: 71.3
click at [485, 65] on div "Name En: Prch With Chocolate" at bounding box center [408, 81] width 164 height 33
copy span "Prch With Chocolate"
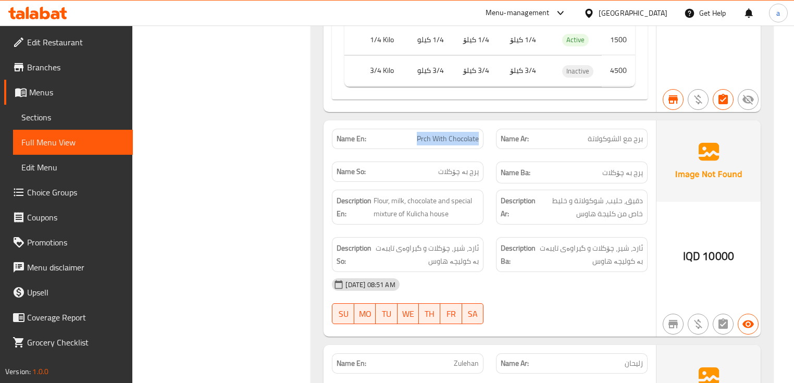
scroll to position [1483, 0]
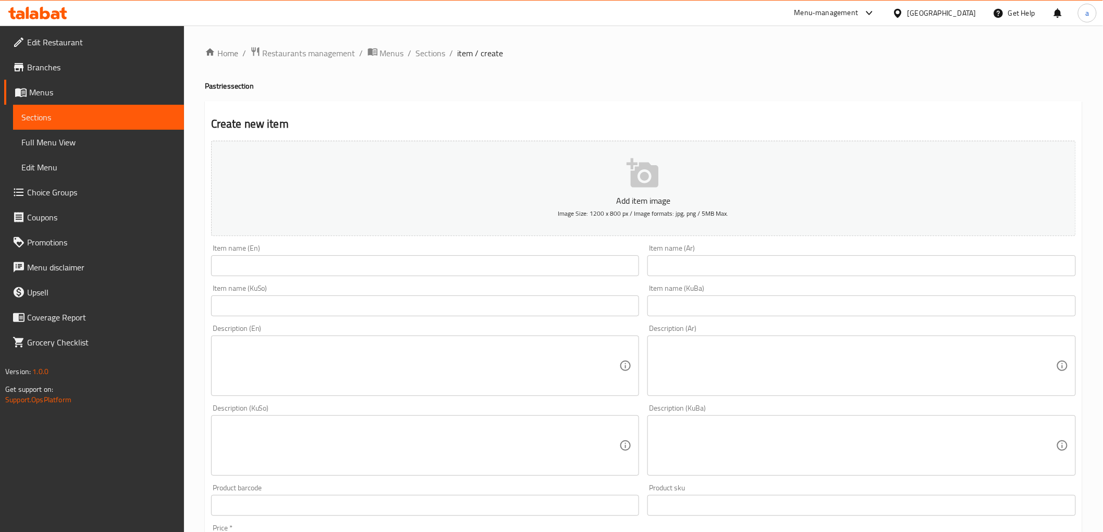
click at [106, 69] on span "Branches" at bounding box center [101, 67] width 149 height 13
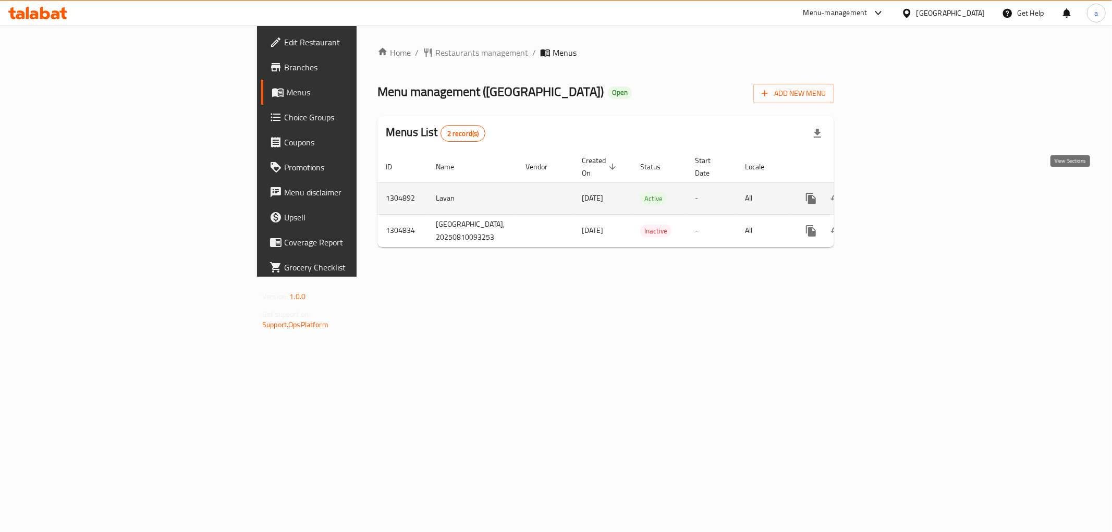
click at [892, 192] on icon "enhanced table" at bounding box center [886, 198] width 13 height 13
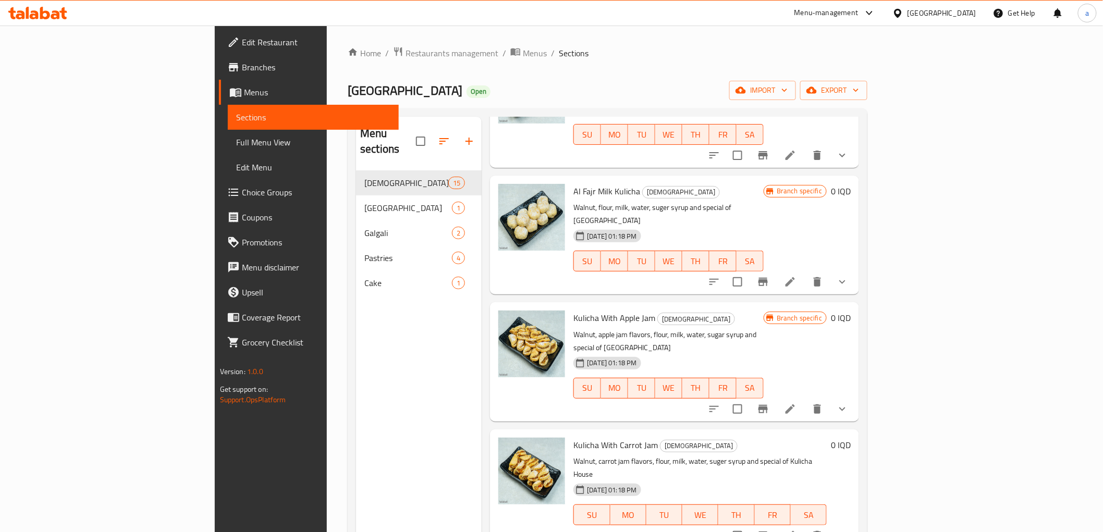
scroll to position [521, 0]
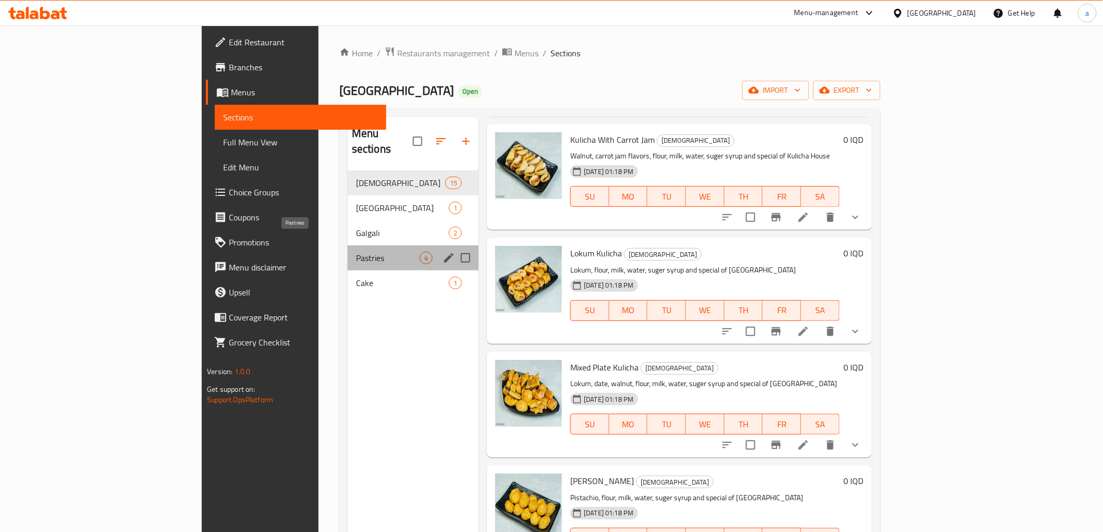
click at [356, 252] on span "Pastries" at bounding box center [388, 258] width 64 height 13
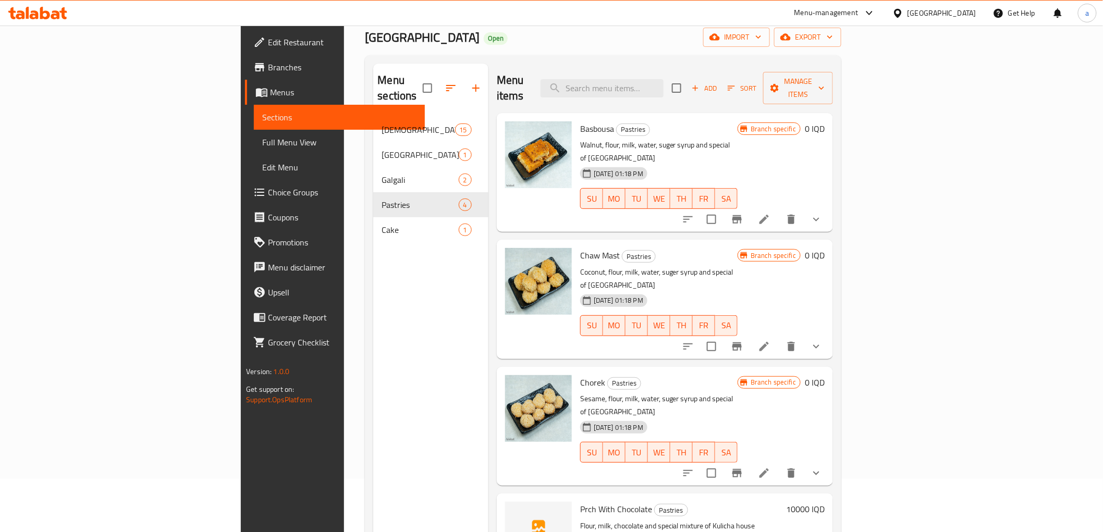
scroll to position [146, 0]
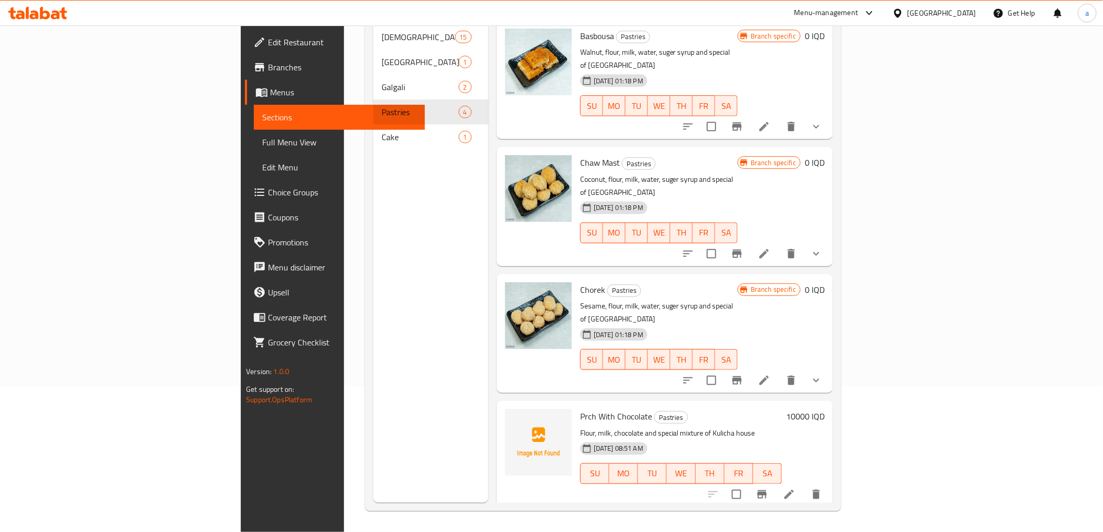
click at [804, 485] on li at bounding box center [789, 494] width 29 height 19
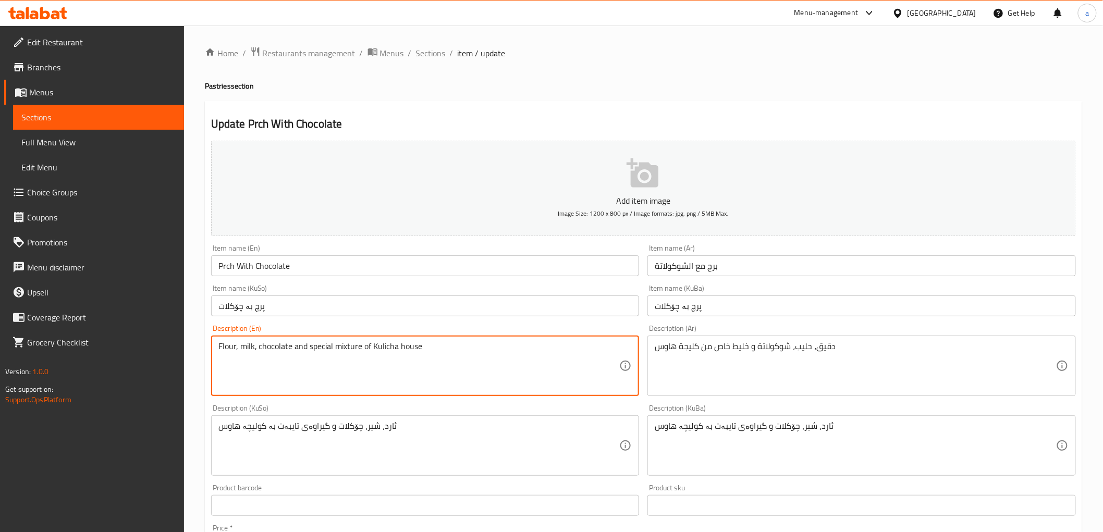
drag, startPoint x: 306, startPoint y: 347, endPoint x: 435, endPoint y: 353, distance: 128.9
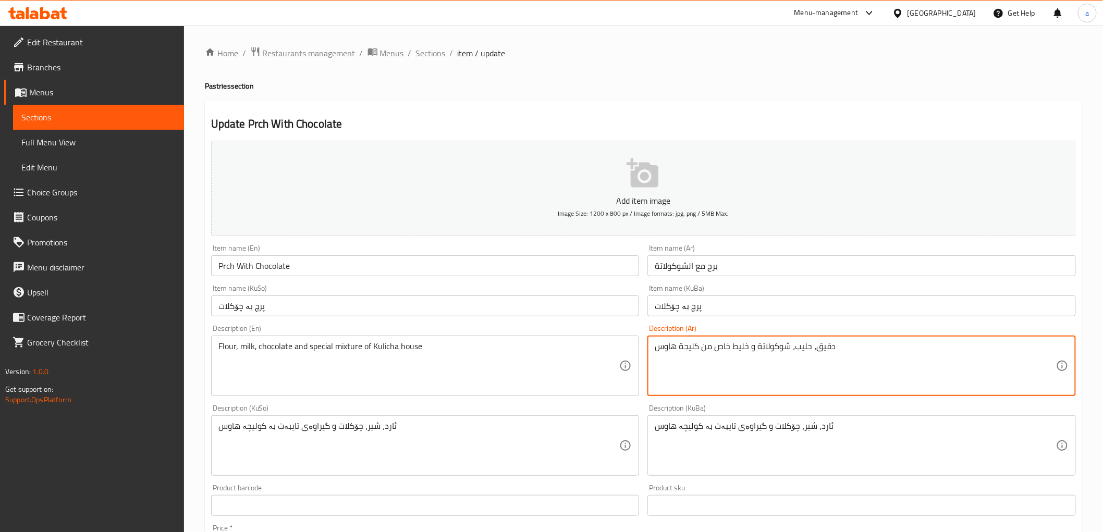
drag, startPoint x: 701, startPoint y: 348, endPoint x: 657, endPoint y: 353, distance: 44.0
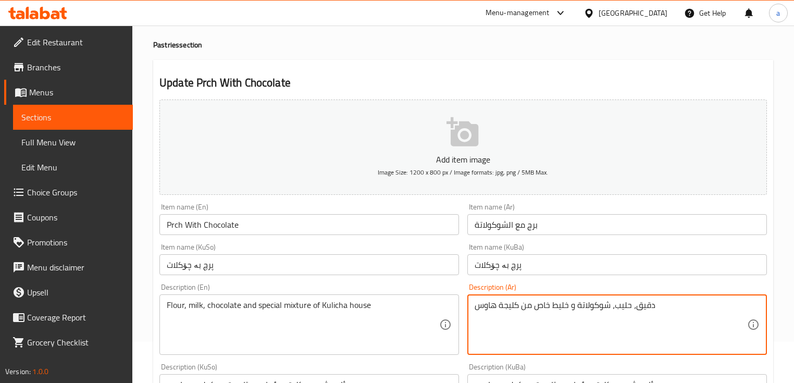
scroll to position [125, 0]
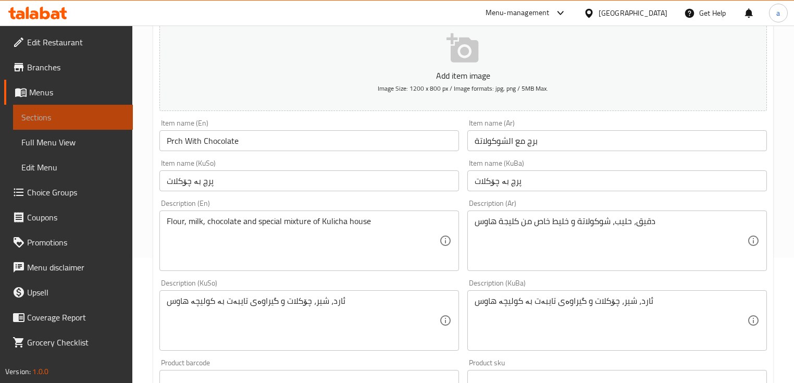
click at [96, 118] on span "Sections" at bounding box center [72, 117] width 103 height 13
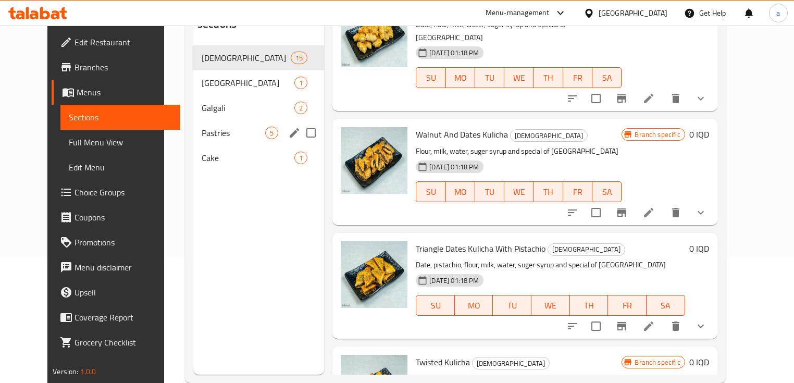
click at [206, 124] on div "Pastries 5" at bounding box center [258, 132] width 131 height 25
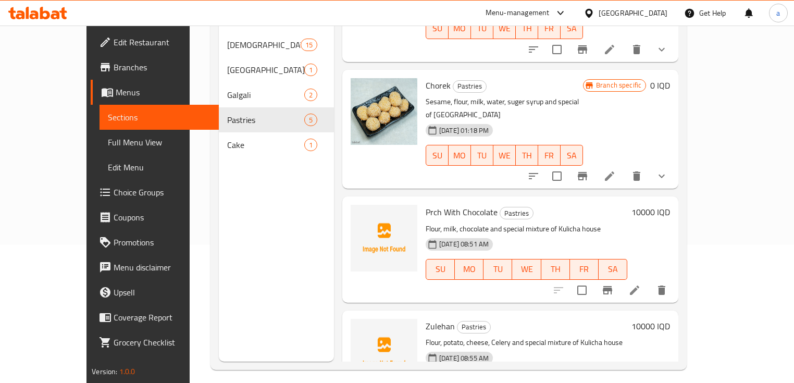
scroll to position [146, 0]
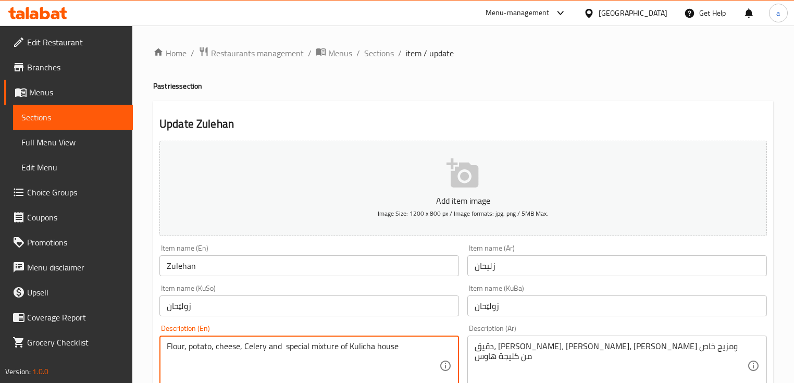
click at [248, 348] on textarea "Flour, potato, cheese, Celery and special mixture of Kulicha house" at bounding box center [303, 366] width 273 height 50
type textarea "Flour, potato, cheese, celery and special mixture of Kulicha house"
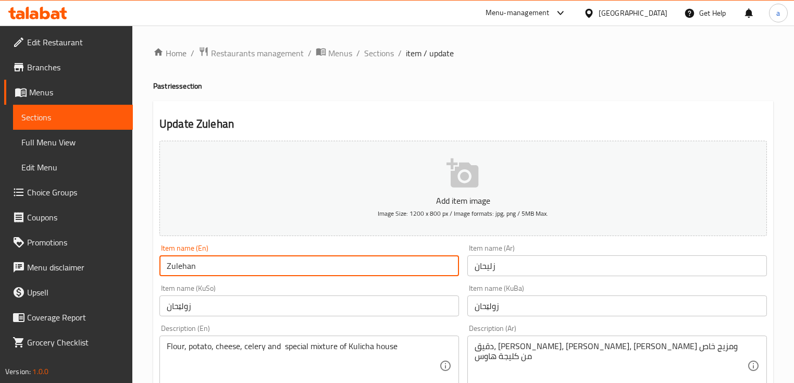
drag, startPoint x: 215, startPoint y: 266, endPoint x: 133, endPoint y: 268, distance: 81.4
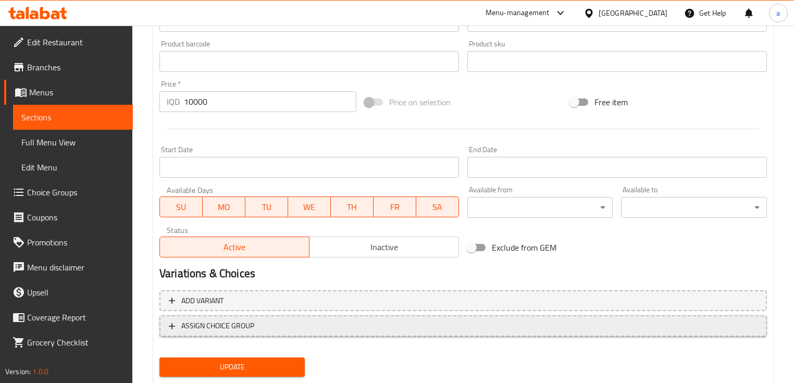
scroll to position [473, 0]
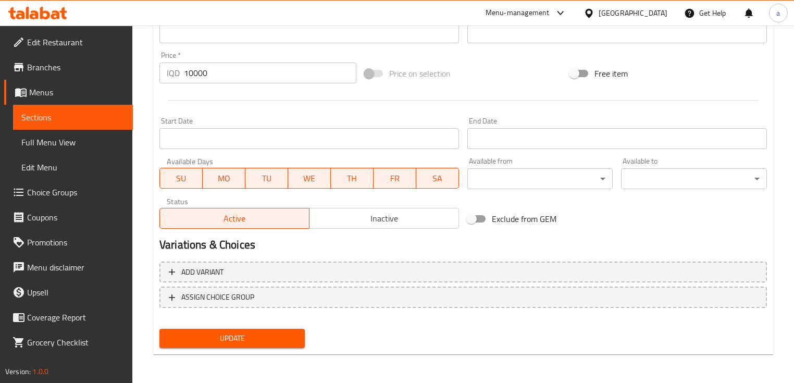
click at [241, 339] on span "Update" at bounding box center [232, 338] width 129 height 13
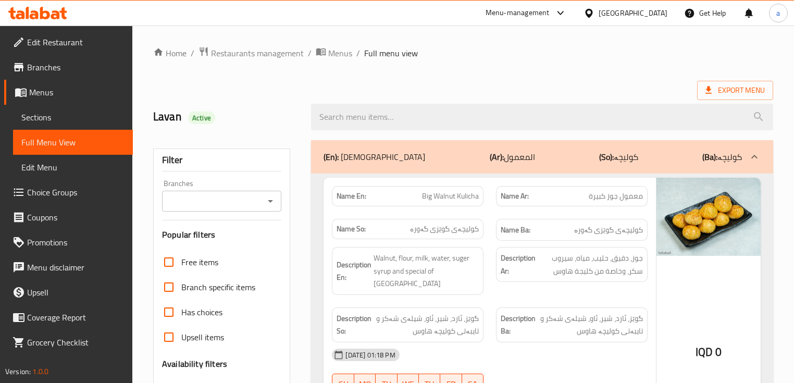
click at [273, 201] on icon "Open" at bounding box center [270, 201] width 13 height 13
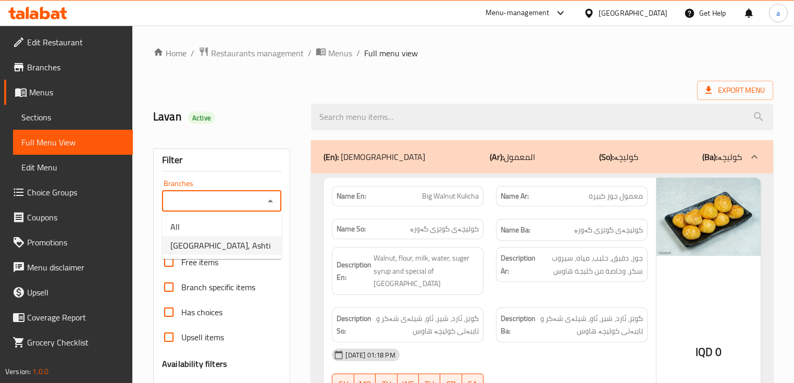
click at [251, 240] on li "[GEOGRAPHIC_DATA], Ashti" at bounding box center [222, 245] width 120 height 19
type input "[GEOGRAPHIC_DATA], Ashti"
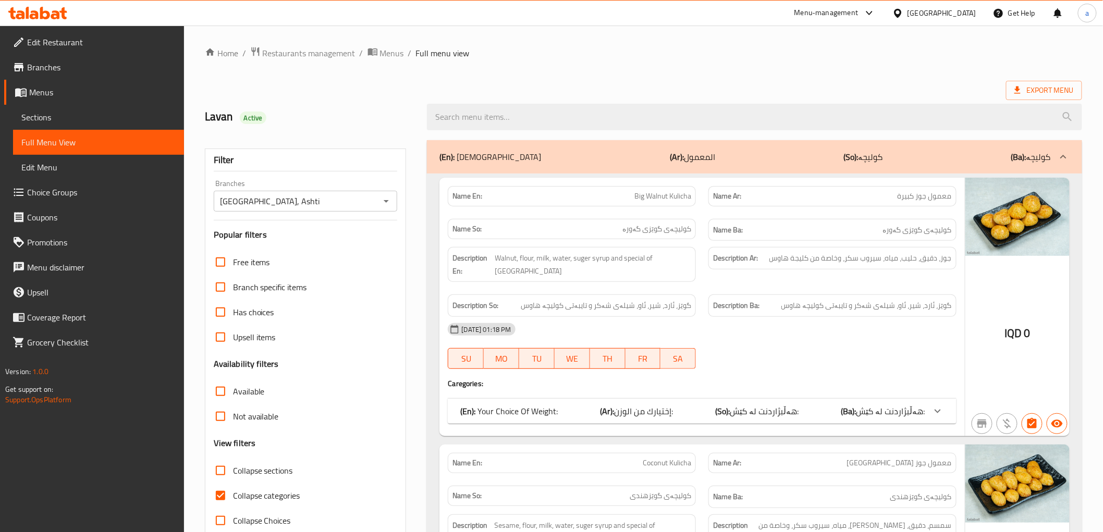
click at [255, 383] on label "Collapse sections" at bounding box center [250, 470] width 85 height 25
click at [233, 383] on input "Collapse sections" at bounding box center [220, 470] width 25 height 25
checkbox input "true"
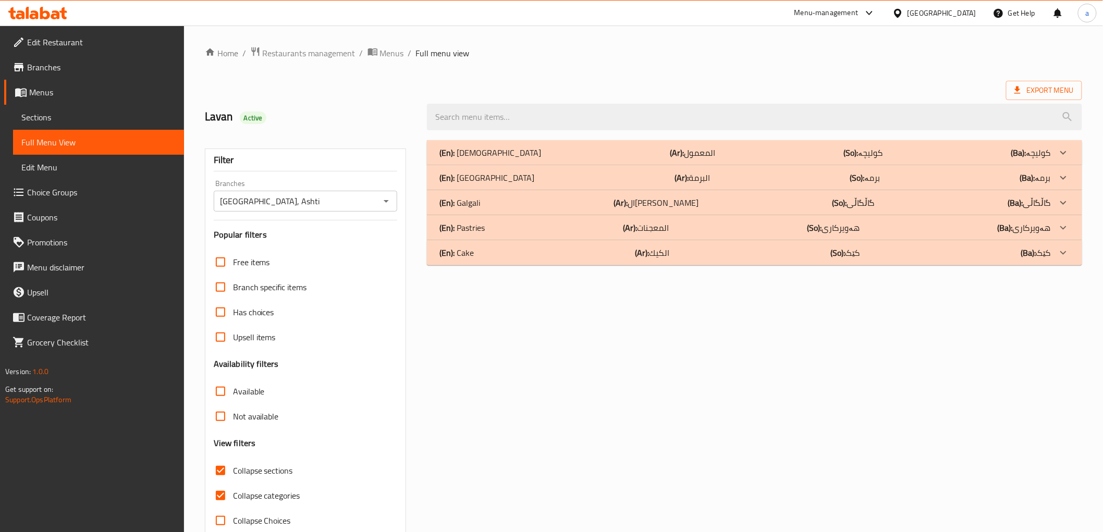
click at [249, 383] on span "Collapse categories" at bounding box center [266, 495] width 67 height 13
click at [233, 383] on input "Collapse categories" at bounding box center [220, 495] width 25 height 25
checkbox input "false"
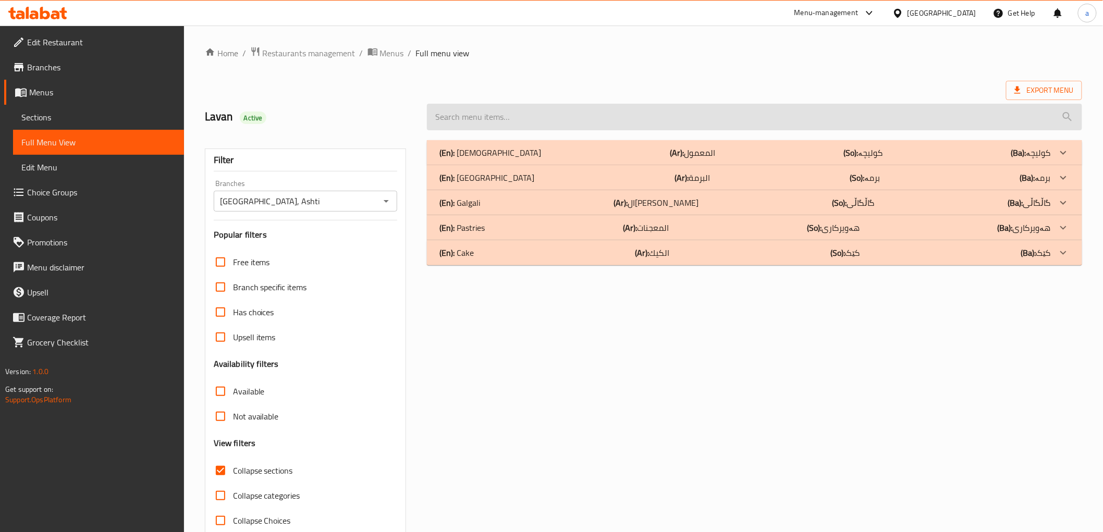
click at [670, 126] on input "search" at bounding box center [754, 117] width 655 height 27
paste input "Prch With Chocolate"
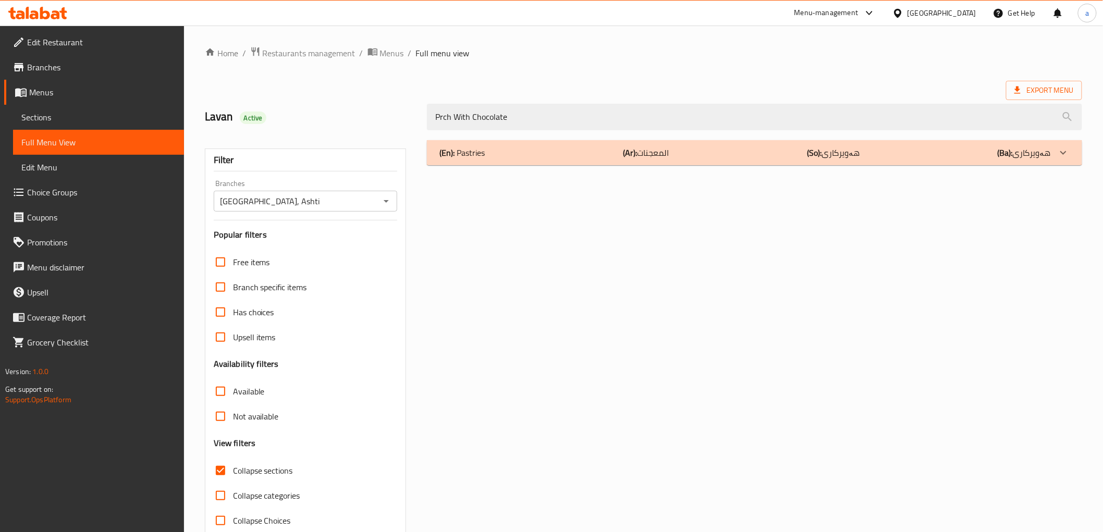
click at [794, 153] on p "(Ba): هەویرکاری" at bounding box center [1024, 152] width 53 height 13
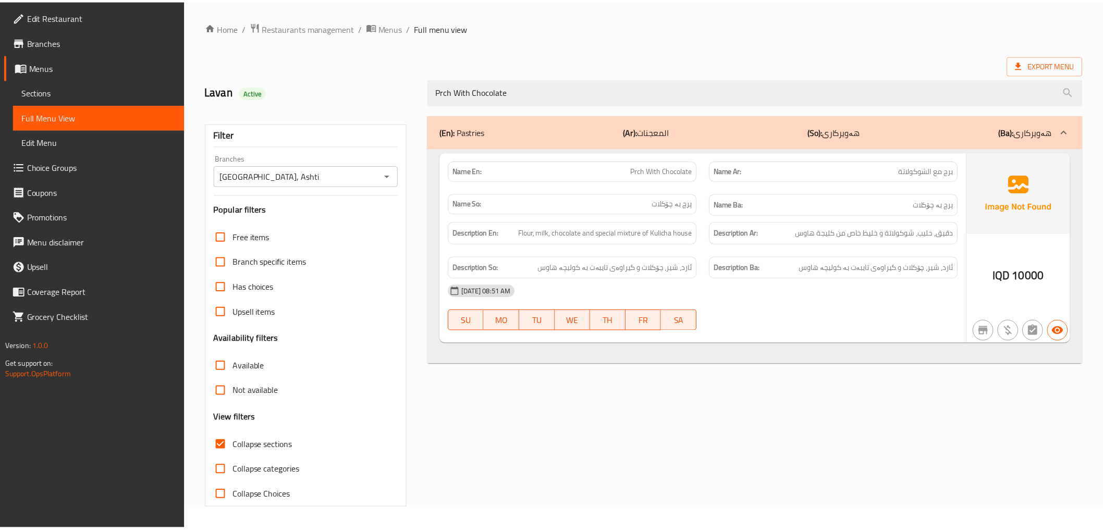
scroll to position [22, 0]
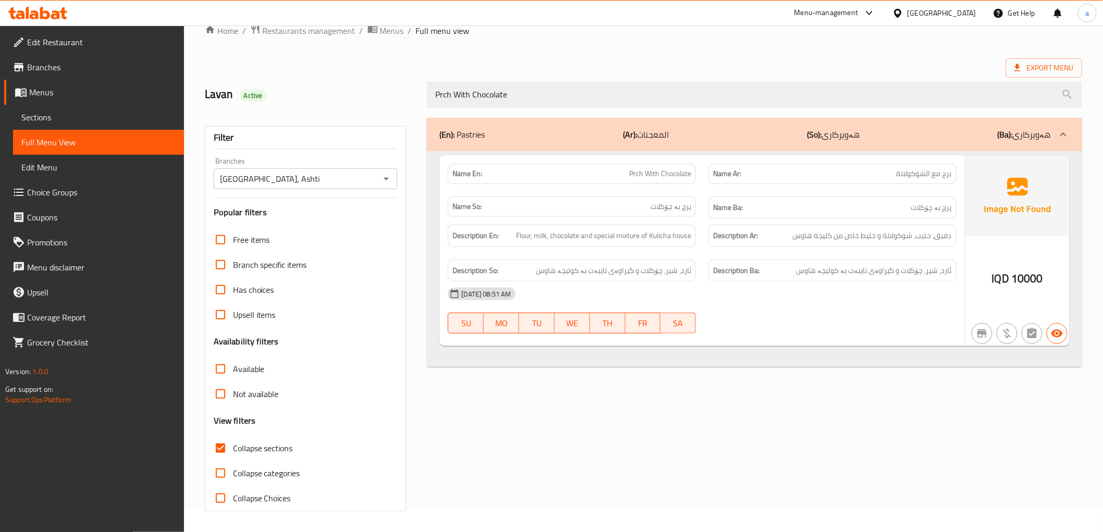
drag, startPoint x: 513, startPoint y: 102, endPoint x: 387, endPoint y: 113, distance: 126.7
click at [387, 113] on div "Home / Restaurants management / Menus / Full menu view Export Menu Lavan Active…" at bounding box center [643, 267] width 877 height 487
paste input "Zulehan"
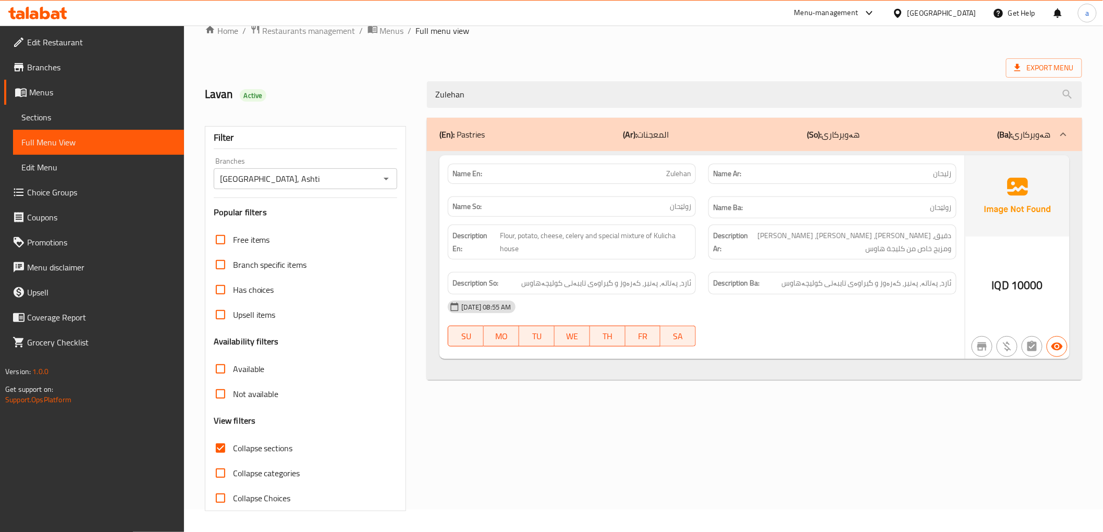
type input "Zulehan"
click at [134, 76] on link "Branches" at bounding box center [94, 67] width 180 height 25
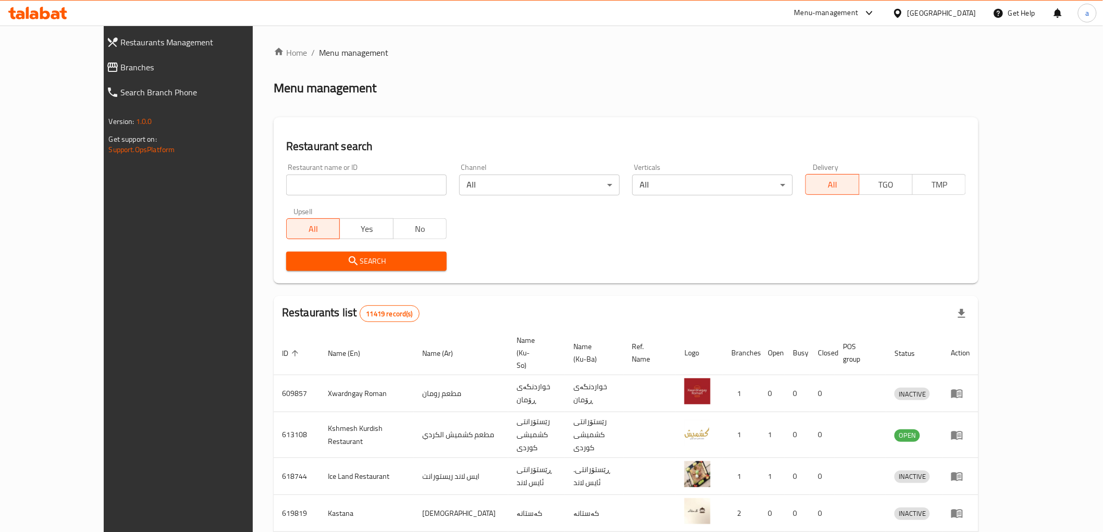
click at [121, 66] on span "Branches" at bounding box center [200, 67] width 158 height 13
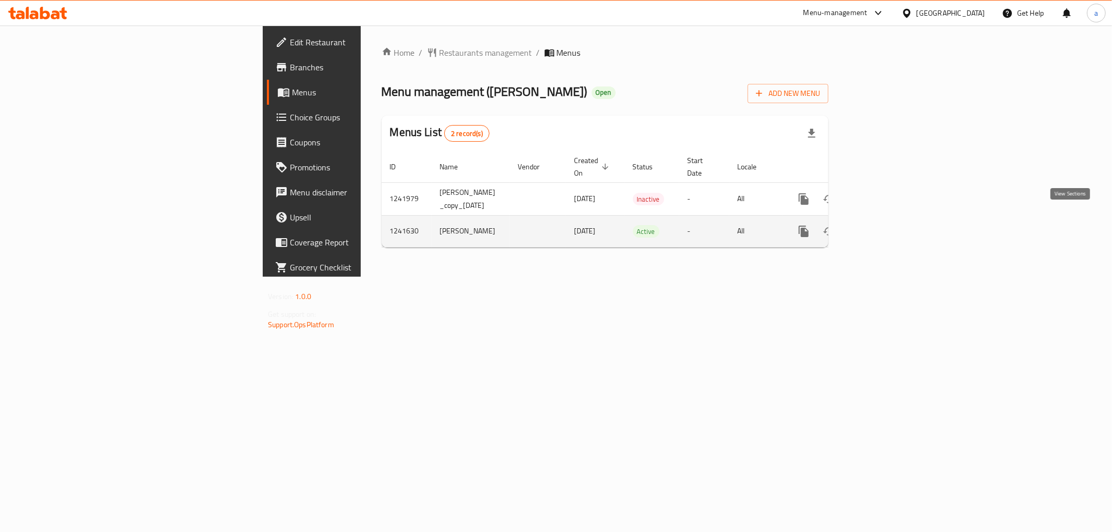
click at [885, 225] on icon "enhanced table" at bounding box center [879, 231] width 13 height 13
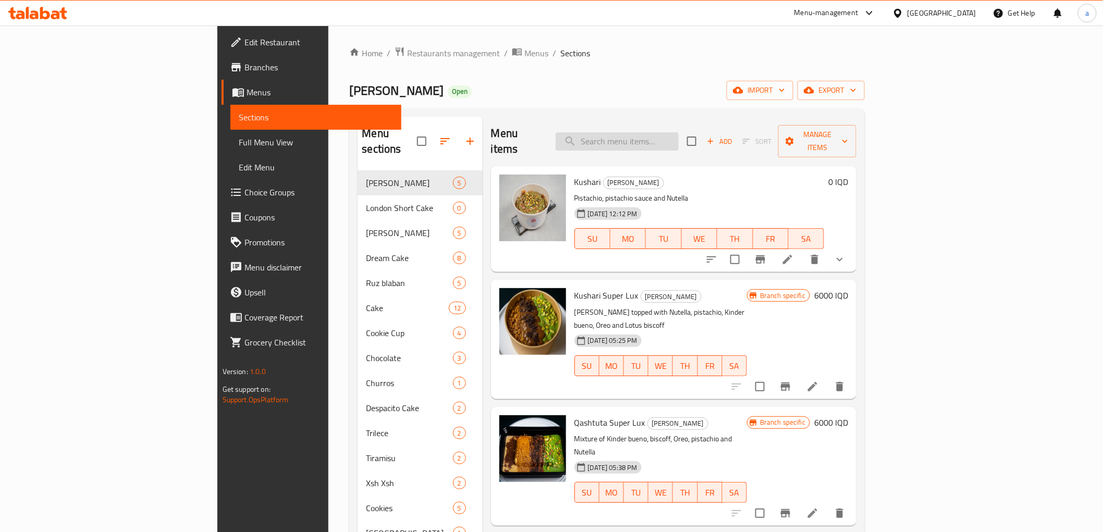
click at [679, 132] on input "search" at bounding box center [617, 141] width 123 height 18
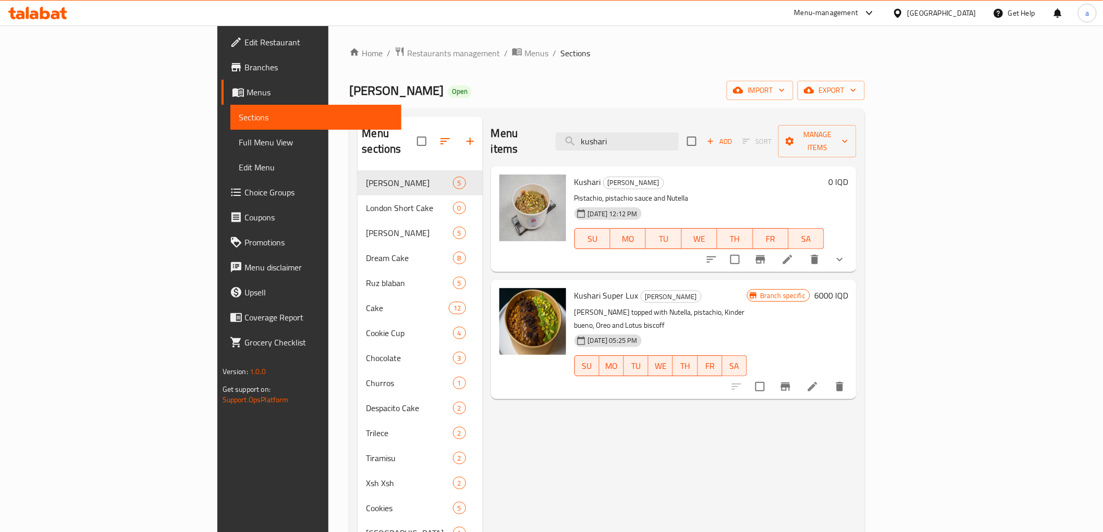
click at [852, 251] on button "show more" at bounding box center [839, 259] width 25 height 25
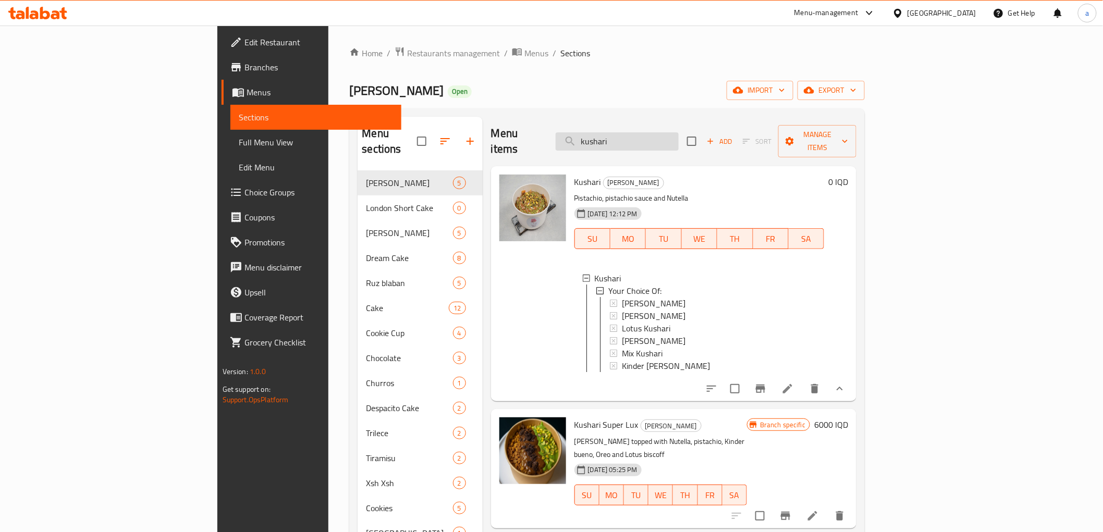
drag, startPoint x: 686, startPoint y: 124, endPoint x: 657, endPoint y: 137, distance: 32.2
click at [657, 137] on div "Menu items kushari Add Sort Manage items" at bounding box center [674, 142] width 366 height 50
drag, startPoint x: 689, startPoint y: 133, endPoint x: 631, endPoint y: 137, distance: 58.5
click at [631, 137] on div "Menu items kushari Add Sort Manage items" at bounding box center [674, 142] width 366 height 50
paste input "K"
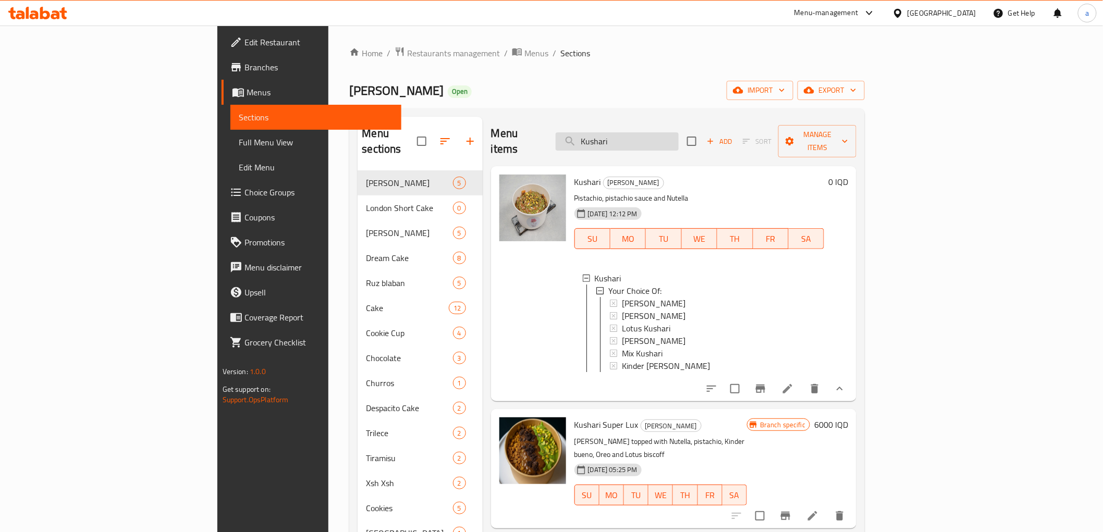
drag, startPoint x: 672, startPoint y: 139, endPoint x: 666, endPoint y: 139, distance: 6.8
click at [666, 139] on div "Menu items Kushari Add Sort Manage items" at bounding box center [674, 142] width 366 height 50
click at [670, 137] on input "Kushari" at bounding box center [617, 141] width 123 height 18
paste input "Qashtuta"
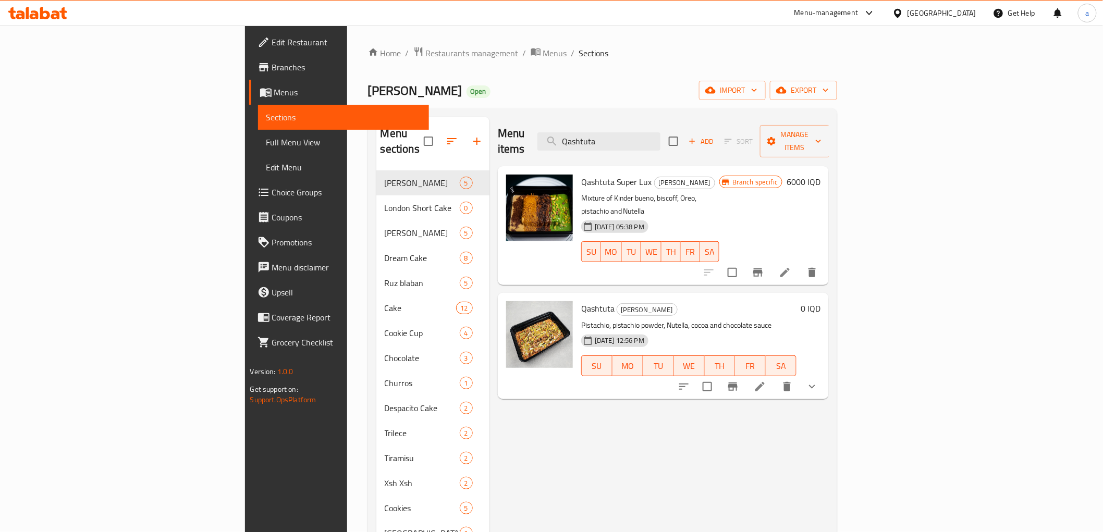
click at [825, 374] on button "show more" at bounding box center [812, 386] width 25 height 25
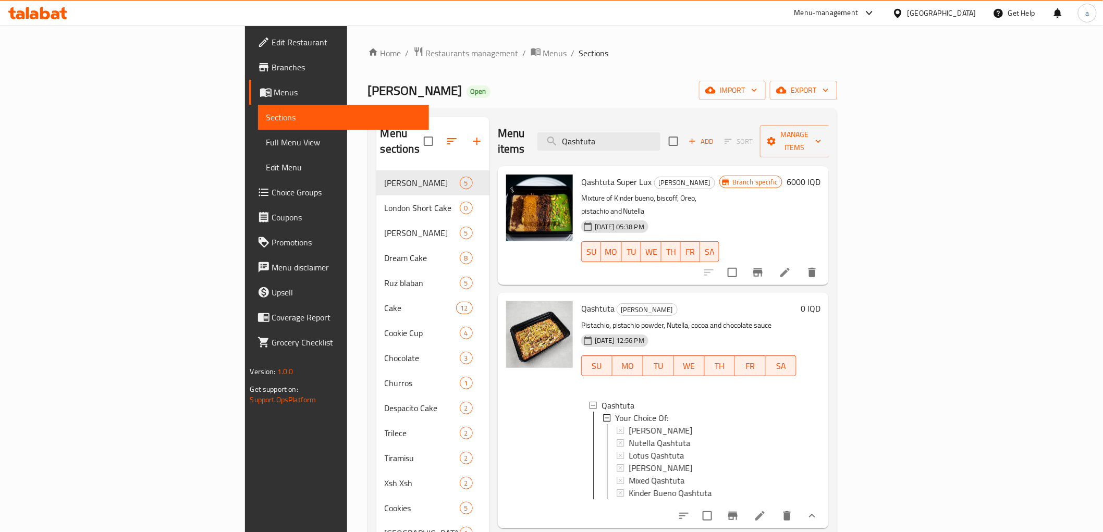
scroll to position [1, 0]
drag, startPoint x: 697, startPoint y: 134, endPoint x: 643, endPoint y: 143, distance: 54.9
click at [643, 143] on div "Menu items Qashtuta Add Sort Manage items" at bounding box center [664, 142] width 332 height 50
paste input "[DEMOGRAPHIC_DATA]"
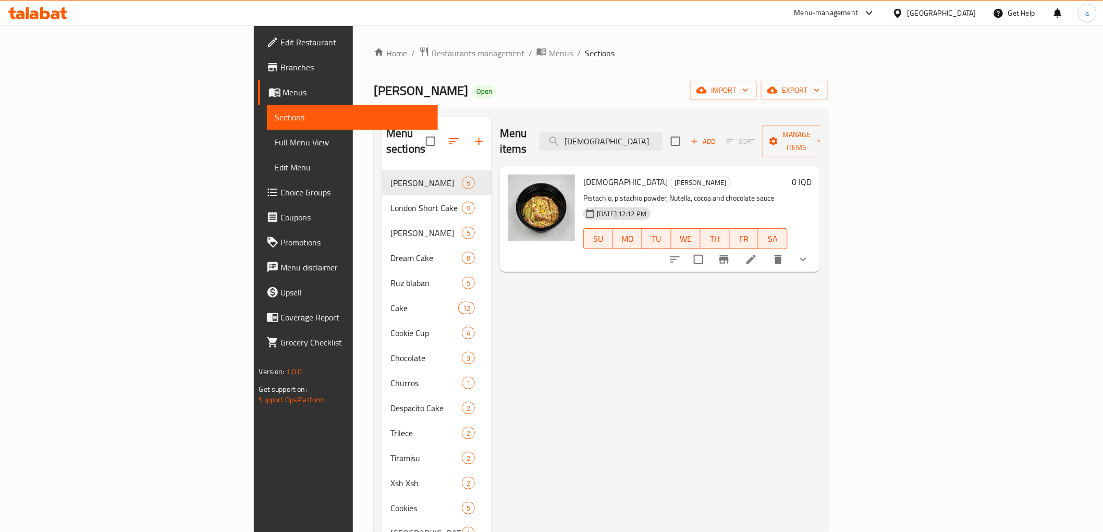
type input "[DEMOGRAPHIC_DATA]"
drag, startPoint x: 1064, startPoint y: 247, endPoint x: 1043, endPoint y: 256, distance: 23.1
click at [816, 247] on button "show more" at bounding box center [803, 259] width 25 height 25
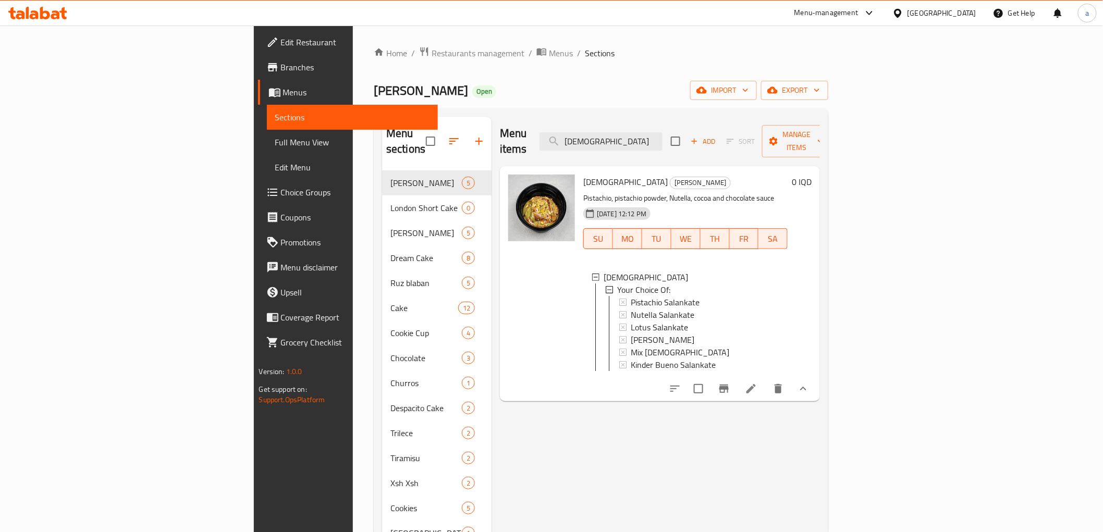
click at [281, 64] on span "Branches" at bounding box center [355, 67] width 149 height 13
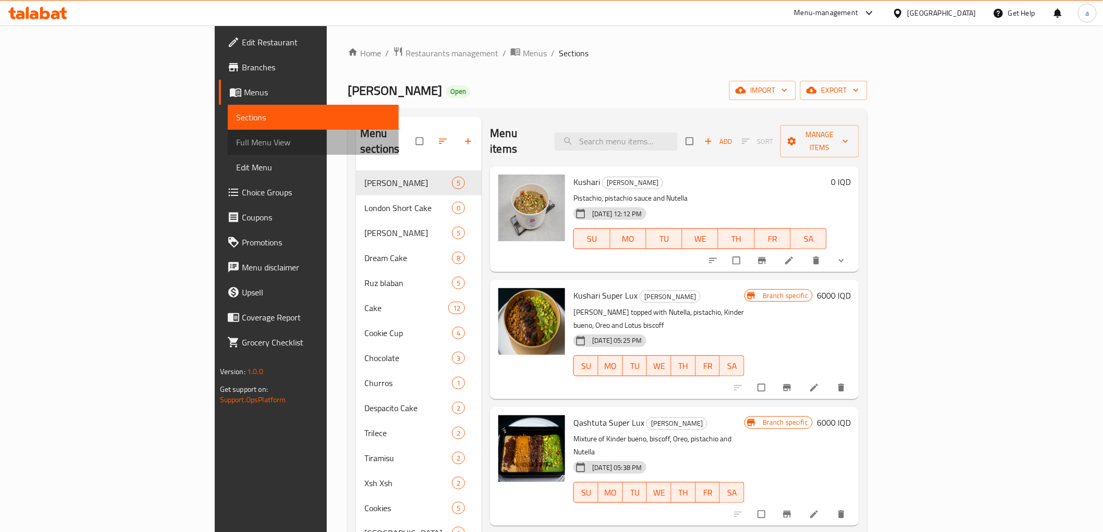
click at [236, 141] on span "Full Menu View" at bounding box center [313, 142] width 154 height 13
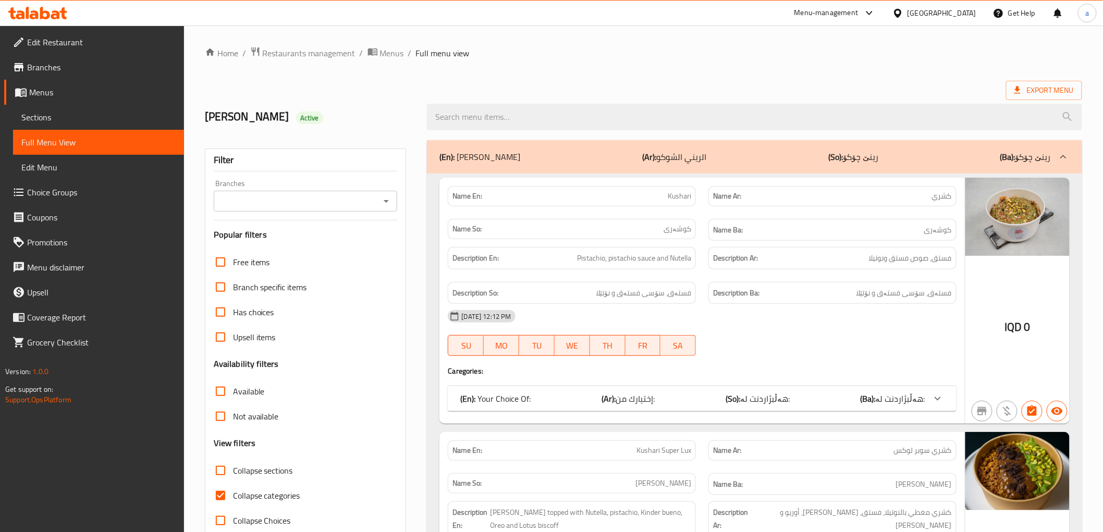
click at [381, 202] on icon "Open" at bounding box center [386, 201] width 13 height 13
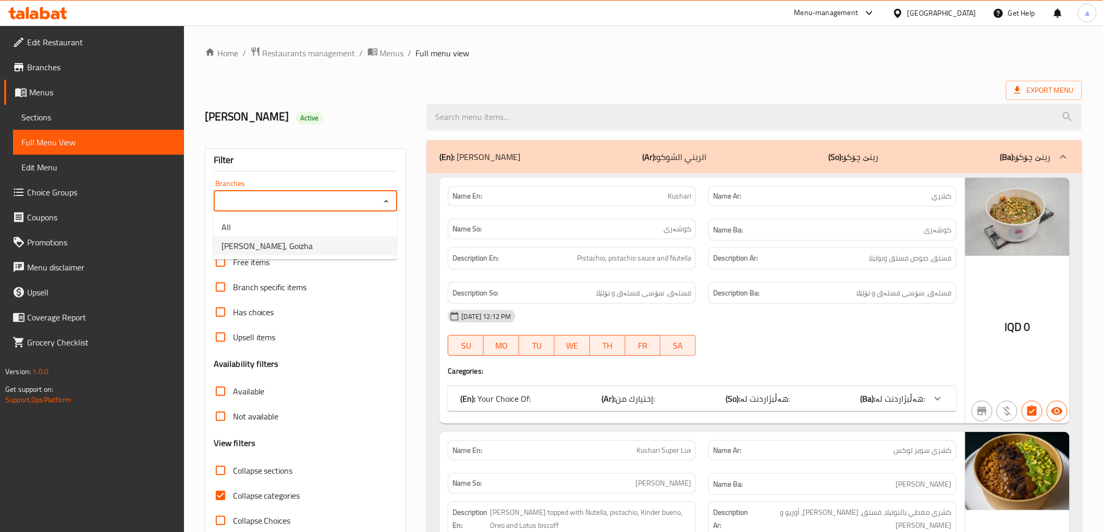
click at [346, 242] on li "[PERSON_NAME], Goizha" at bounding box center [305, 246] width 184 height 19
type input "[PERSON_NAME], Goizha"
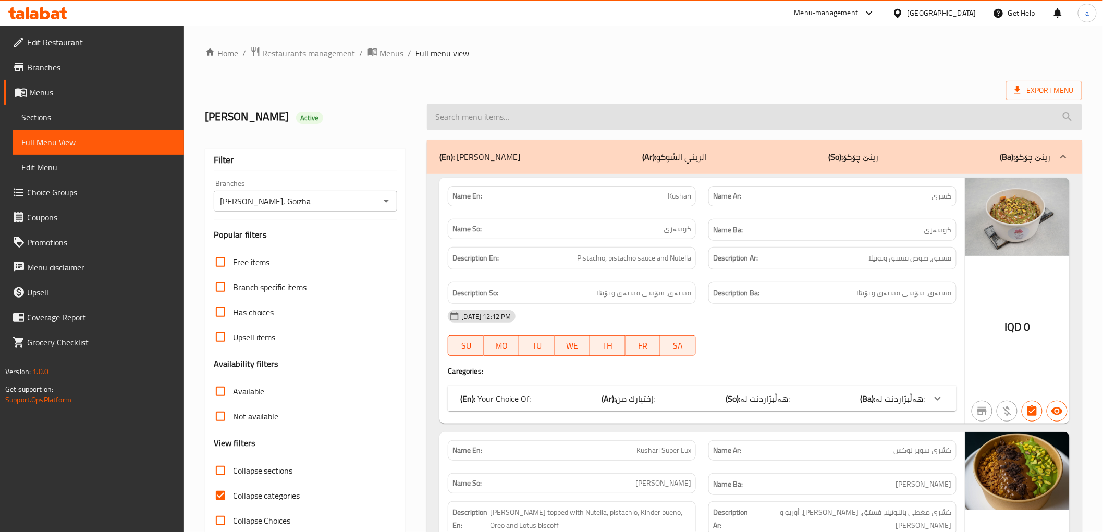
click at [612, 126] on input "search" at bounding box center [754, 117] width 655 height 27
paste input "Kushari"
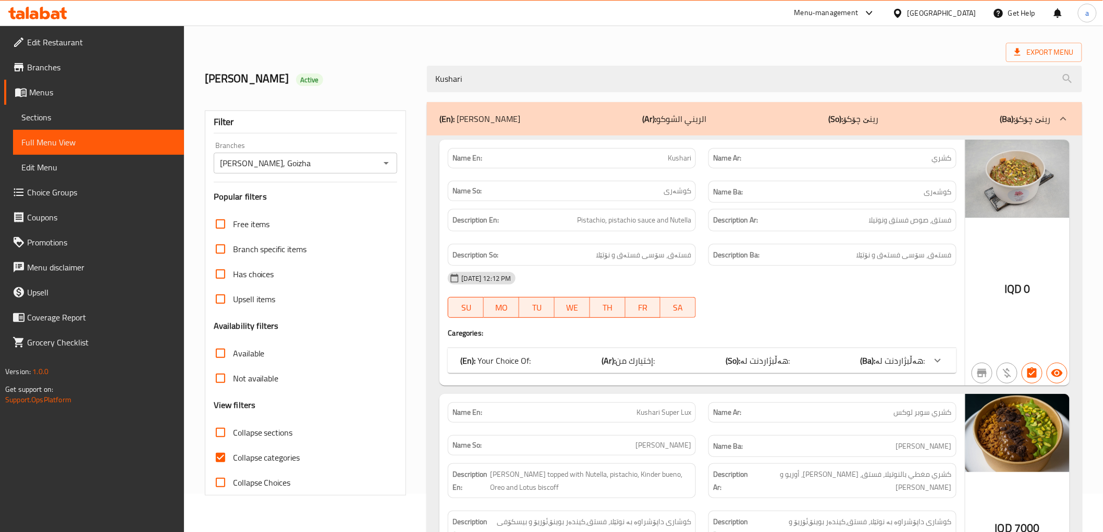
scroll to position [116, 0]
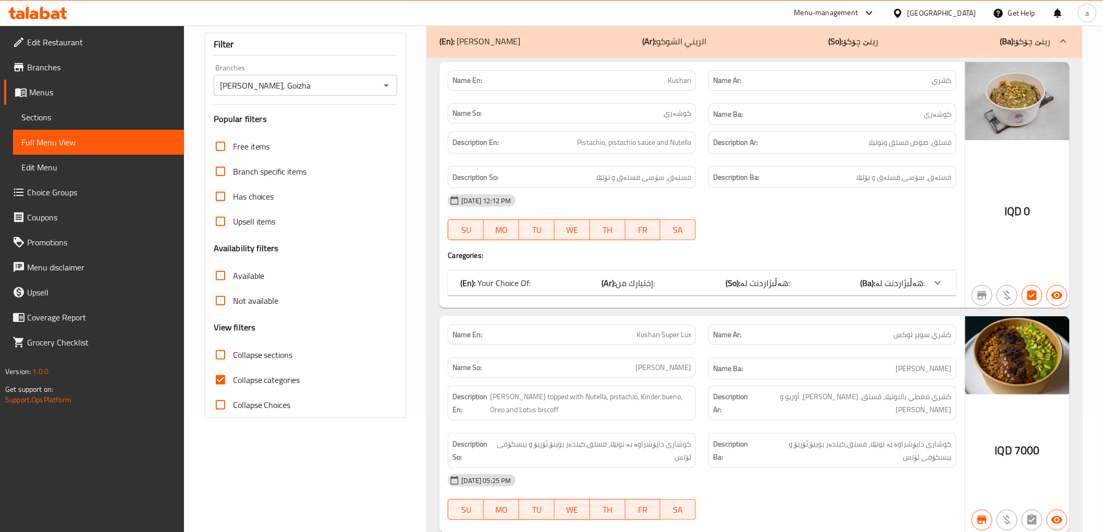
type input "Kushari"
click at [945, 283] on div at bounding box center [937, 283] width 25 height 25
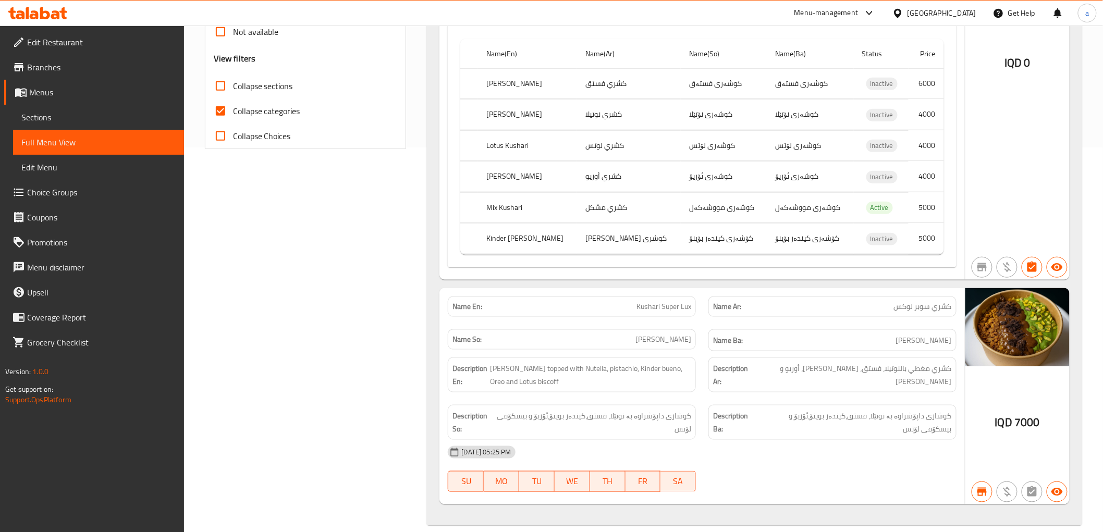
scroll to position [399, 0]
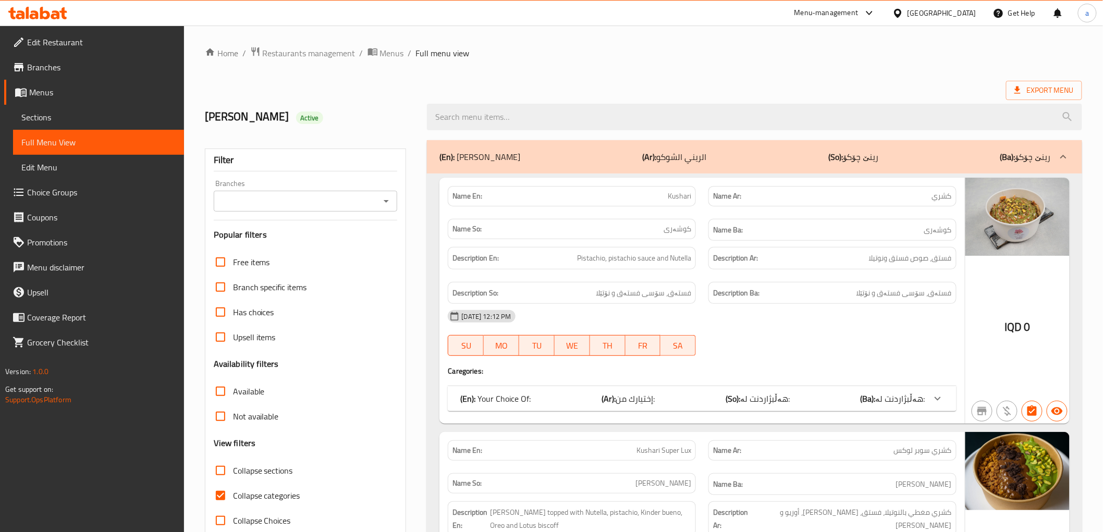
click at [383, 198] on icon "Open" at bounding box center [386, 201] width 13 height 13
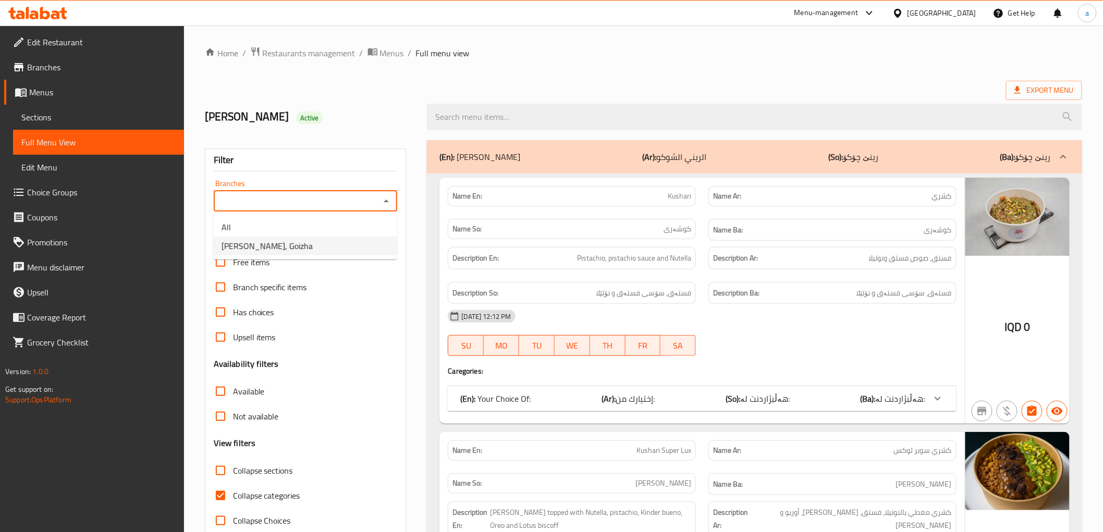
click at [371, 240] on li "[PERSON_NAME], Goizha" at bounding box center [305, 246] width 184 height 19
type input "[PERSON_NAME], Goizha"
click at [569, 114] on input "search" at bounding box center [754, 117] width 655 height 27
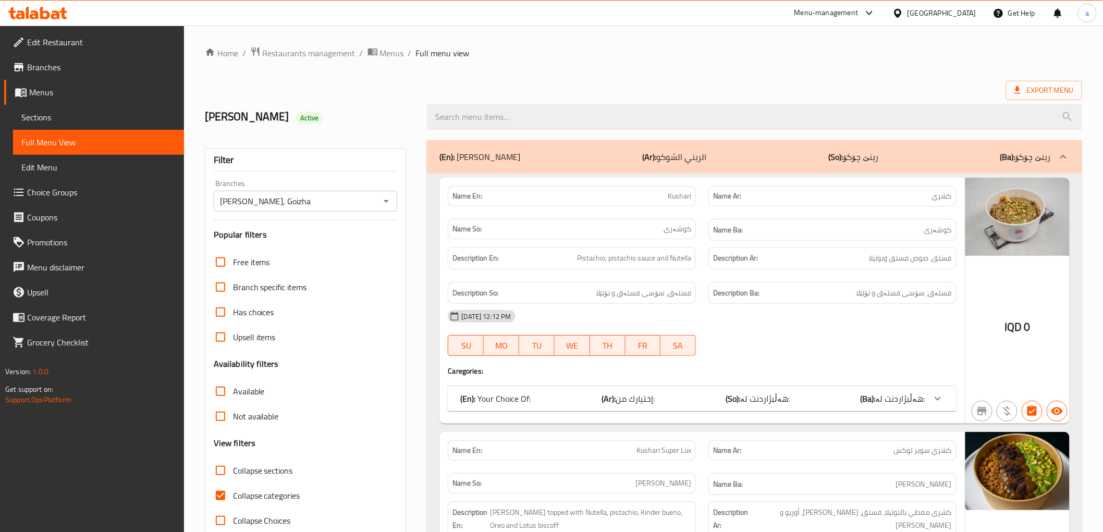
paste input "Kushari"
type input "Kushari"
click at [860, 395] on div "(En): Your Choice Of: (Ar): إختيارك من: (So): هەڵبژاردنت لە: (Ba): هەڵبژاردنت ل…" at bounding box center [692, 398] width 464 height 13
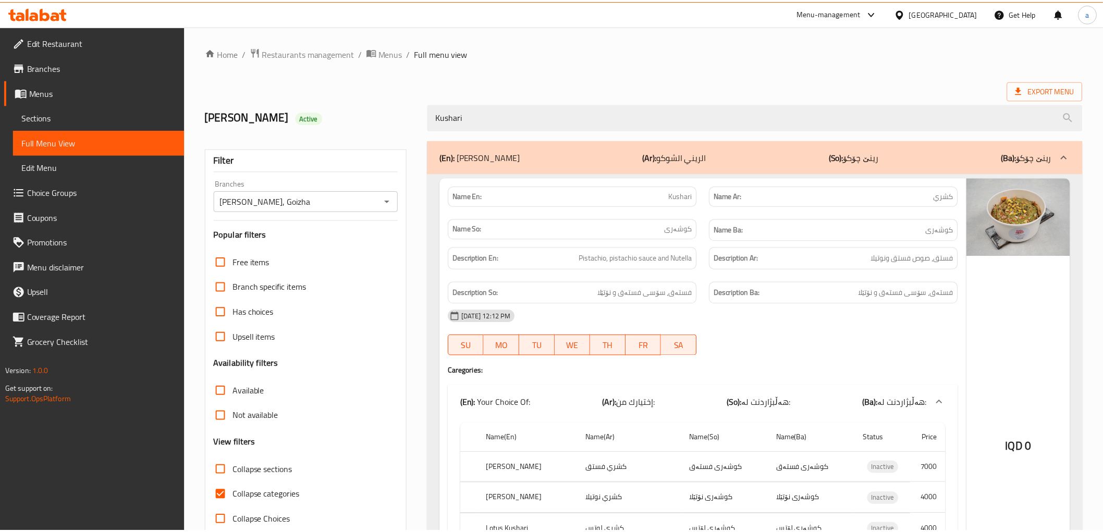
scroll to position [399, 0]
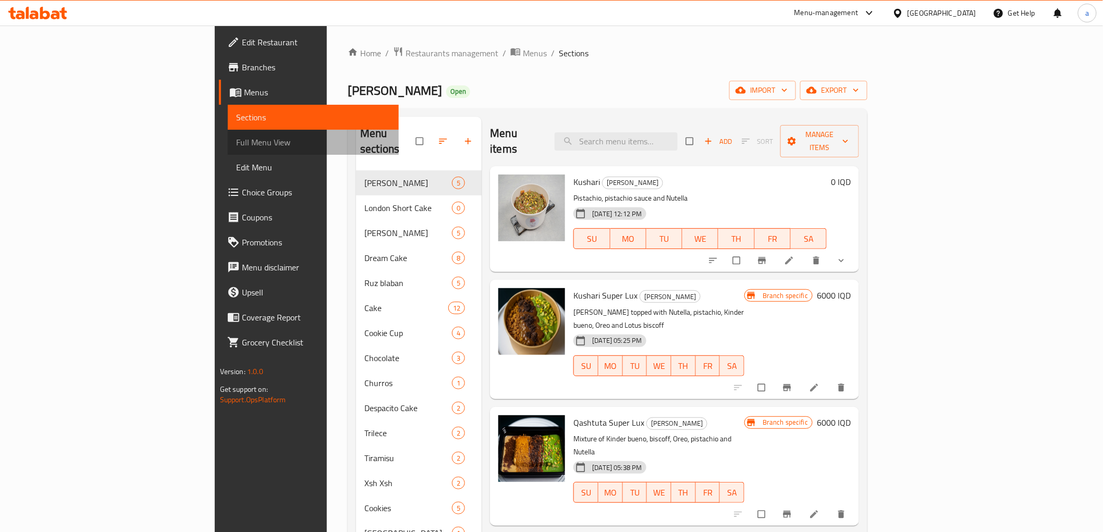
drag, startPoint x: 127, startPoint y: 148, endPoint x: 121, endPoint y: 151, distance: 6.4
click at [236, 147] on span "Full Menu View" at bounding box center [313, 142] width 154 height 13
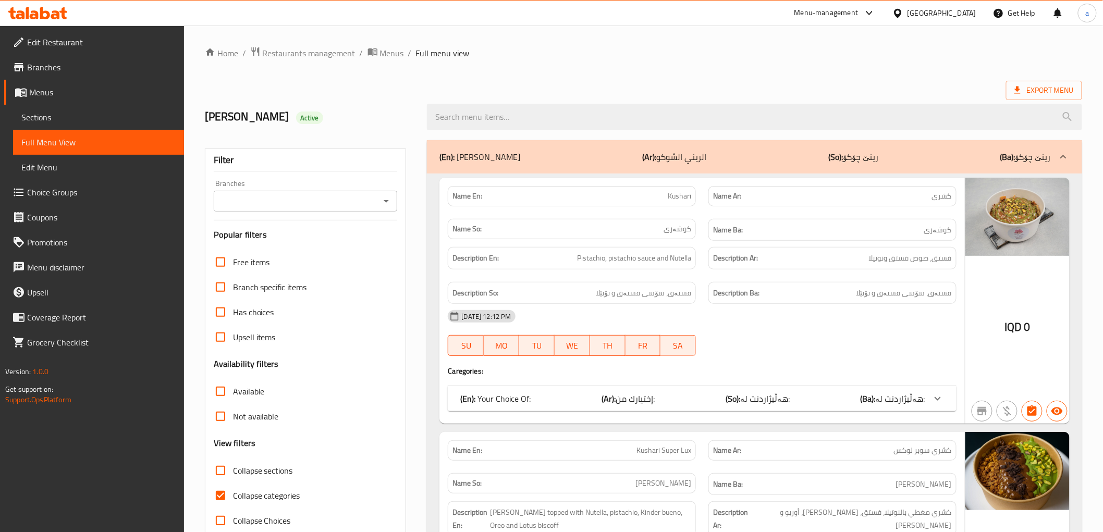
click at [383, 201] on icon "Open" at bounding box center [386, 201] width 13 height 13
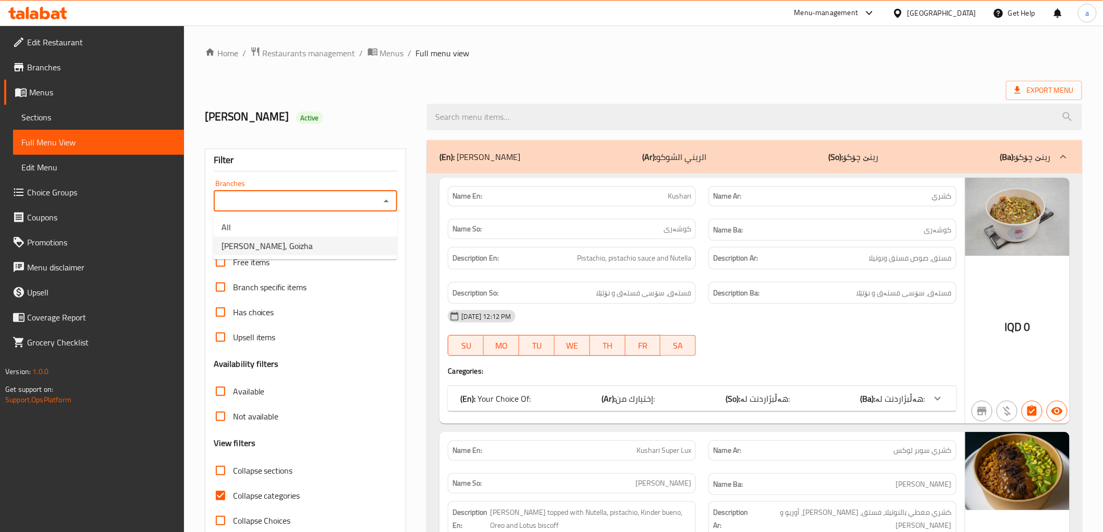
click at [363, 244] on li "[PERSON_NAME], Goizha" at bounding box center [305, 246] width 184 height 19
type input "[PERSON_NAME], Goizha"
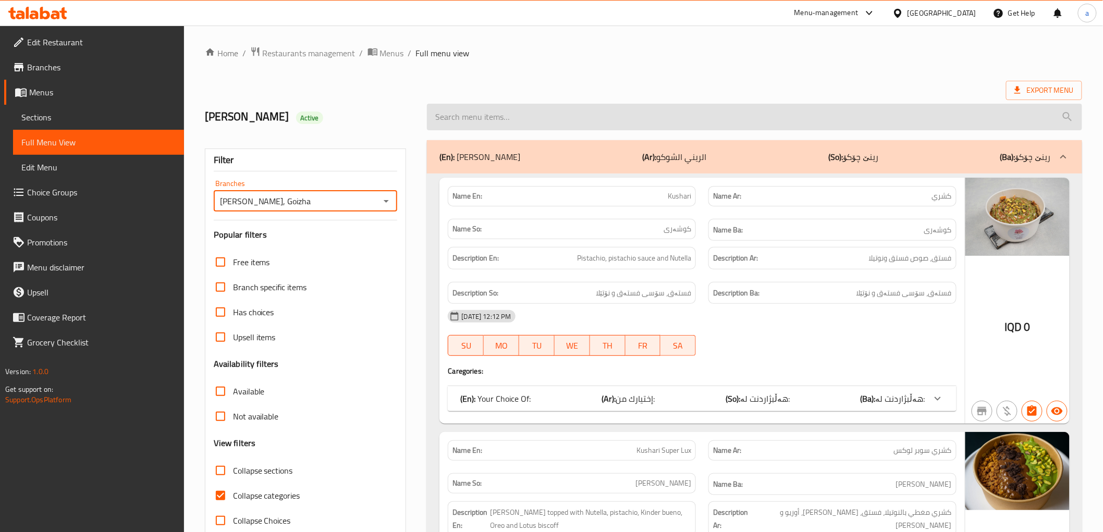
drag, startPoint x: 549, startPoint y: 113, endPoint x: 549, endPoint y: 124, distance: 10.4
click at [549, 122] on input "search" at bounding box center [754, 117] width 655 height 27
paste input "Qashtuta"
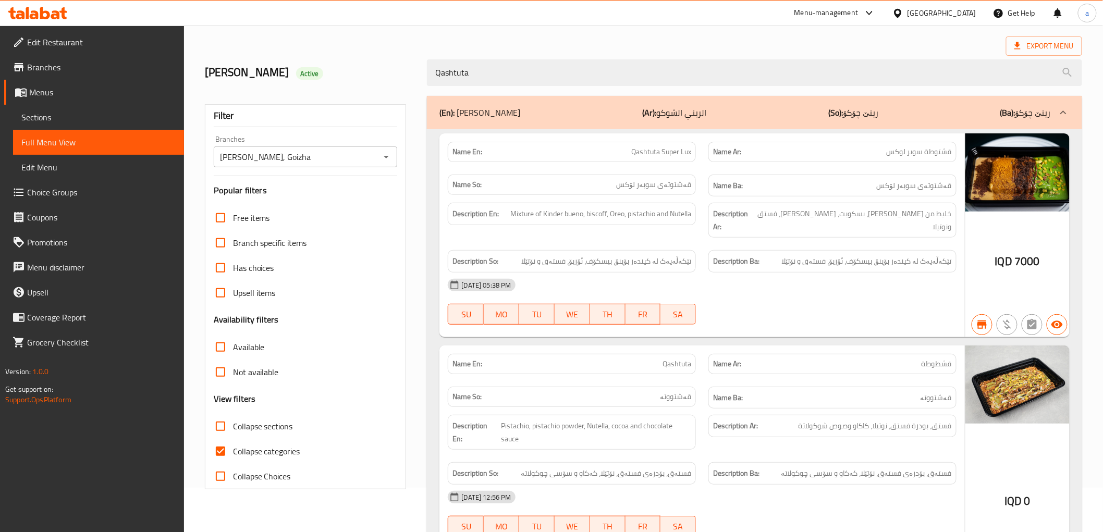
scroll to position [146, 0]
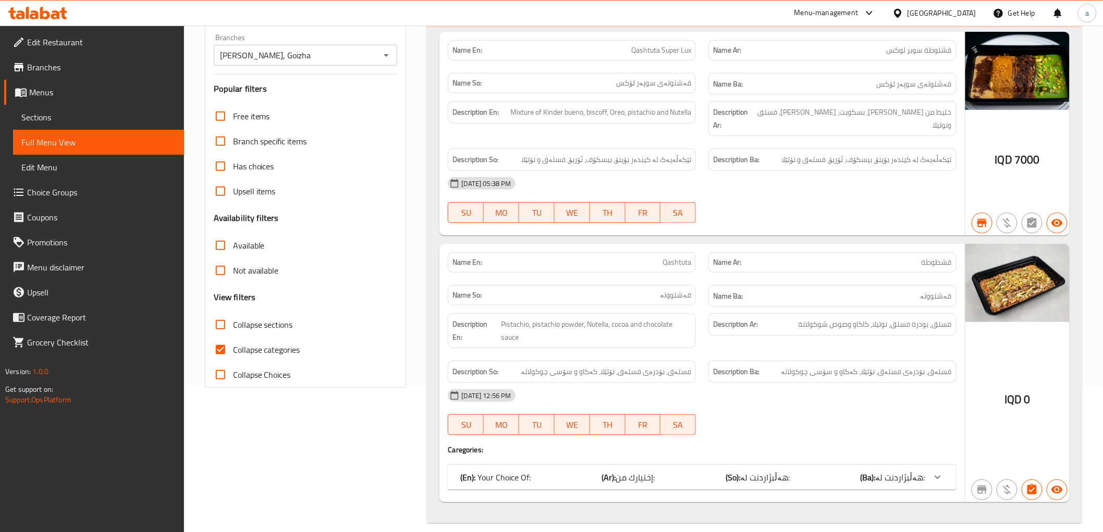
type input "Qashtuta"
click at [732, 472] on b "(So):" at bounding box center [733, 478] width 15 height 16
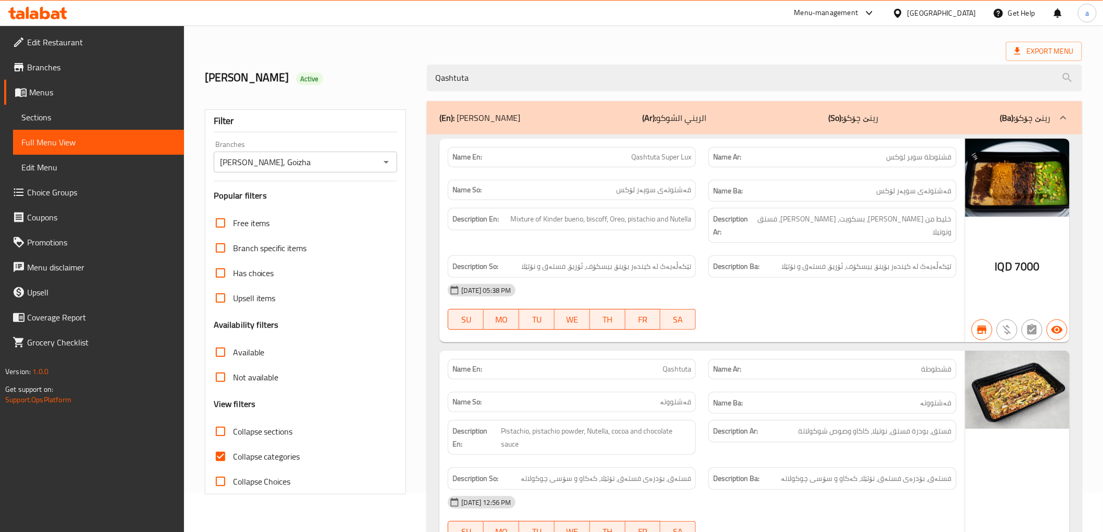
scroll to position [0, 0]
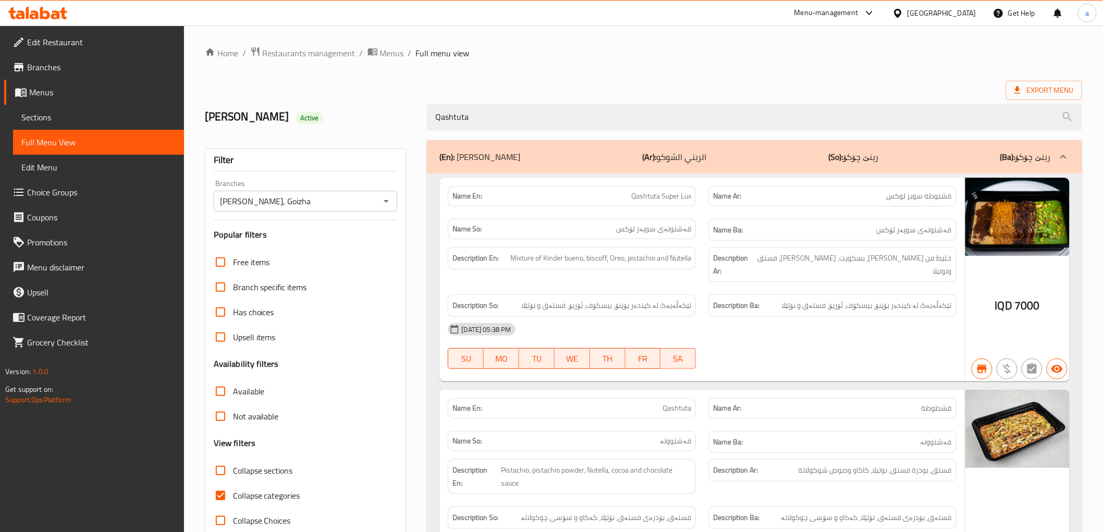
click at [238, 493] on span "Collapse categories" at bounding box center [266, 495] width 67 height 13
click at [233, 493] on input "Collapse categories" at bounding box center [220, 495] width 25 height 25
checkbox input "false"
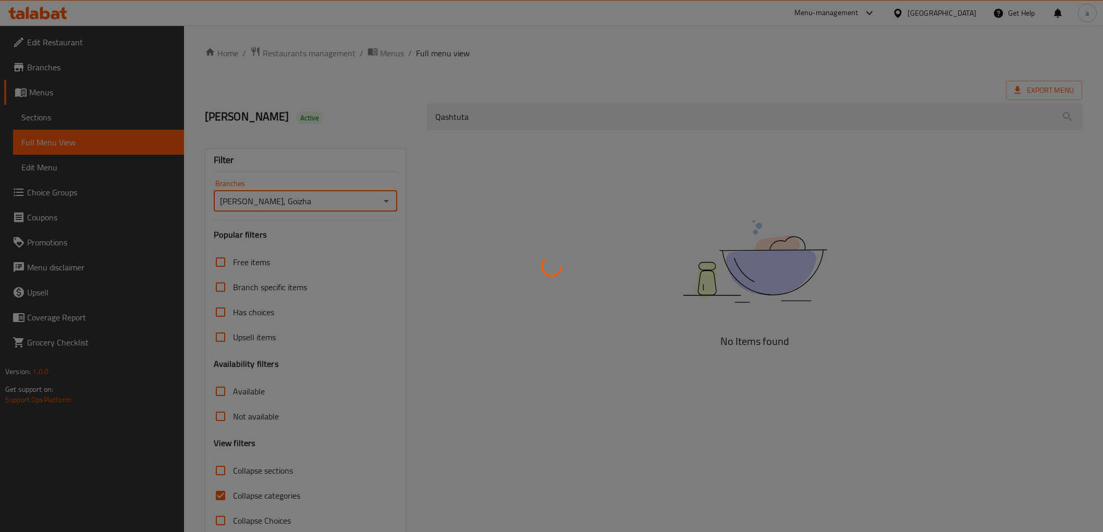
scroll to position [22, 0]
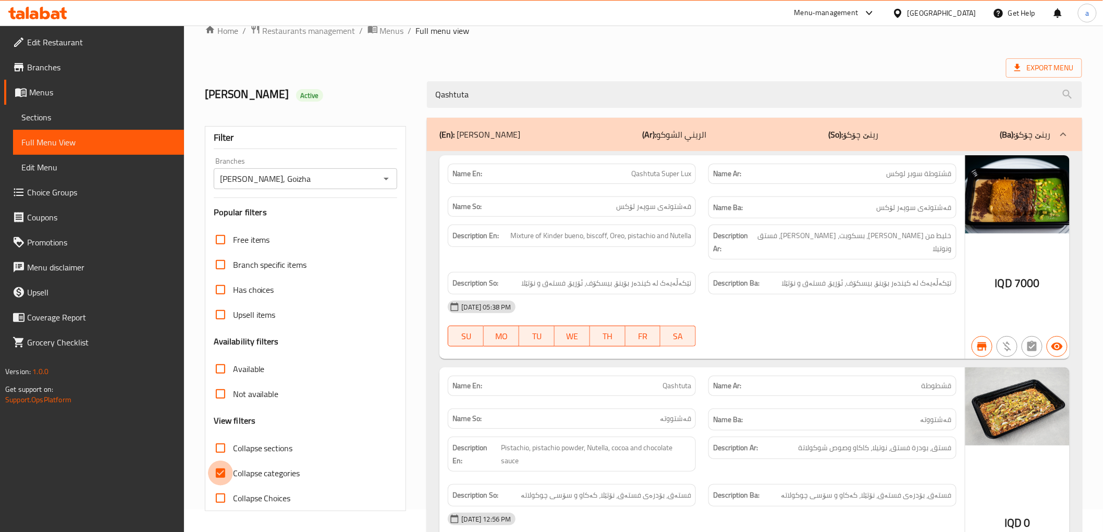
click at [222, 472] on input "Collapse categories" at bounding box center [220, 473] width 25 height 25
checkbox input "false"
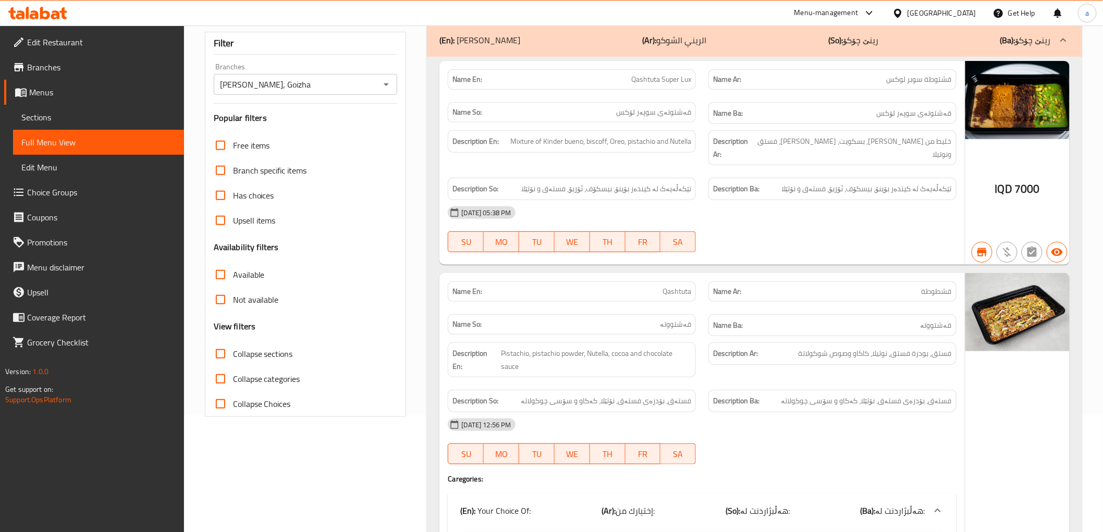
scroll to position [0, 0]
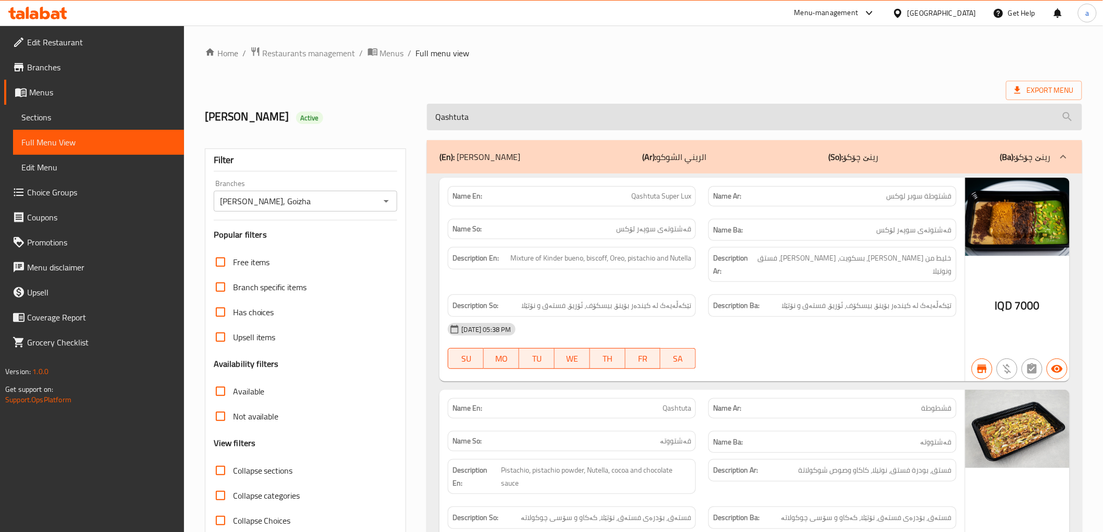
drag, startPoint x: 596, startPoint y: 114, endPoint x: 430, endPoint y: 127, distance: 166.8
click at [430, 127] on input "Qashtuta" at bounding box center [754, 117] width 655 height 27
paste input "[DEMOGRAPHIC_DATA]"
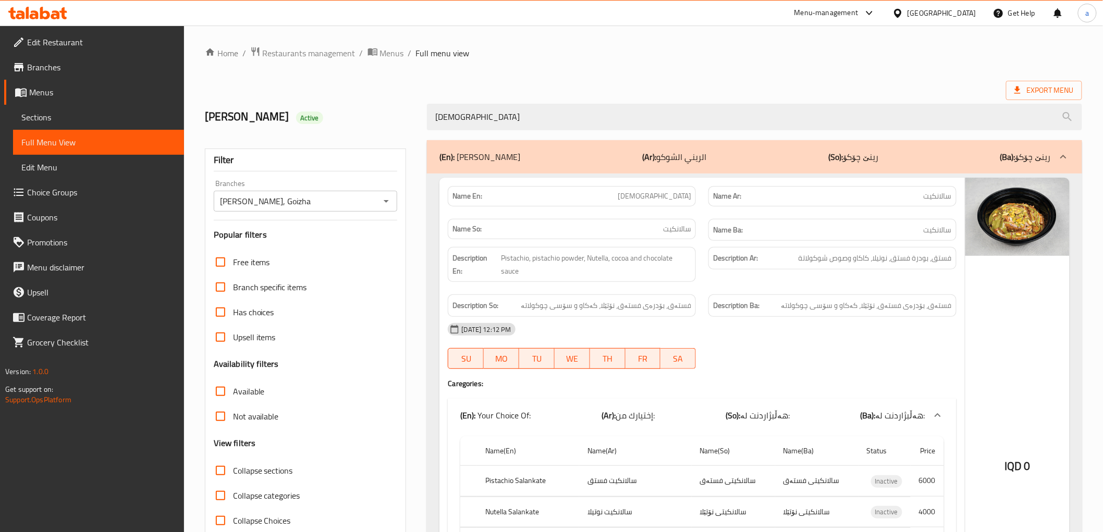
type input "[DEMOGRAPHIC_DATA]"
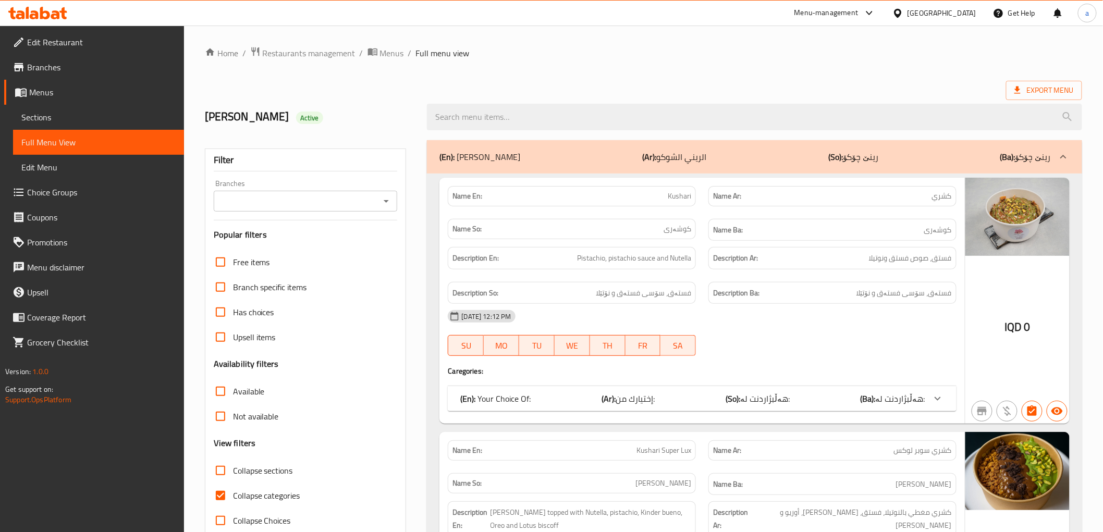
click at [383, 200] on icon "Open" at bounding box center [386, 201] width 13 height 13
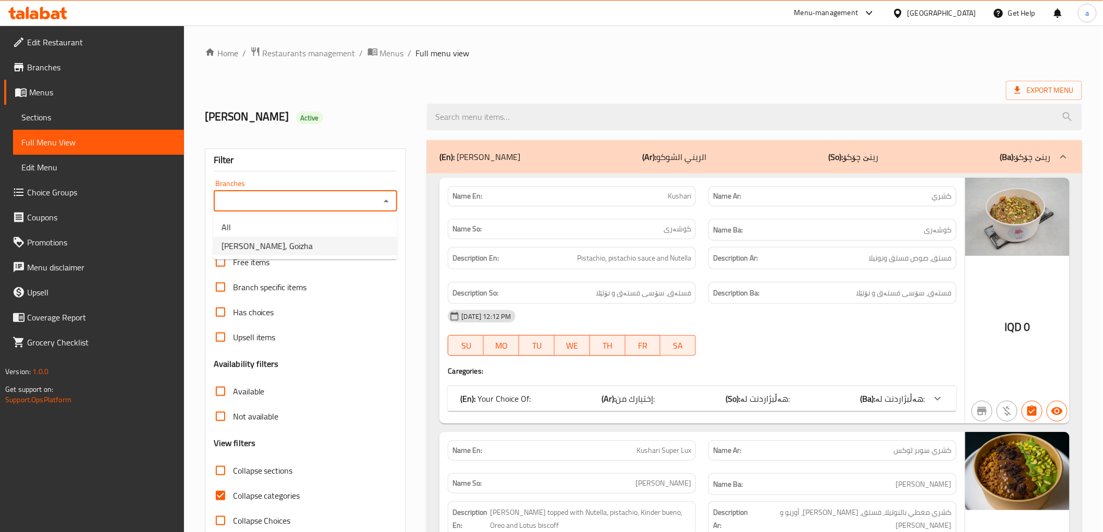
click at [367, 238] on li "Rene Choco, Goizha" at bounding box center [305, 246] width 184 height 19
type input "Rene Choco, Goizha"
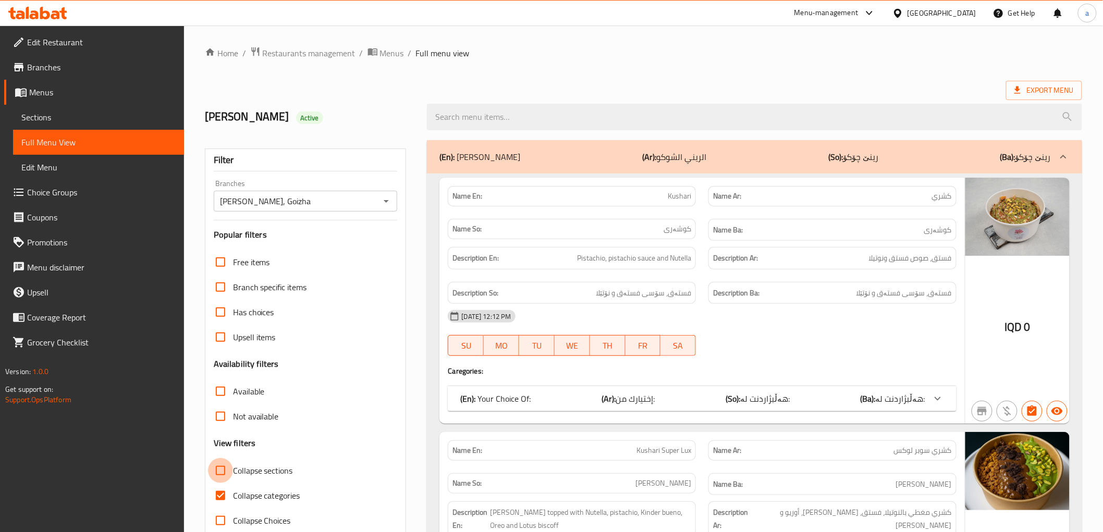
click at [223, 467] on input "Collapse sections" at bounding box center [220, 470] width 25 height 25
checkbox input "true"
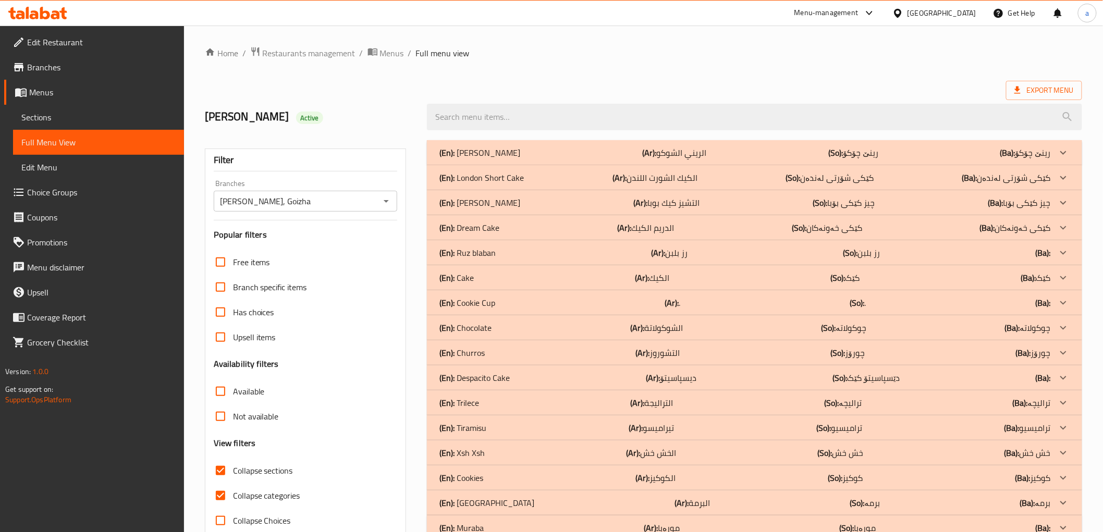
click at [220, 498] on input "Collapse categories" at bounding box center [220, 495] width 25 height 25
checkbox input "false"
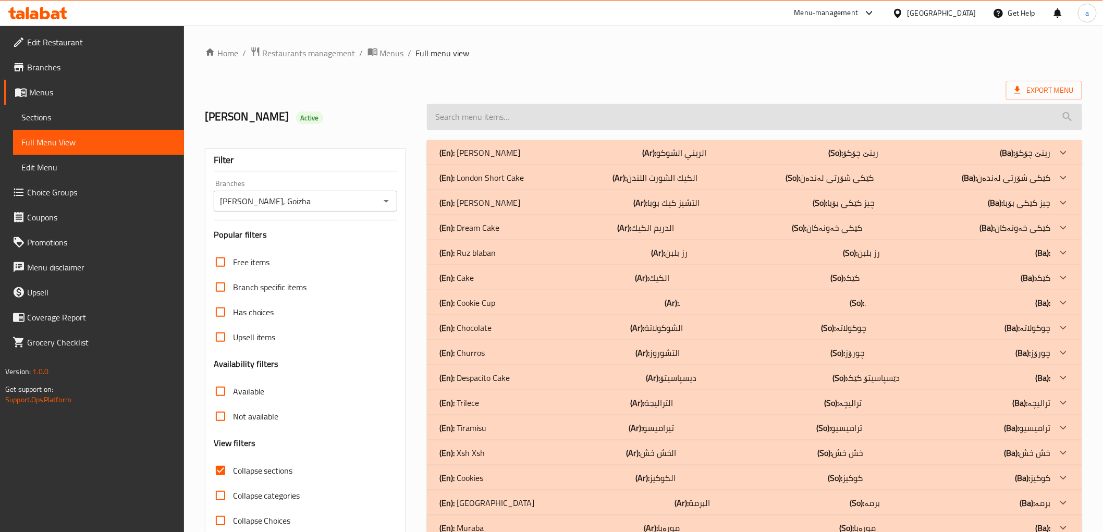
click at [593, 118] on input "search" at bounding box center [754, 117] width 655 height 27
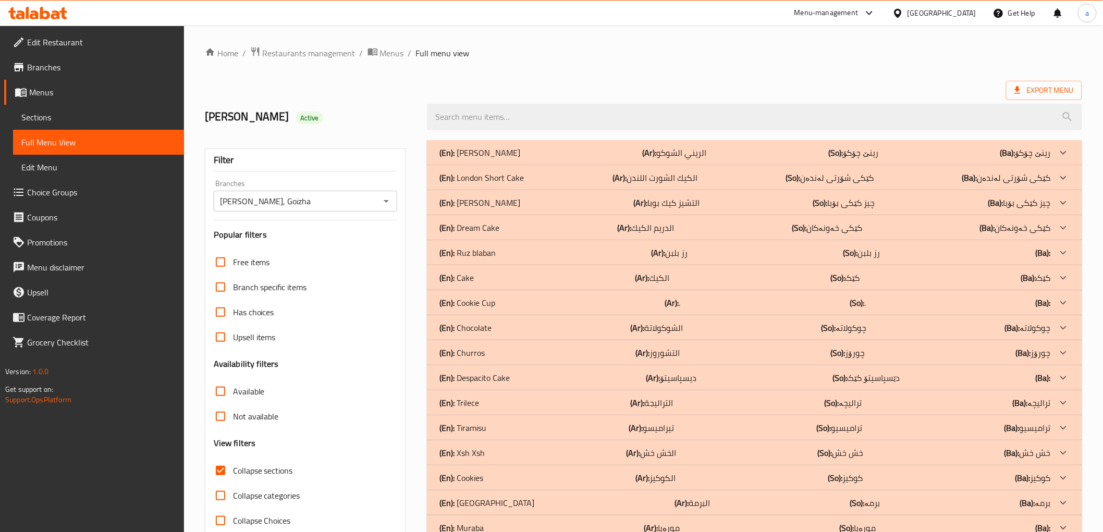
paste input "Salankate"
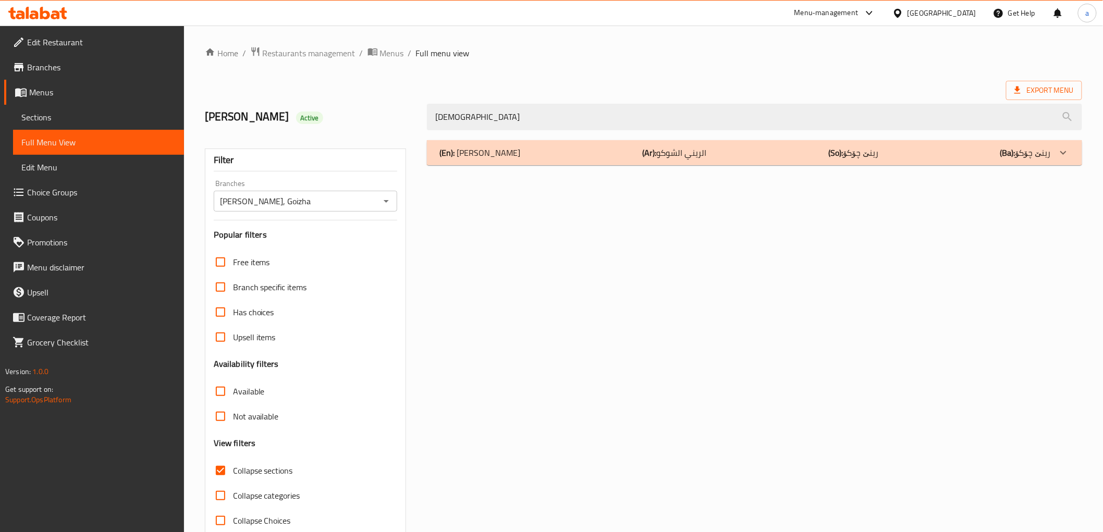
type input "Salankate"
click at [915, 168] on div "(En): Rene Choco (Ar): الريني الشوكو (So): رینێ چۆکۆ (Ba): رینێ چۆکۆ Name En: S…" at bounding box center [754, 337] width 667 height 406
click at [934, 152] on div "(En): Rene Choco (Ar): الريني الشوكو (So): رینێ چۆکۆ (Ba): رینێ چۆکۆ" at bounding box center [744, 152] width 611 height 13
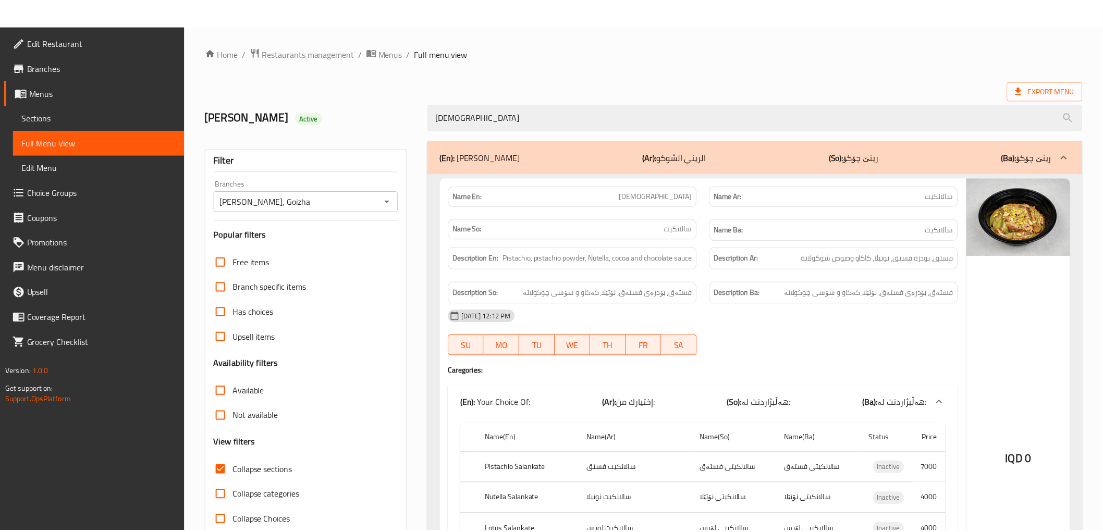
scroll to position [174, 0]
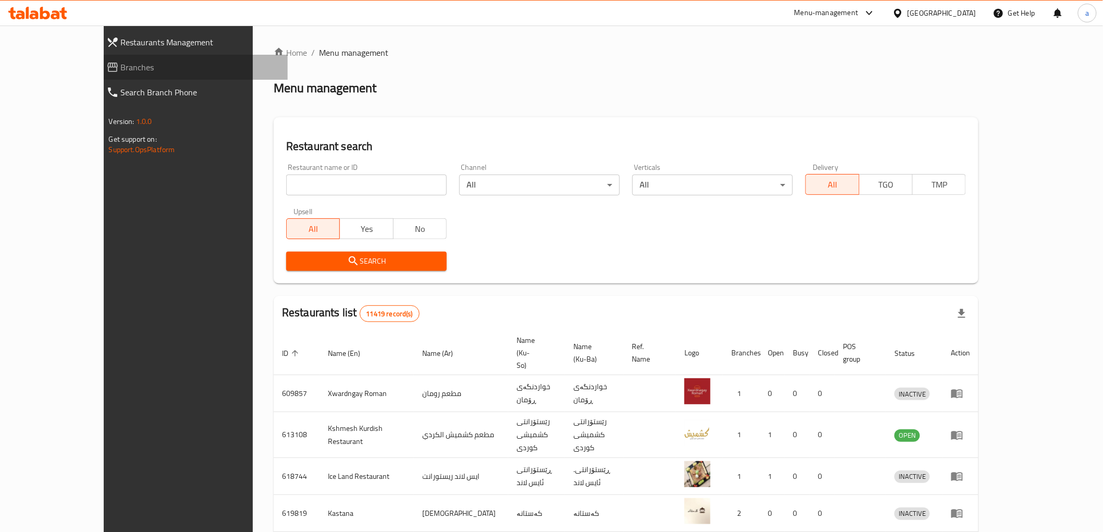
click at [121, 69] on span "Branches" at bounding box center [200, 67] width 158 height 13
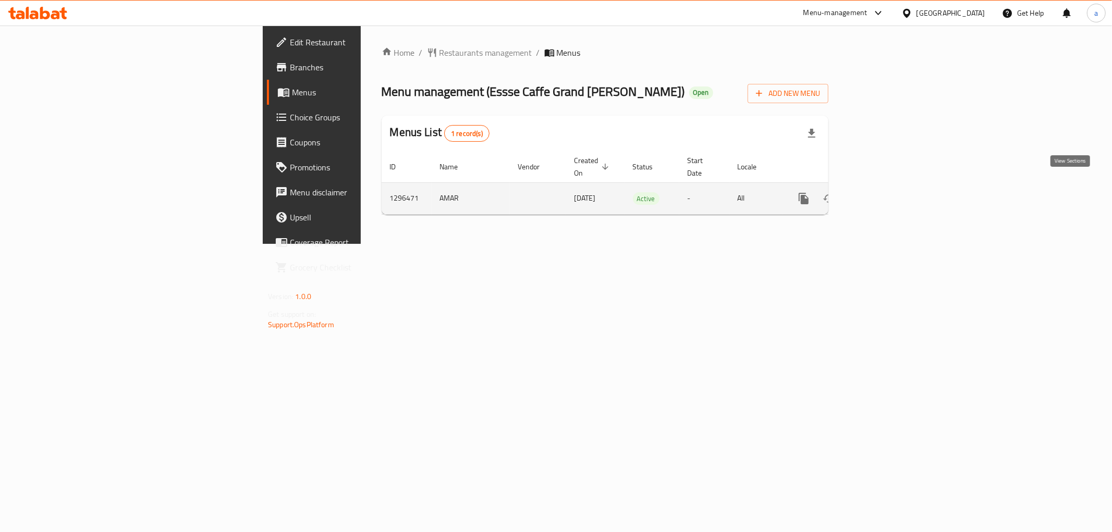
click at [885, 192] on icon "enhanced table" at bounding box center [879, 198] width 13 height 13
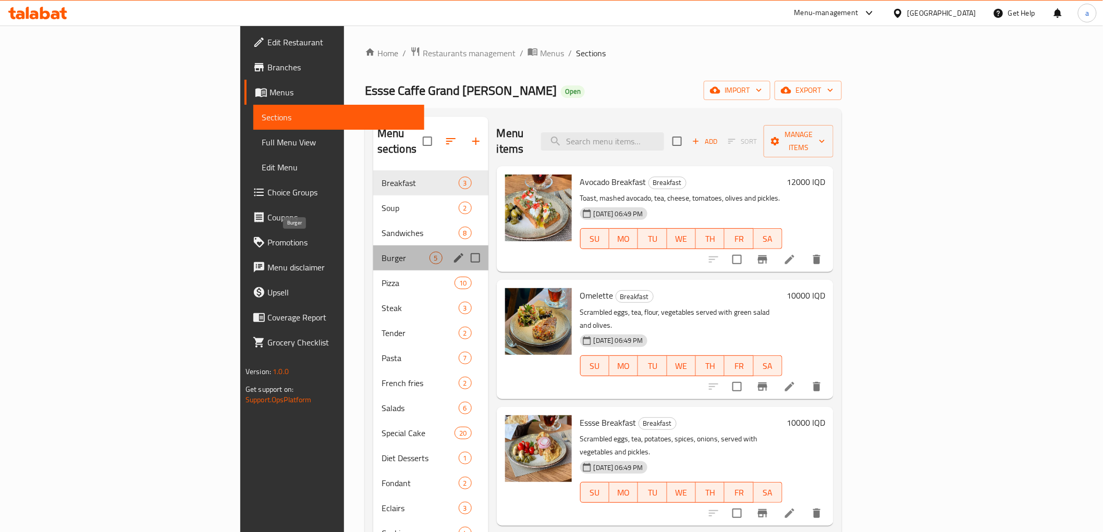
click at [382, 252] on span "Burger" at bounding box center [406, 258] width 48 height 13
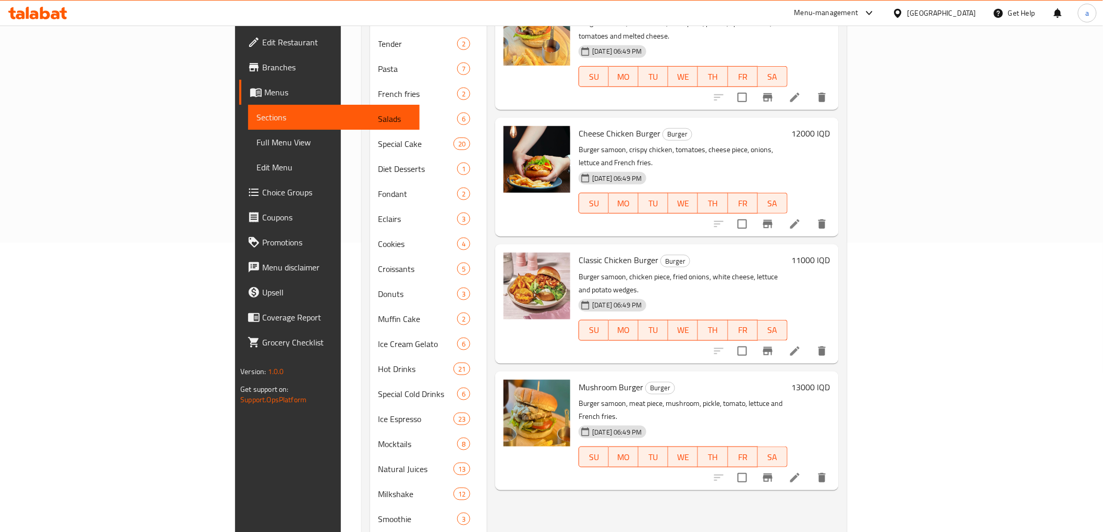
scroll to position [231, 0]
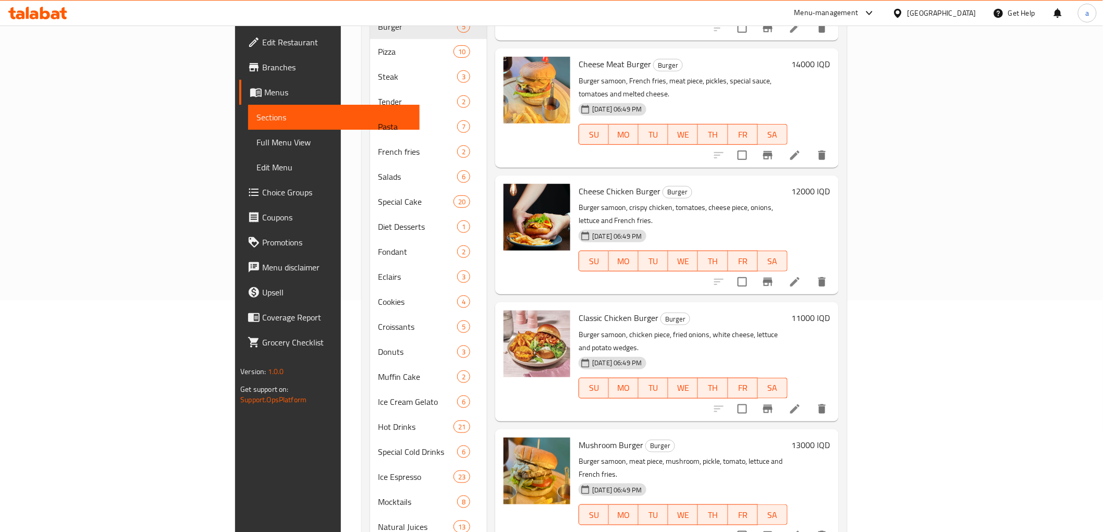
click at [579, 183] on span "Cheese Chicken Burger" at bounding box center [620, 191] width 82 height 16
copy h6 "Cheese Chicken Burger"
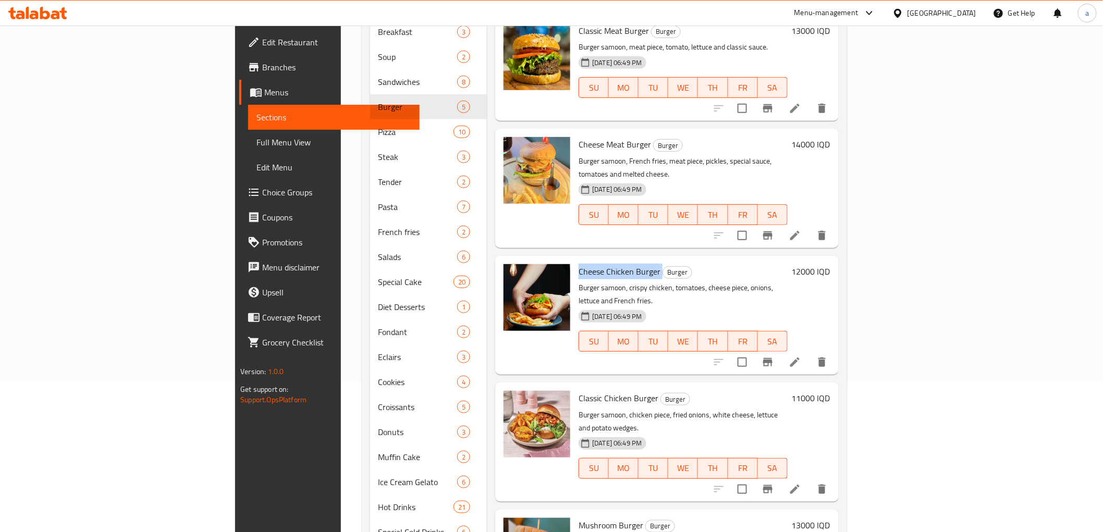
scroll to position [58, 0]
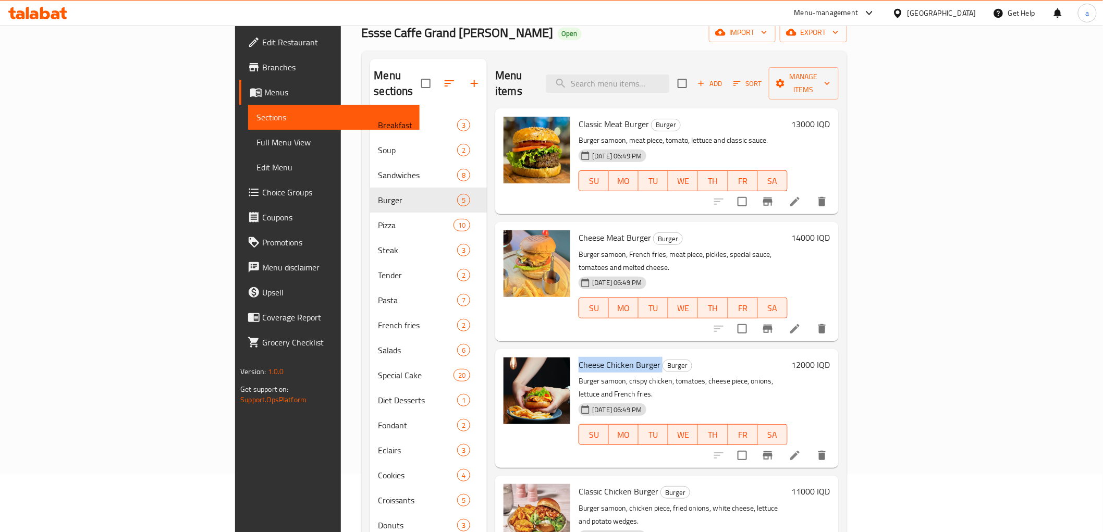
click at [248, 144] on link "Full Menu View" at bounding box center [333, 142] width 171 height 25
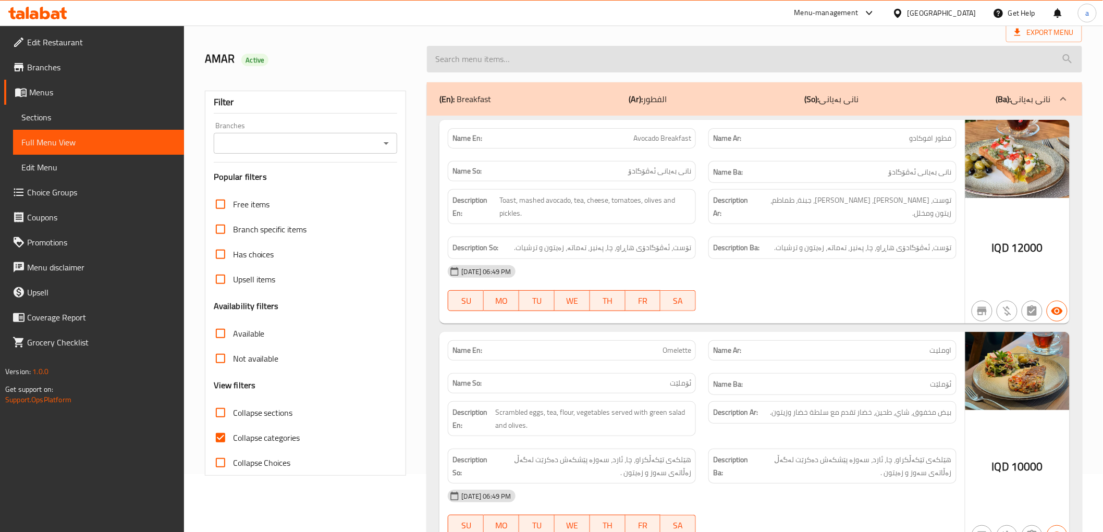
click at [504, 54] on input "search" at bounding box center [754, 59] width 655 height 27
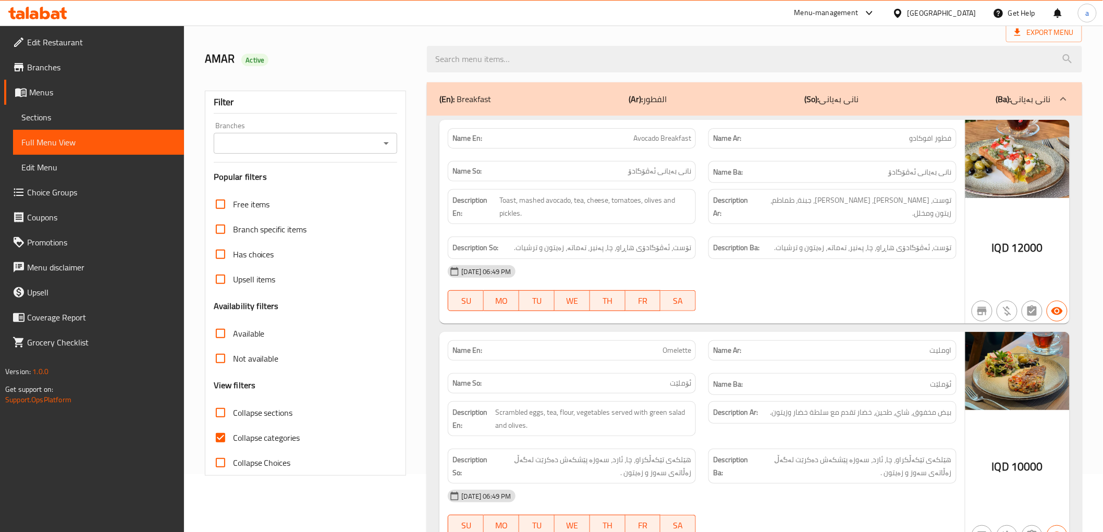
paste input "Crispy Chicken Sandwich"
type input "Crispy Chicken Sandwich"
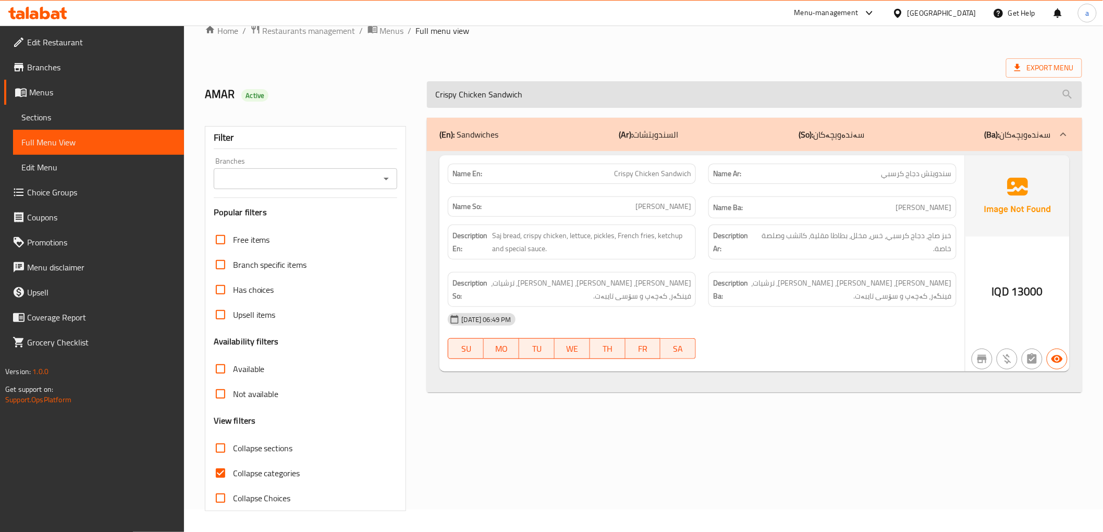
scroll to position [22, 0]
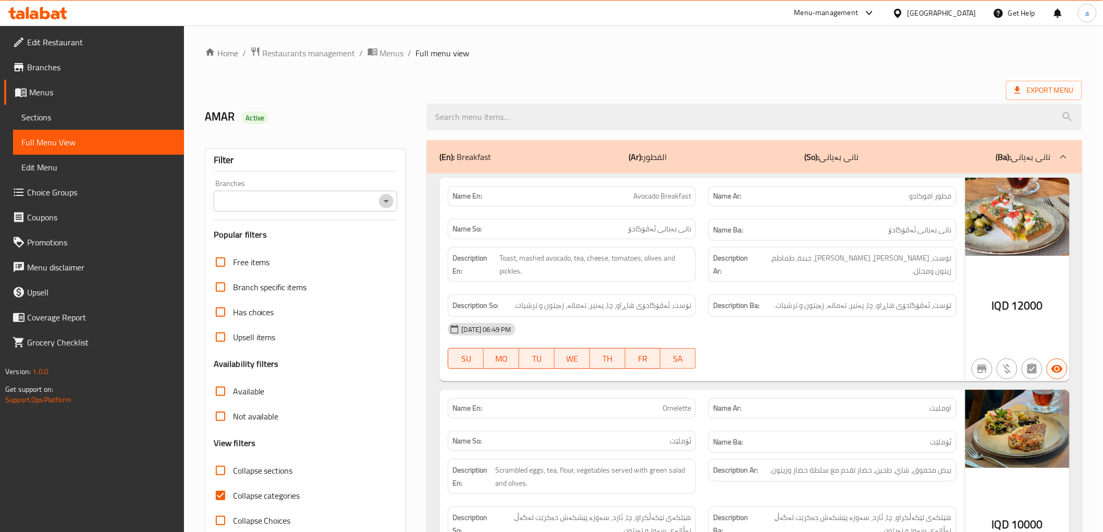
click at [388, 203] on icon "Open" at bounding box center [386, 201] width 13 height 13
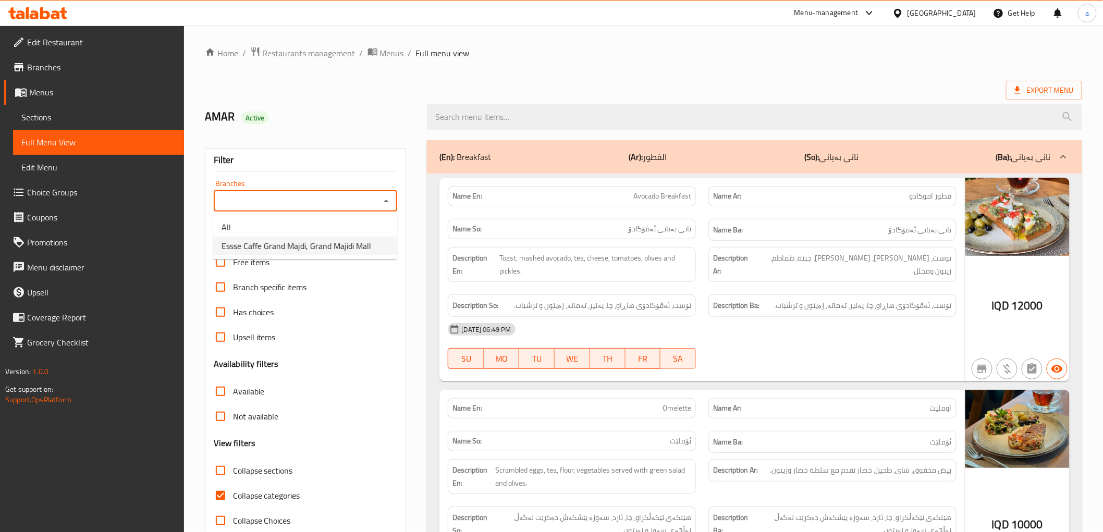
click at [363, 242] on span "Essse Caffe Grand Majdi, Grand Majidi Mall" at bounding box center [297, 246] width 150 height 13
type input "Essse Caffe Grand Majdi, Grand Majidi Mall"
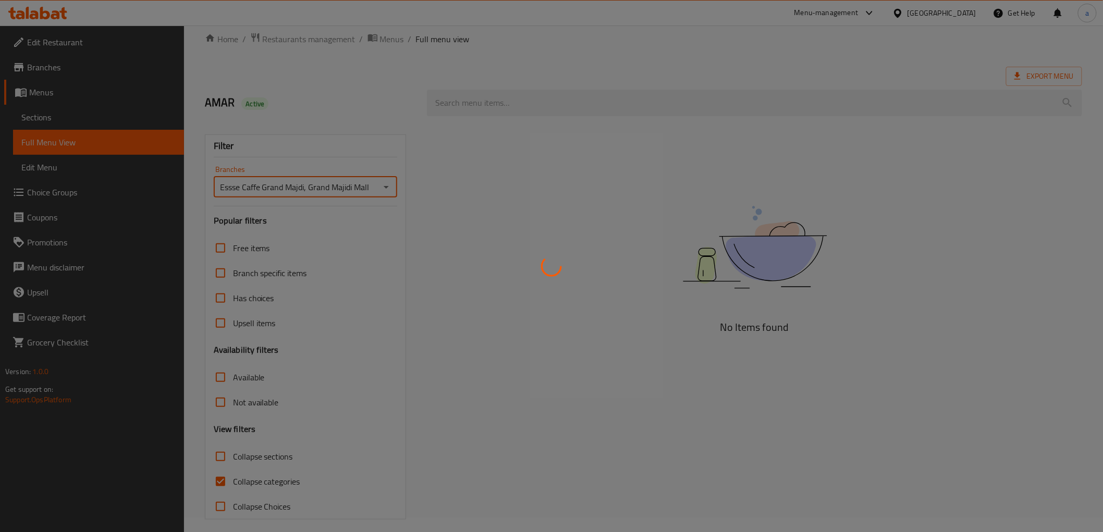
scroll to position [22, 0]
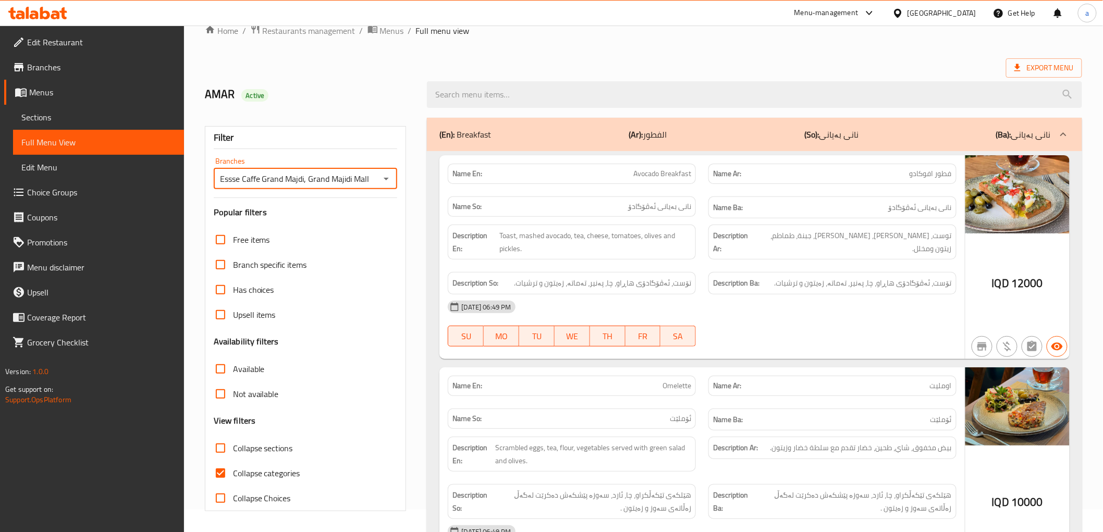
click at [216, 473] on div at bounding box center [551, 266] width 1103 height 532
click at [232, 440] on input "Collapse sections" at bounding box center [220, 448] width 25 height 25
checkbox input "true"
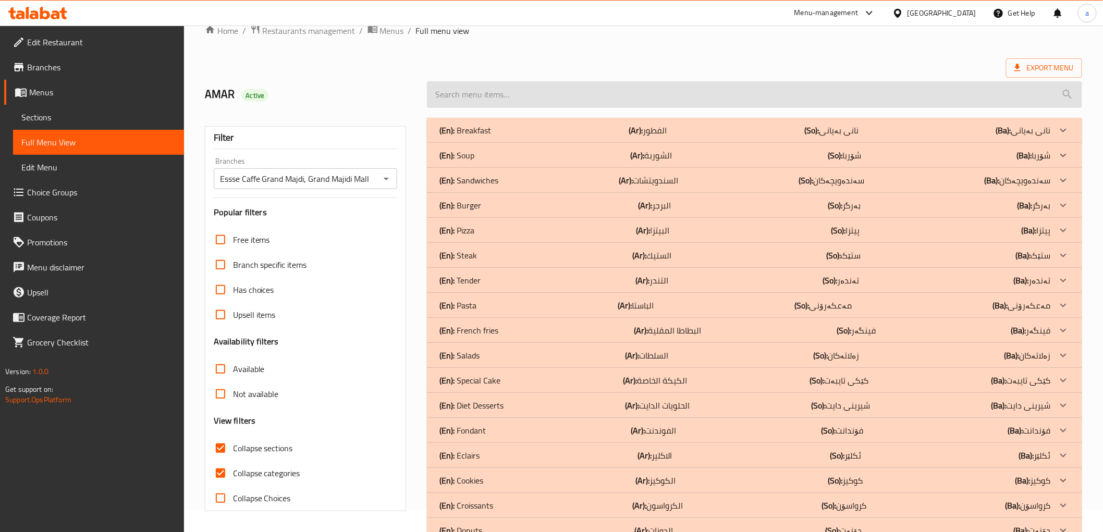
click at [573, 95] on input "search" at bounding box center [754, 94] width 655 height 27
paste input "Cheese Chicken Burger"
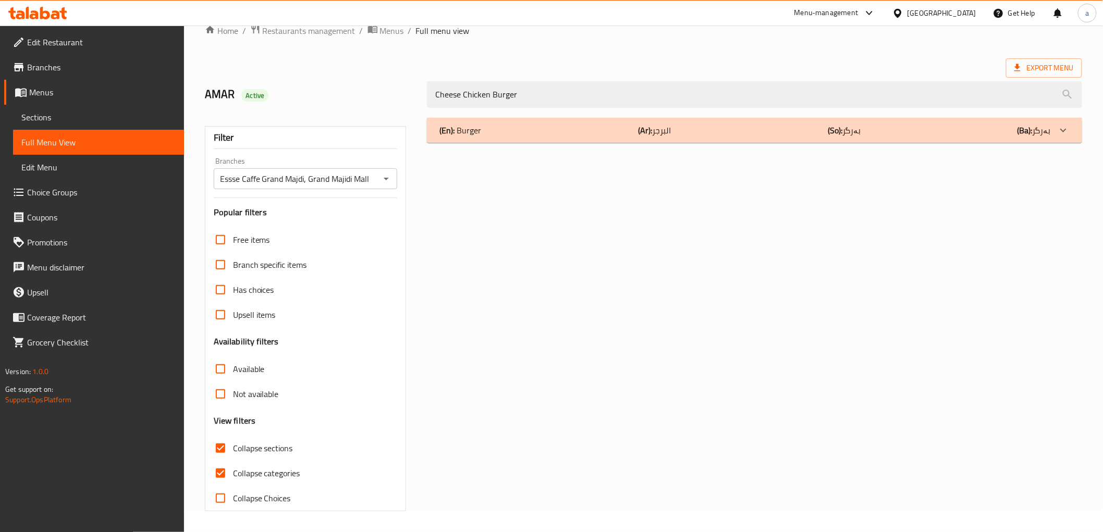
type input "Cheese Chicken Burger"
click at [537, 139] on div "(En): Burger (Ar): البرجر (So): بەرگر (Ba): بەرگر" at bounding box center [754, 130] width 655 height 25
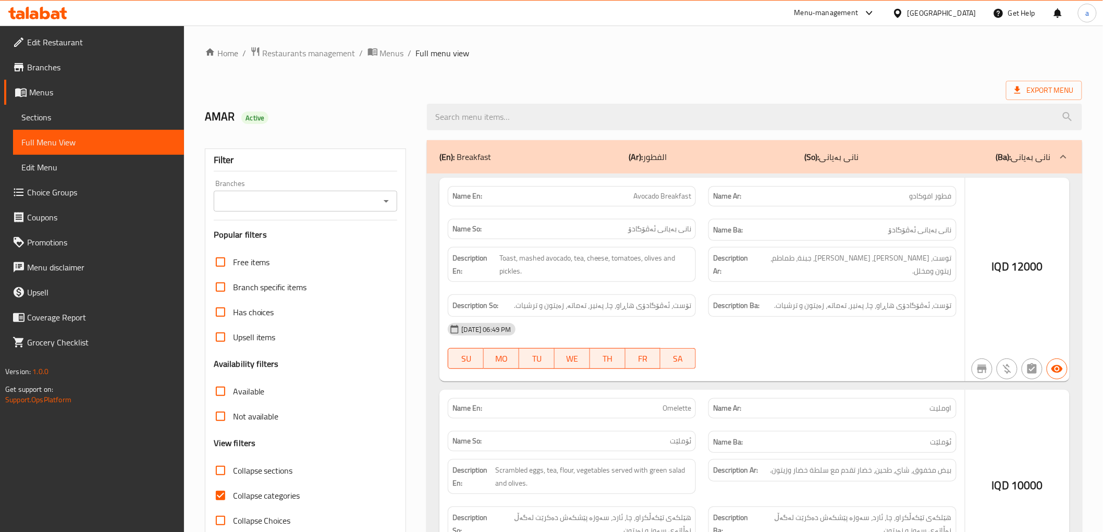
click at [384, 195] on div at bounding box center [551, 266] width 1103 height 532
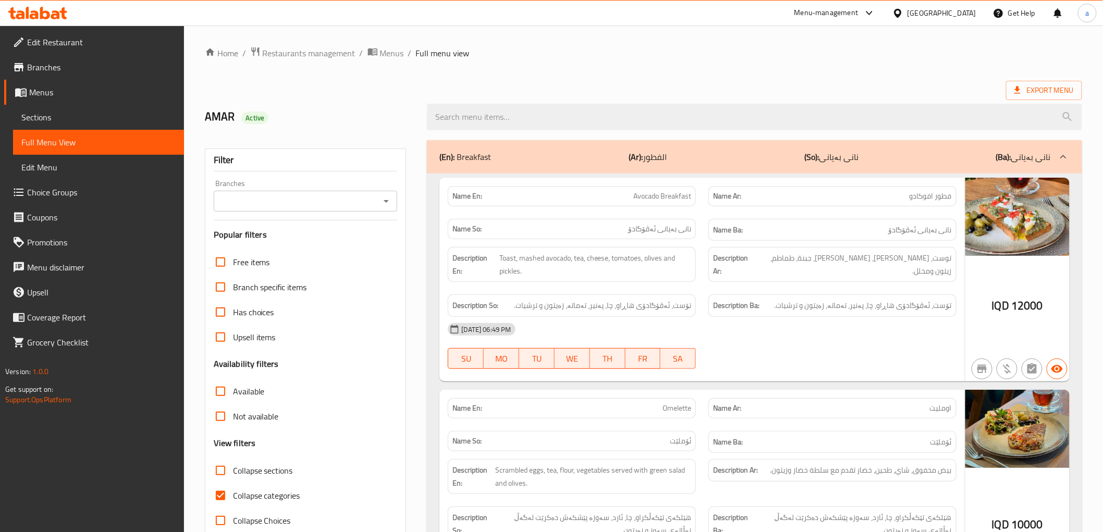
click at [384, 206] on icon "Open" at bounding box center [386, 201] width 13 height 13
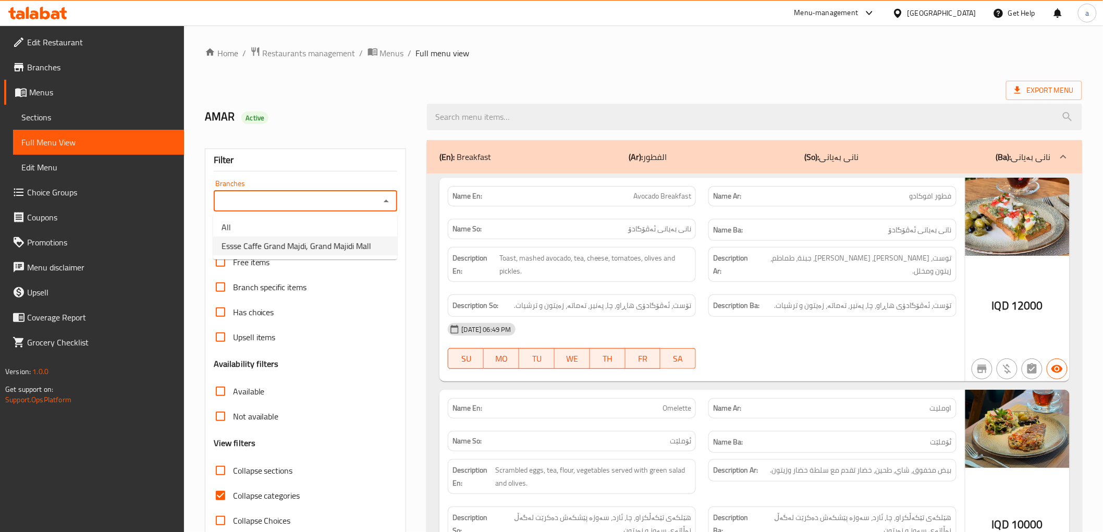
click at [369, 237] on li "Essse Caffe Grand Majdi, Grand Majidi Mall" at bounding box center [305, 246] width 184 height 19
type input "Essse Caffe Grand Majdi, Grand Majidi Mall"
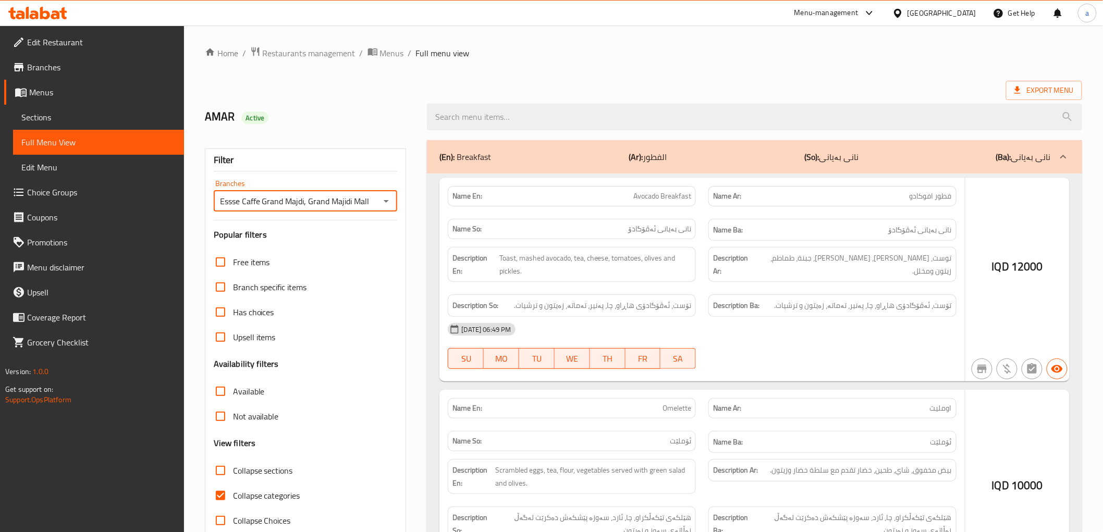
click at [585, 127] on div at bounding box center [551, 266] width 1103 height 532
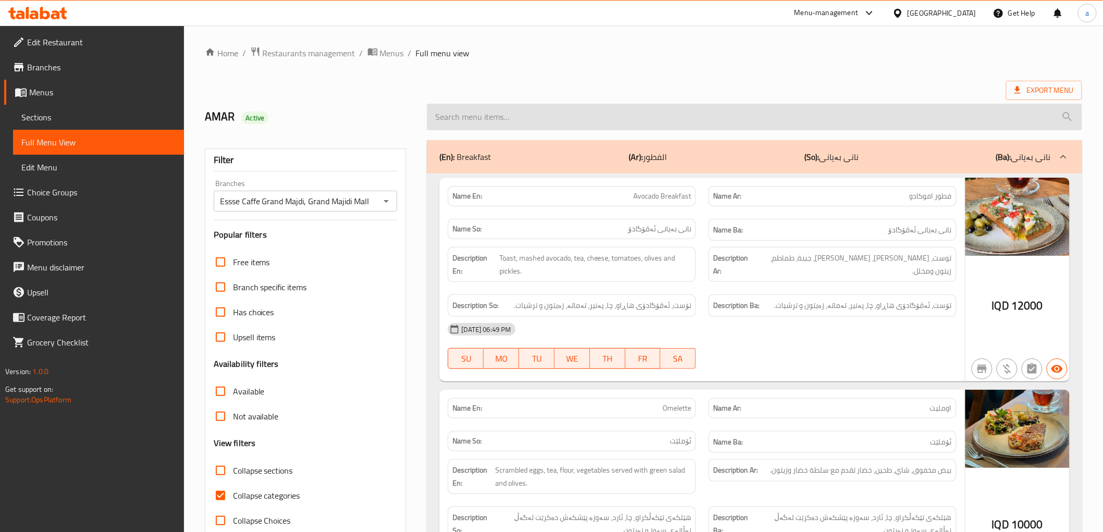
click at [517, 129] on input "search" at bounding box center [754, 117] width 655 height 27
paste input "Crispy Chicken Sandwich"
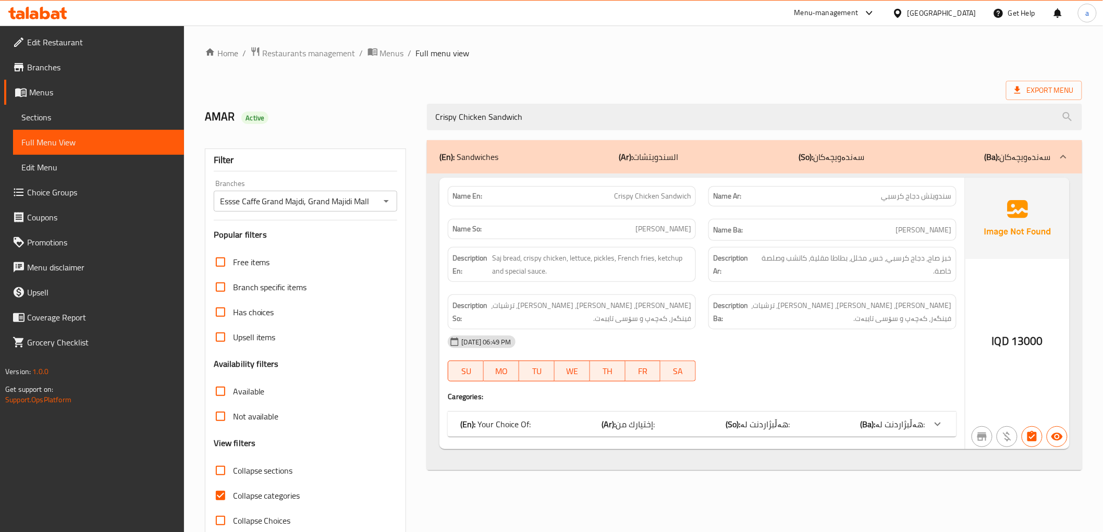
type input "Crispy Chicken Sandwich"
click at [217, 492] on input "Collapse categories" at bounding box center [220, 495] width 25 height 25
checkbox input "false"
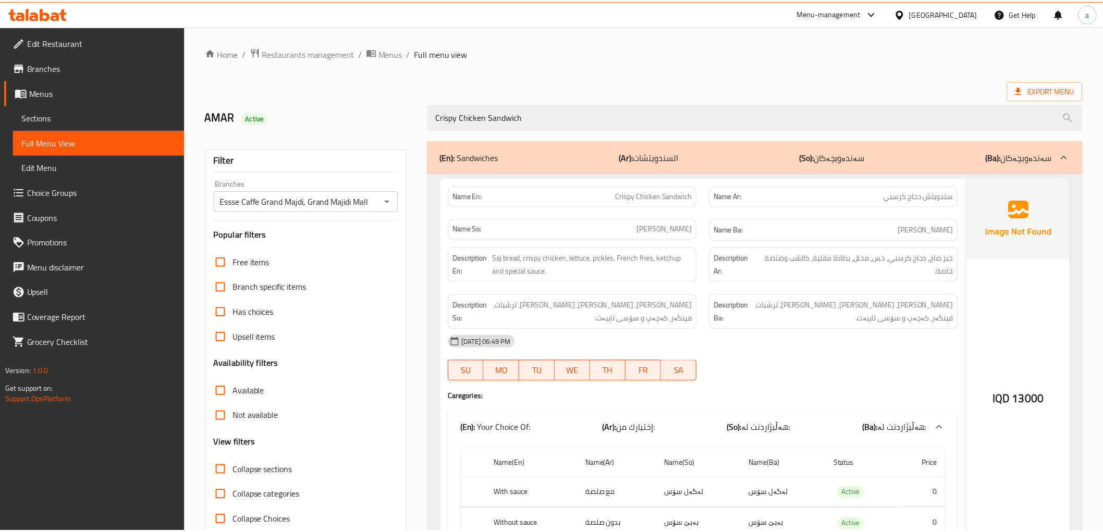
scroll to position [76, 0]
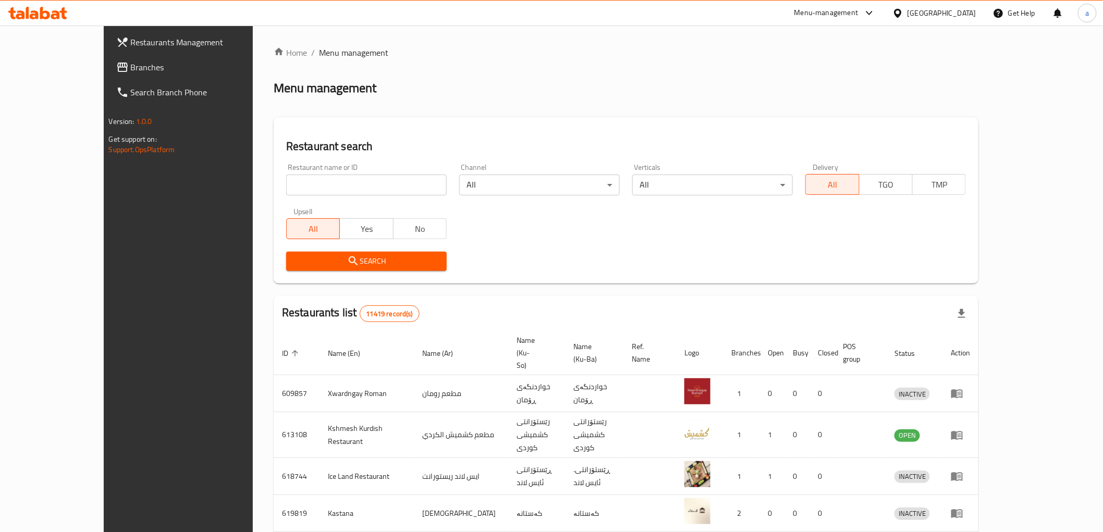
click at [131, 64] on span "Branches" at bounding box center [205, 67] width 149 height 13
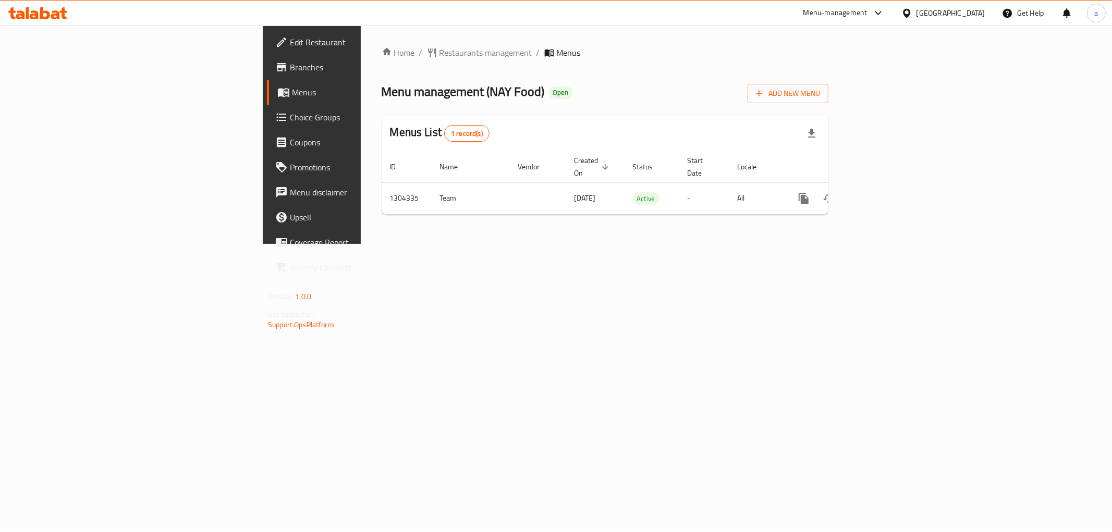
click at [290, 63] on span "Branches" at bounding box center [365, 67] width 150 height 13
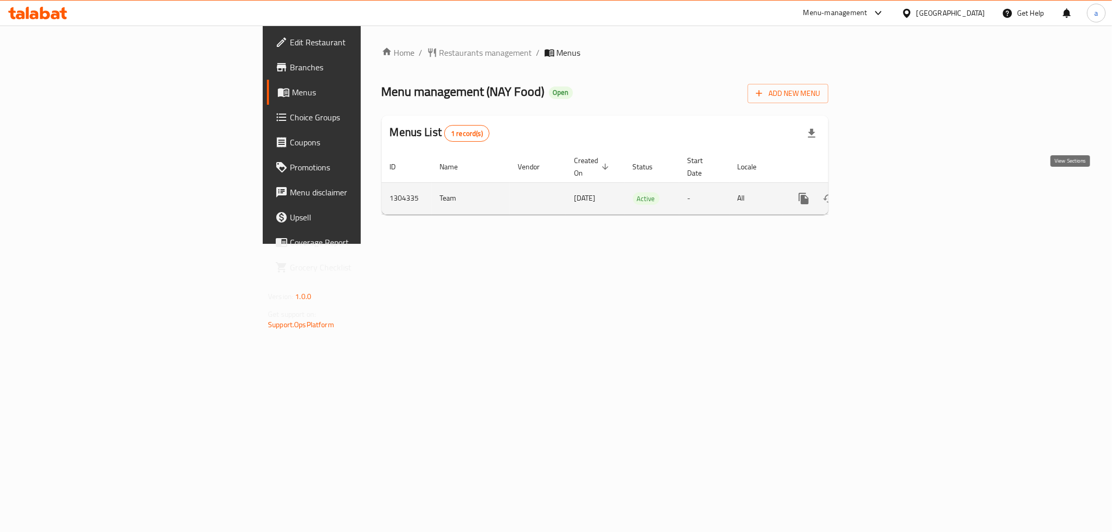
click at [885, 192] on icon "enhanced table" at bounding box center [879, 198] width 13 height 13
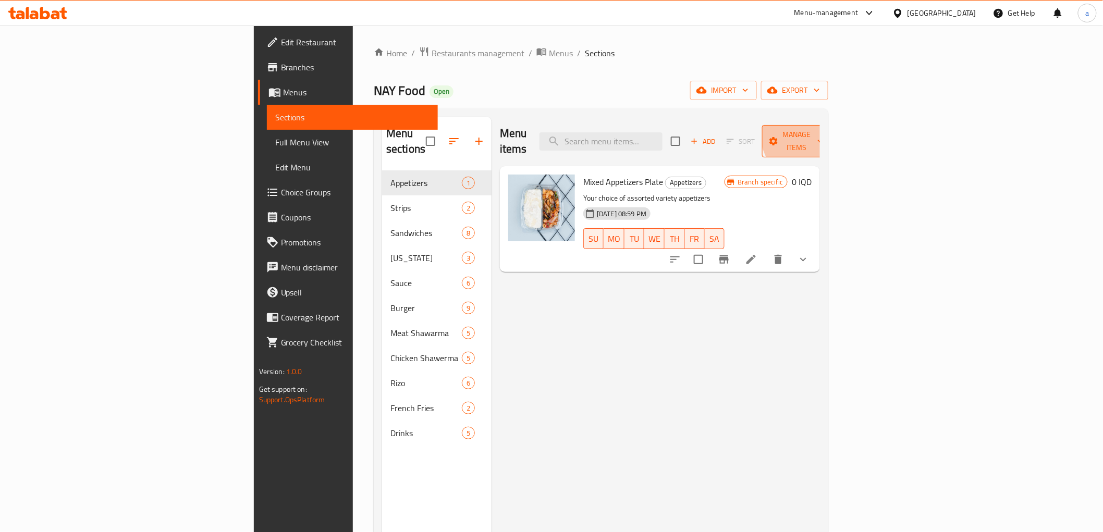
click at [824, 131] on span "Manage items" at bounding box center [796, 141] width 53 height 26
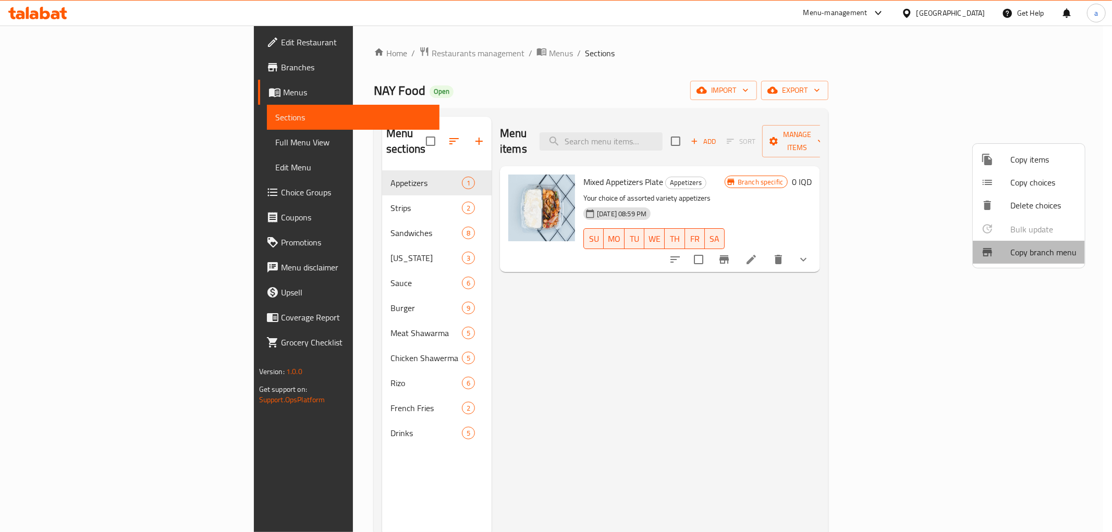
click at [1041, 256] on span "Copy branch menu" at bounding box center [1043, 252] width 66 height 13
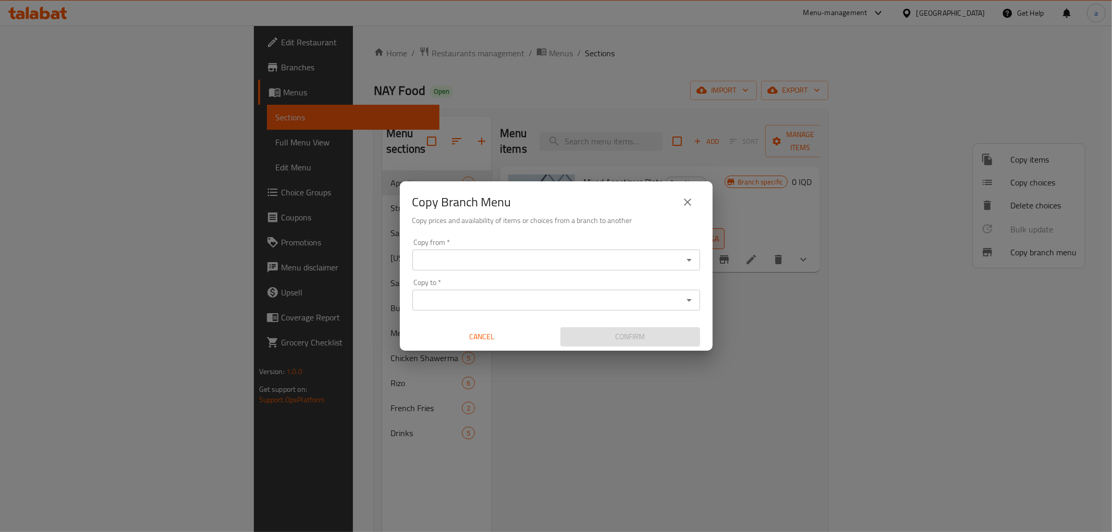
click at [685, 264] on icon "Open" at bounding box center [689, 260] width 13 height 13
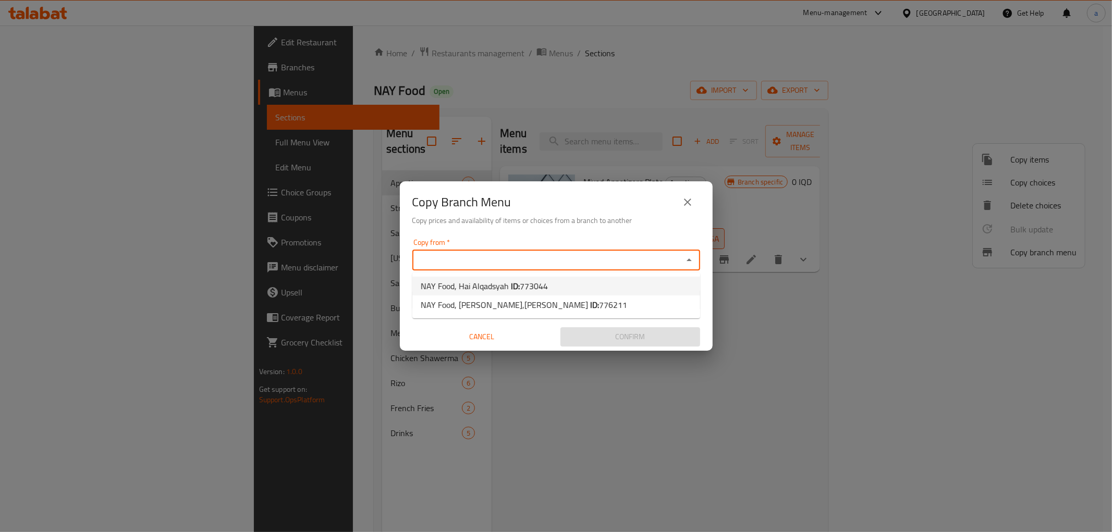
click at [517, 284] on b "ID:" at bounding box center [515, 286] width 9 height 16
type input "NAY Food, Hai Alqadsyah"
click at [579, 298] on input "Copy to   *" at bounding box center [547, 300] width 264 height 15
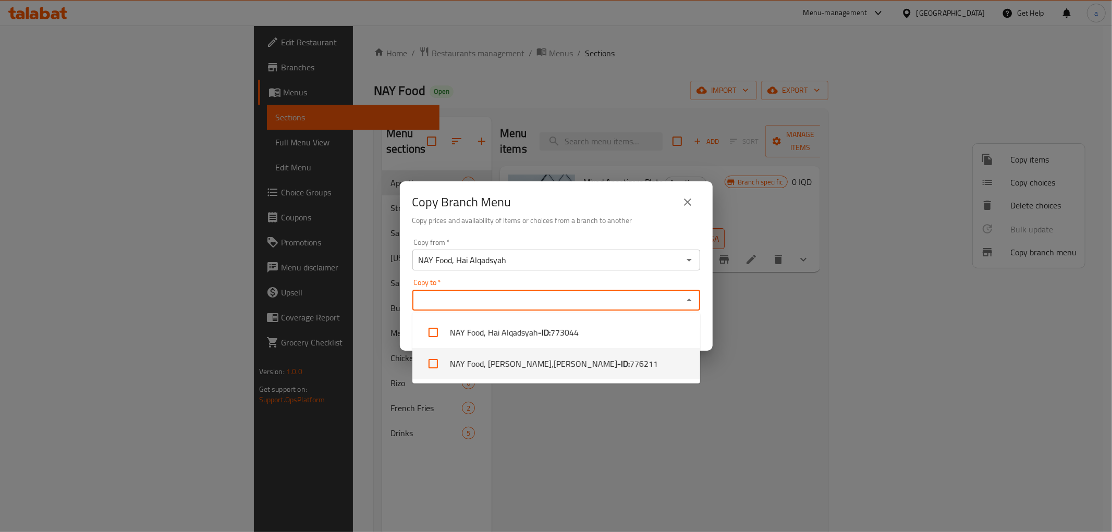
click at [554, 362] on li "NAY Food, [PERSON_NAME],[PERSON_NAME] - ID: 776211" at bounding box center [556, 363] width 288 height 31
checkbox input "true"
click at [524, 440] on div "Copy Branch Menu Copy prices and availability of items or choices from a branch…" at bounding box center [556, 266] width 1112 height 532
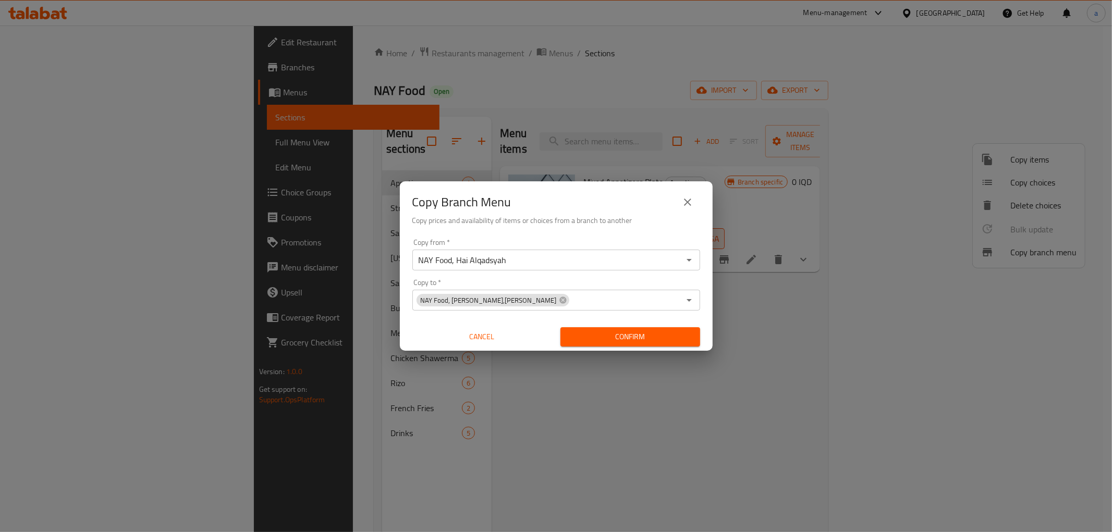
click at [616, 332] on span "Confirm" at bounding box center [630, 336] width 123 height 13
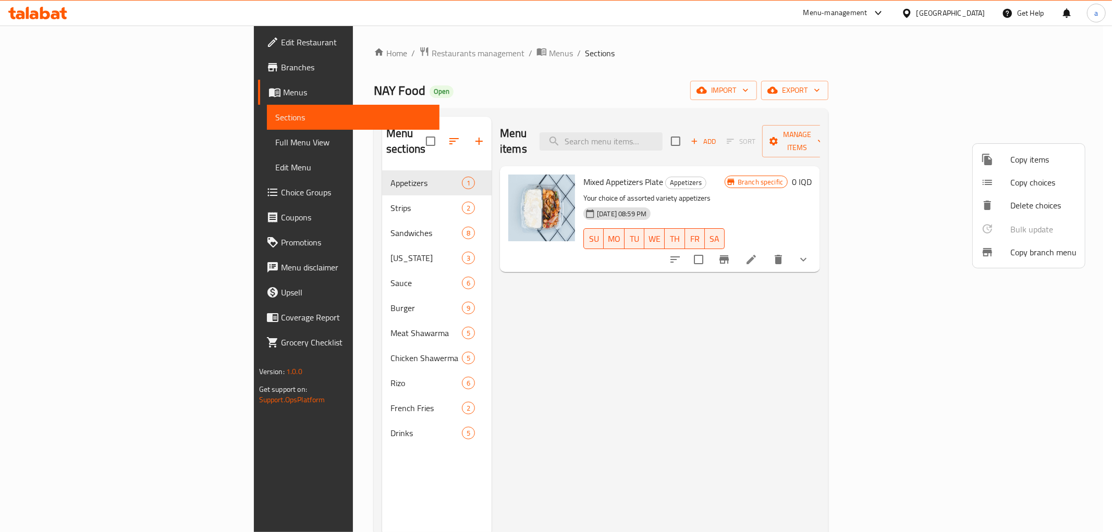
click at [96, 71] on div at bounding box center [556, 266] width 1112 height 532
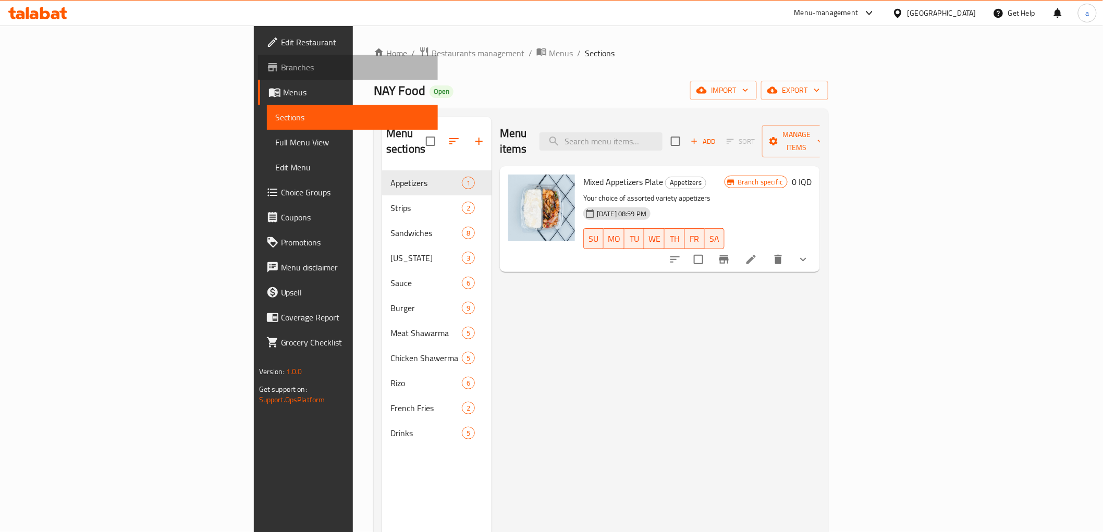
click at [281, 68] on span "Branches" at bounding box center [355, 67] width 149 height 13
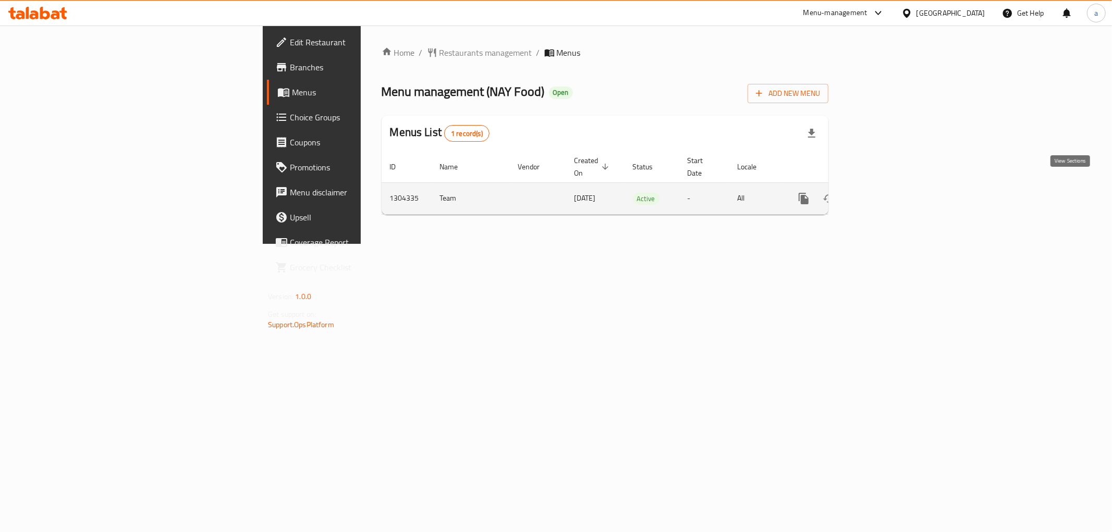
click at [885, 192] on icon "enhanced table" at bounding box center [879, 198] width 13 height 13
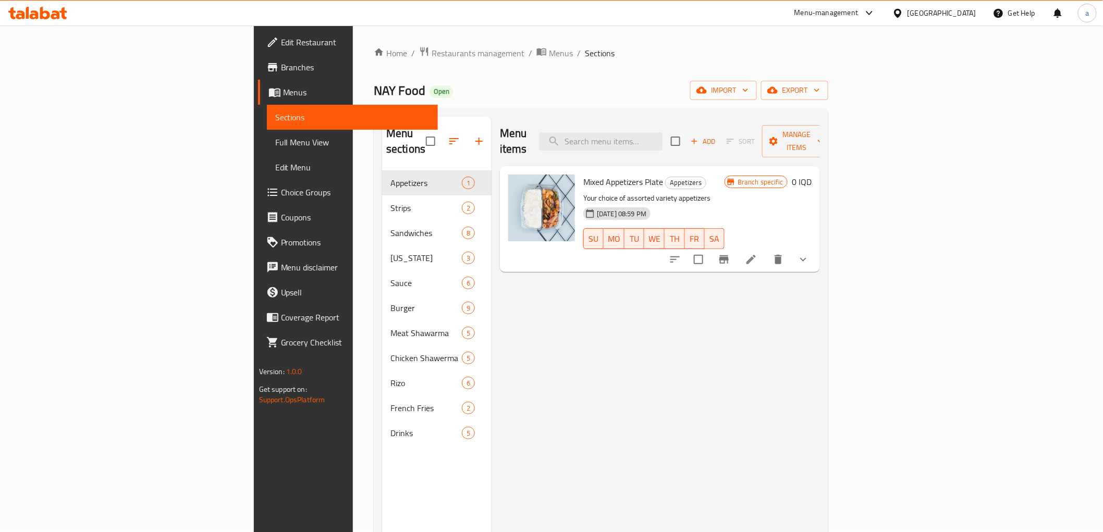
click at [267, 131] on link "Full Menu View" at bounding box center [352, 142] width 171 height 25
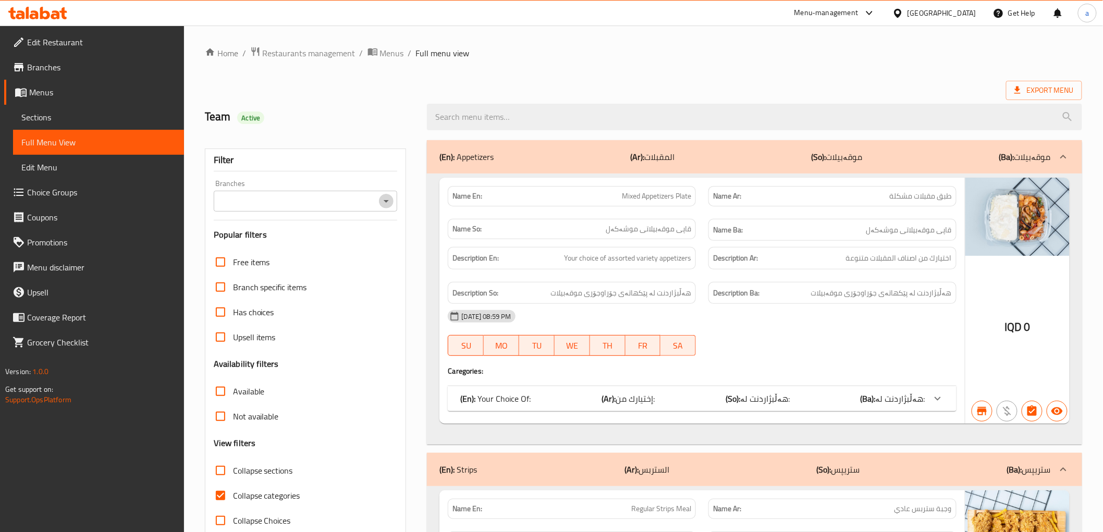
click at [393, 199] on button "Open" at bounding box center [386, 201] width 15 height 15
click at [389, 201] on icon "Close" at bounding box center [386, 201] width 13 height 13
click at [390, 200] on icon "Open" at bounding box center [386, 201] width 13 height 13
click at [387, 197] on icon "Close" at bounding box center [386, 201] width 13 height 13
click at [387, 197] on icon "Open" at bounding box center [386, 201] width 13 height 13
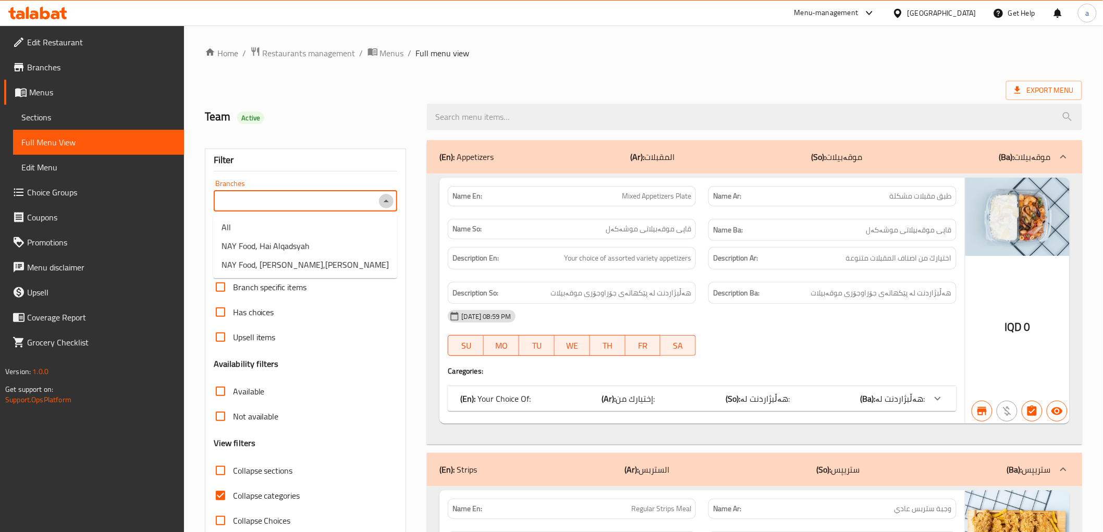
click at [387, 197] on icon "Close" at bounding box center [386, 201] width 13 height 13
click at [314, 261] on span "NAY Food, [PERSON_NAME],[PERSON_NAME]" at bounding box center [305, 265] width 167 height 13
type input "NAY Food, [PERSON_NAME],[PERSON_NAME]"
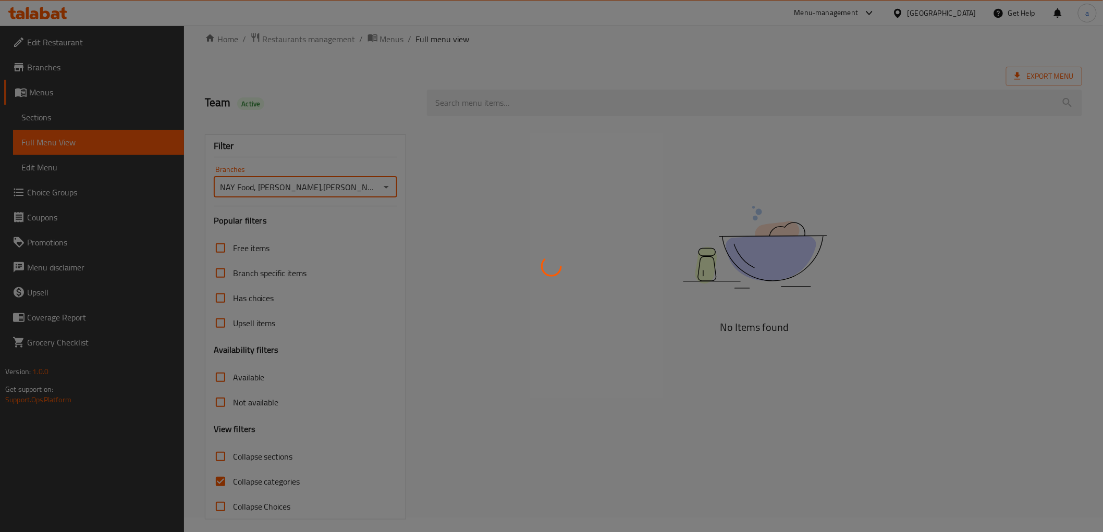
scroll to position [22, 0]
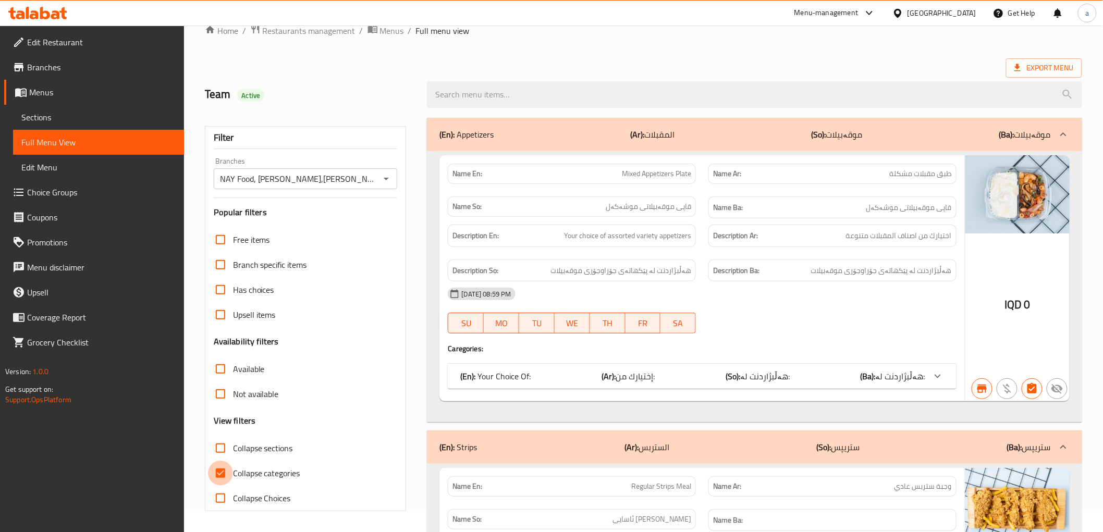
click at [225, 473] on input "Collapse categories" at bounding box center [220, 473] width 25 height 25
checkbox input "false"
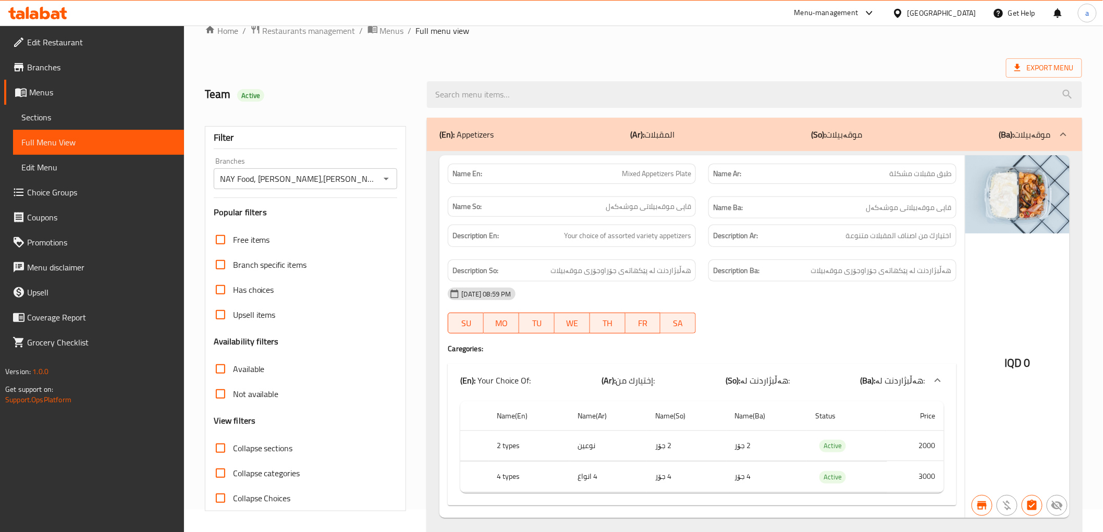
click at [222, 451] on input "Collapse sections" at bounding box center [220, 448] width 25 height 25
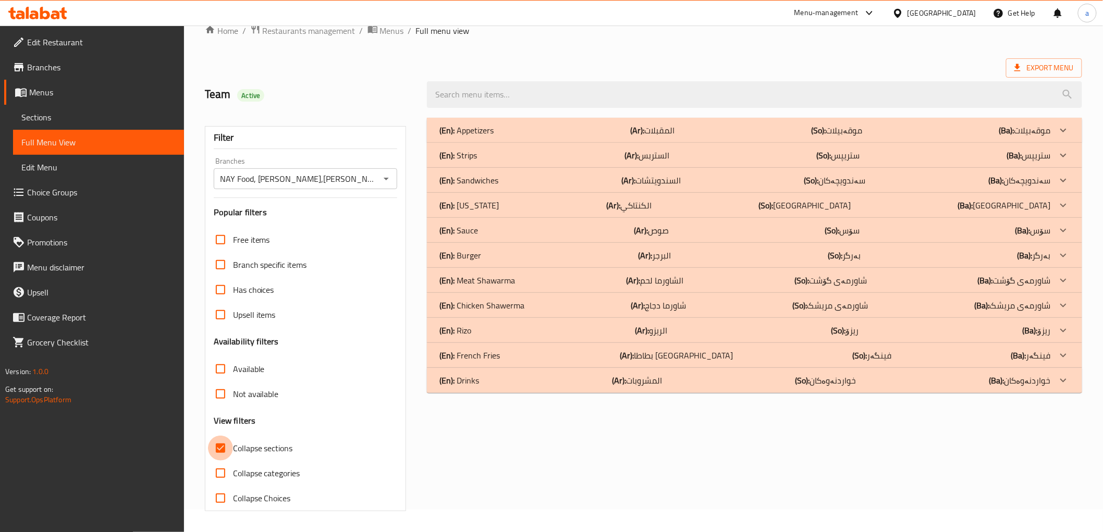
click at [223, 444] on input "Collapse sections" at bounding box center [220, 448] width 25 height 25
checkbox input "false"
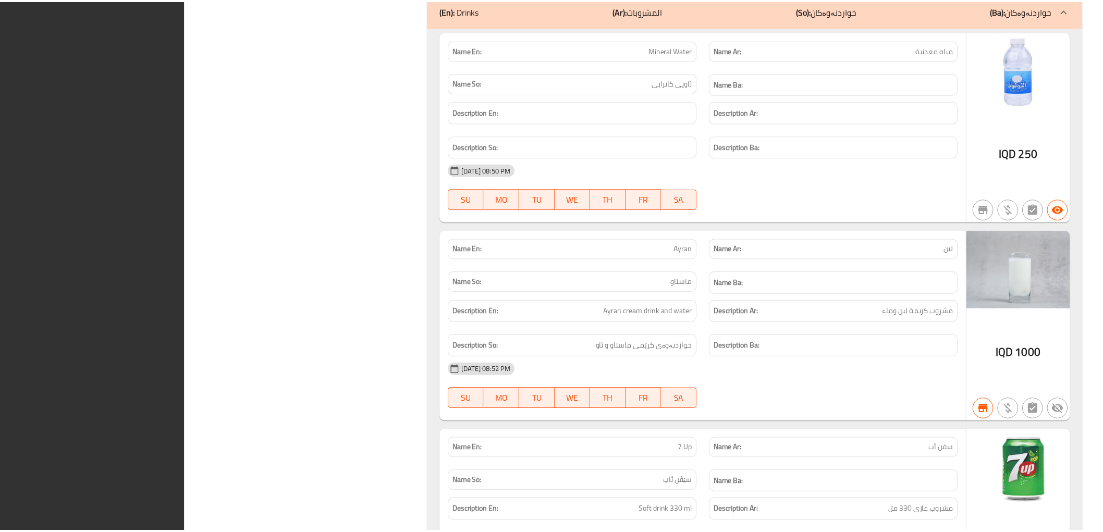
scroll to position [11931, 0]
